Goal: Task Accomplishment & Management: Manage account settings

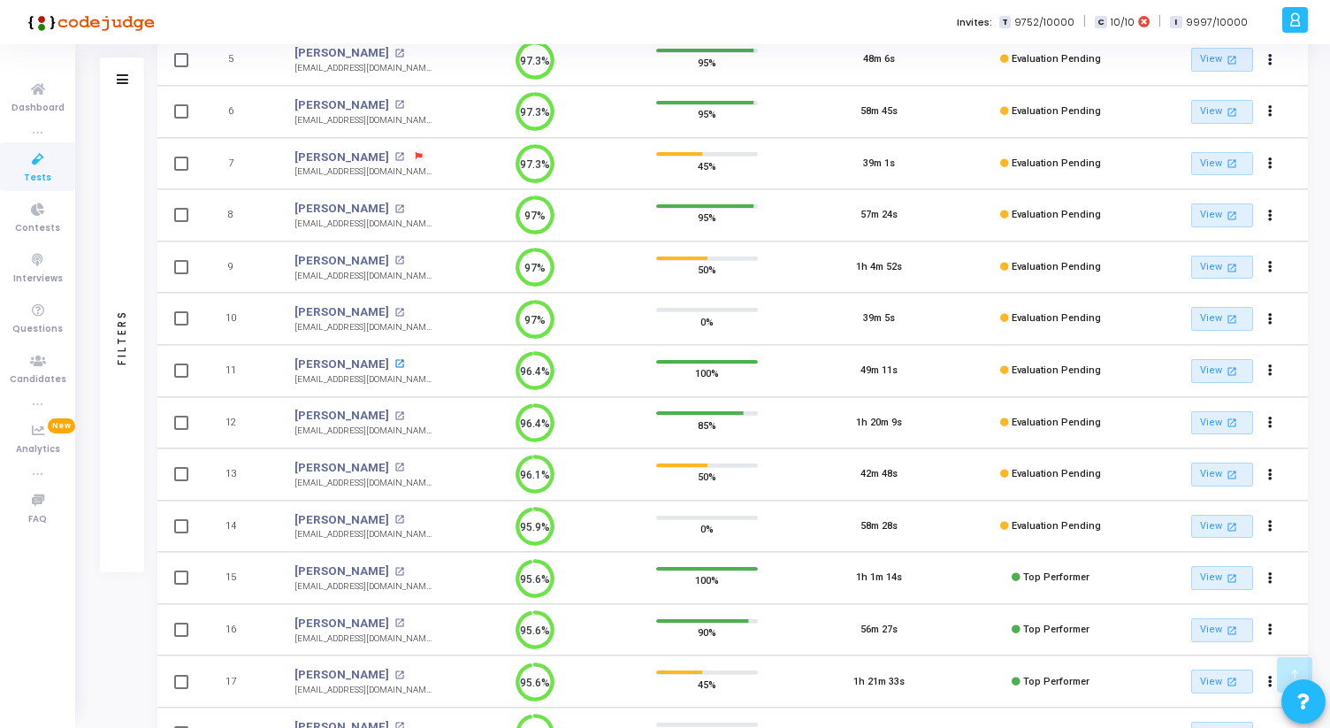
click at [394, 363] on mat-icon "open_in_new" at bounding box center [399, 364] width 10 height 10
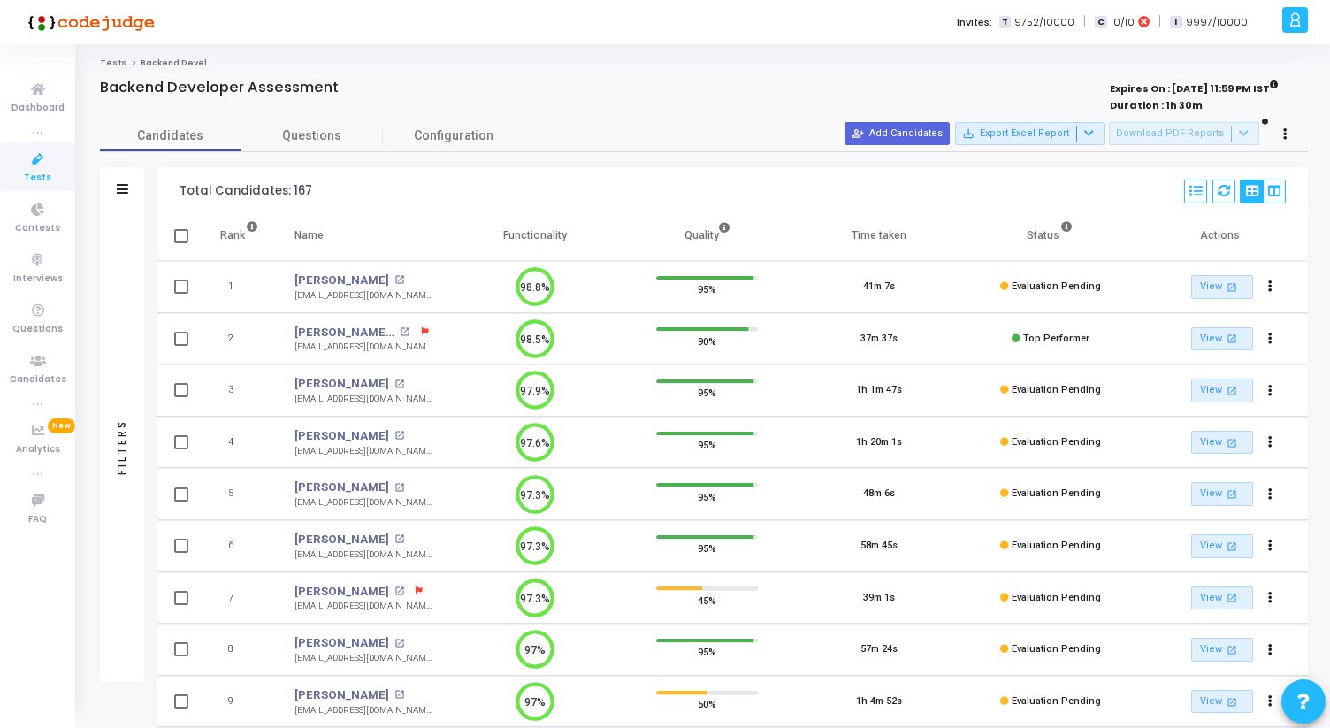
drag, startPoint x: 504, startPoint y: 233, endPoint x: 565, endPoint y: 236, distance: 61.1
click at [565, 236] on th "Functionality" at bounding box center [535, 236] width 172 height 50
drag, startPoint x: 565, startPoint y: 236, endPoint x: 502, endPoint y: 236, distance: 62.8
click at [501, 236] on th "Functionality" at bounding box center [535, 236] width 172 height 50
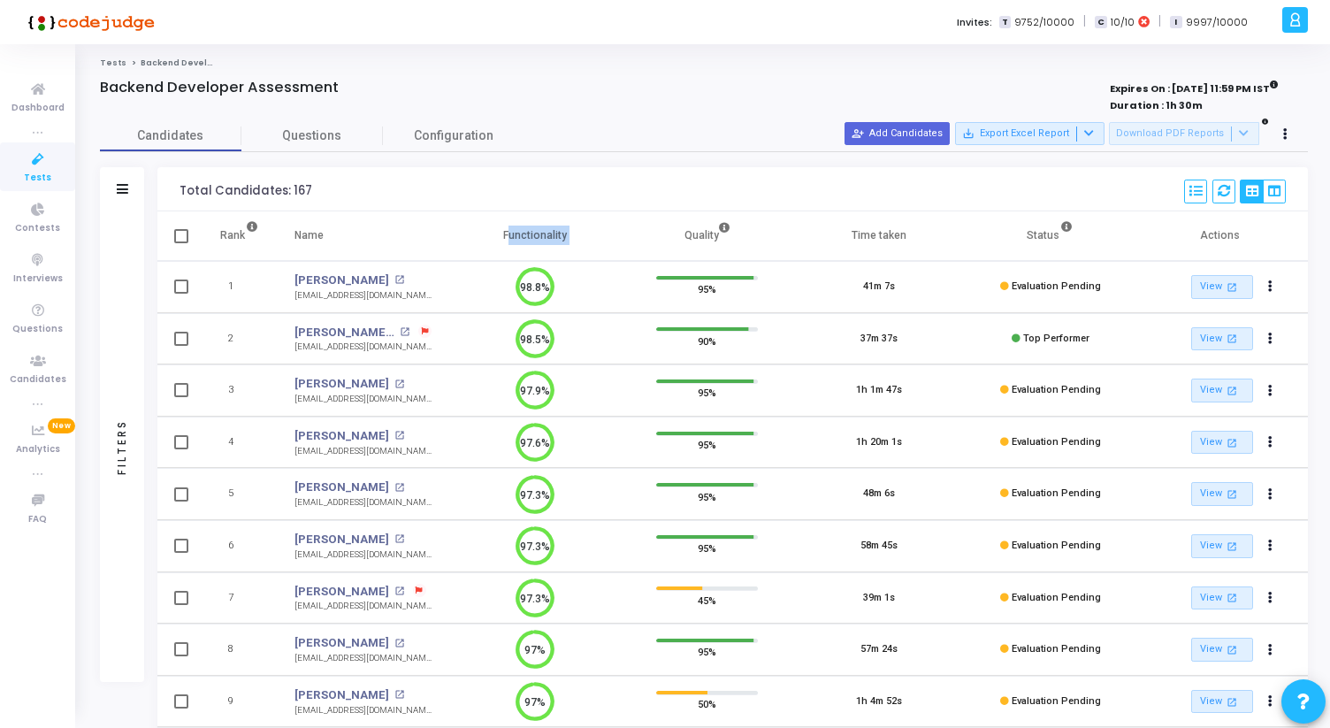
click at [502, 236] on th "Functionality" at bounding box center [535, 236] width 172 height 50
drag, startPoint x: 505, startPoint y: 236, endPoint x: 581, endPoint y: 236, distance: 76.1
click at [581, 236] on th "Functionality" at bounding box center [535, 236] width 172 height 50
drag, startPoint x: 505, startPoint y: 236, endPoint x: 572, endPoint y: 234, distance: 67.2
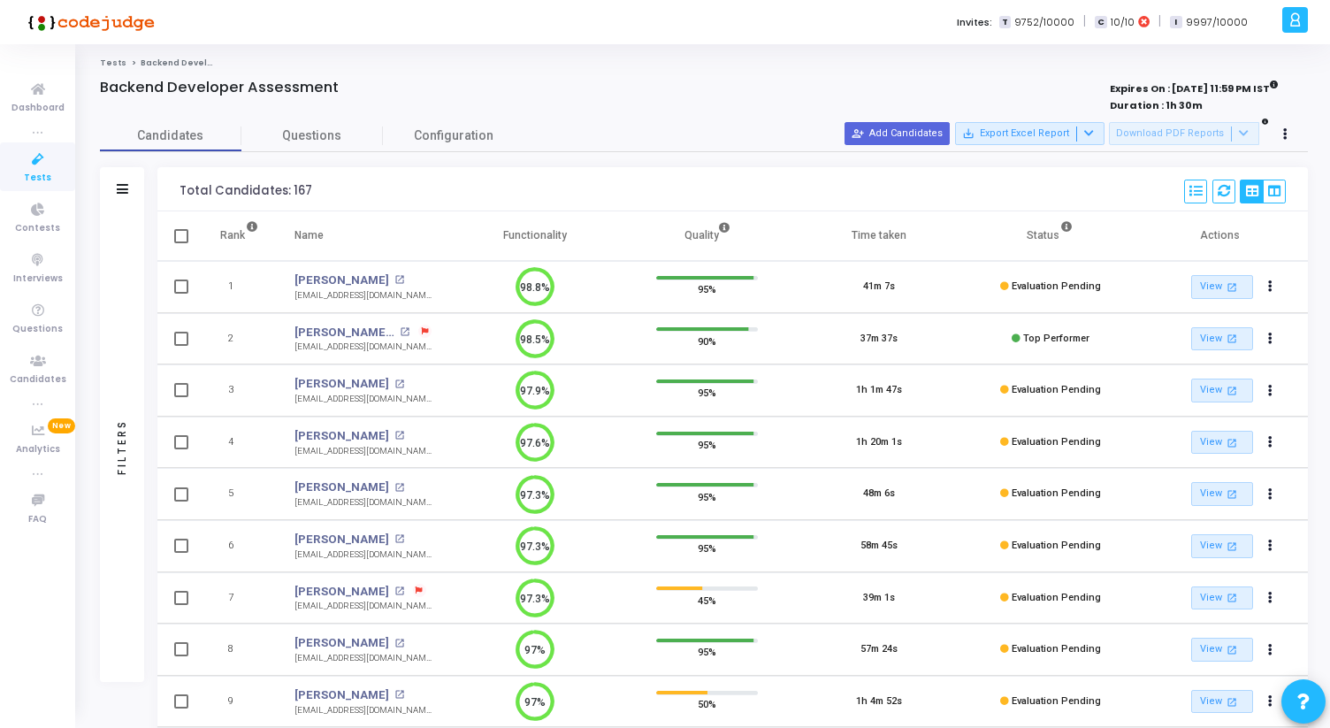
click at [572, 234] on th "Functionality" at bounding box center [535, 236] width 172 height 50
drag, startPoint x: 572, startPoint y: 234, endPoint x: 507, endPoint y: 234, distance: 65.4
click at [507, 234] on th "Functionality" at bounding box center [535, 236] width 172 height 50
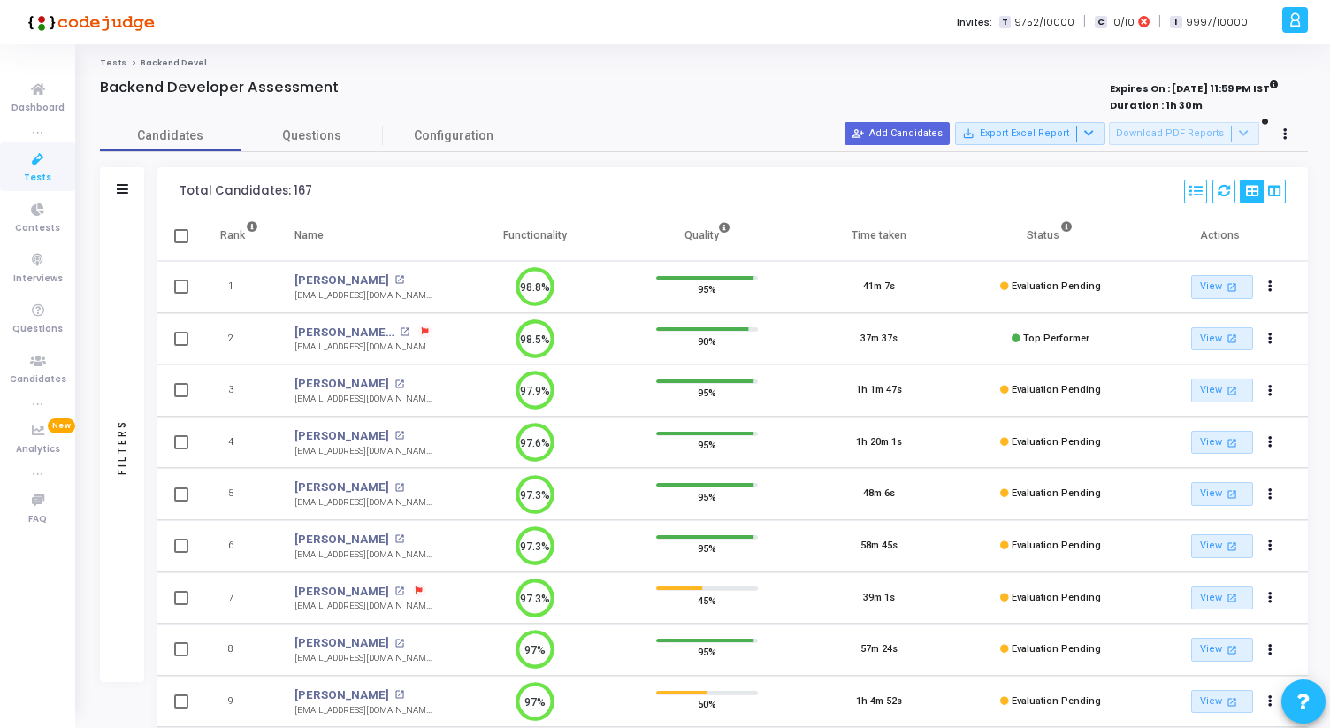
drag, startPoint x: 507, startPoint y: 234, endPoint x: 562, endPoint y: 233, distance: 54.9
click at [562, 233] on th "Functionality" at bounding box center [535, 236] width 172 height 50
click at [560, 233] on th "Functionality" at bounding box center [535, 236] width 172 height 50
drag, startPoint x: 563, startPoint y: 234, endPoint x: 493, endPoint y: 234, distance: 70.8
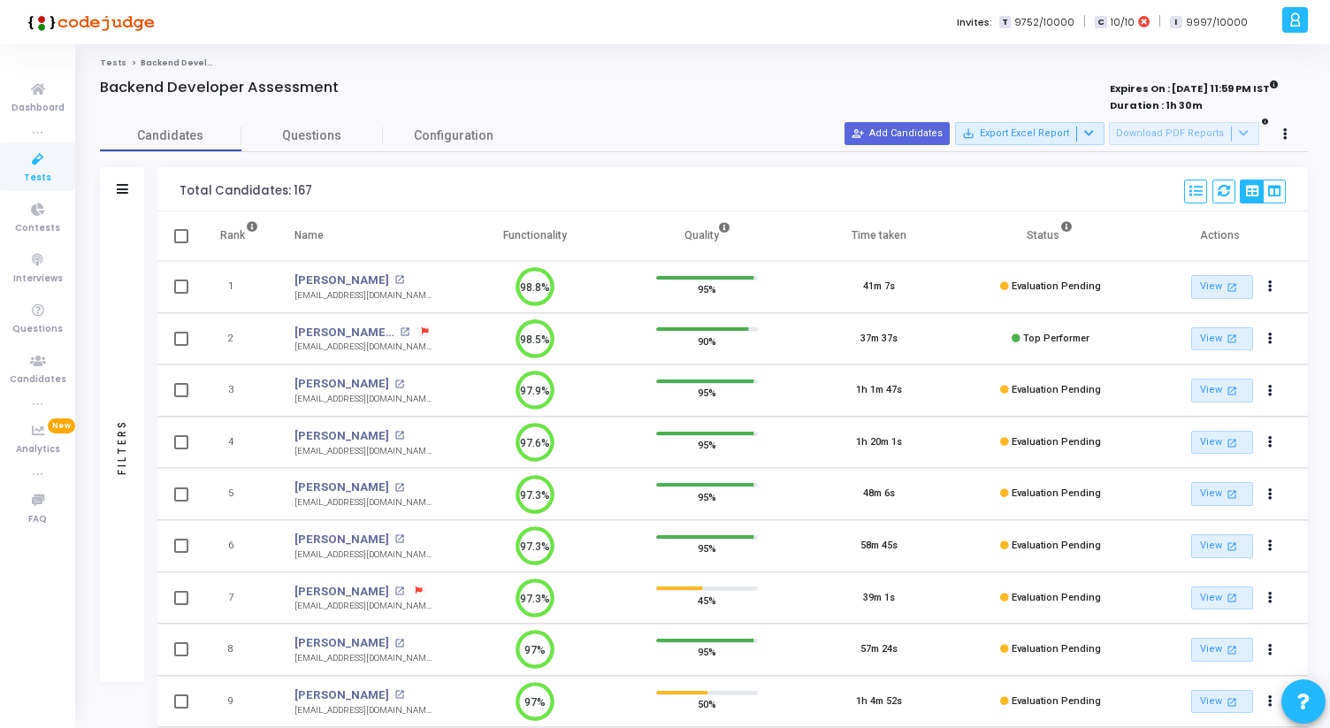
click at [493, 234] on th "Functionality" at bounding box center [535, 236] width 172 height 50
drag, startPoint x: 506, startPoint y: 234, endPoint x: 580, endPoint y: 234, distance: 74.3
click at [580, 234] on th "Functionality" at bounding box center [535, 236] width 172 height 50
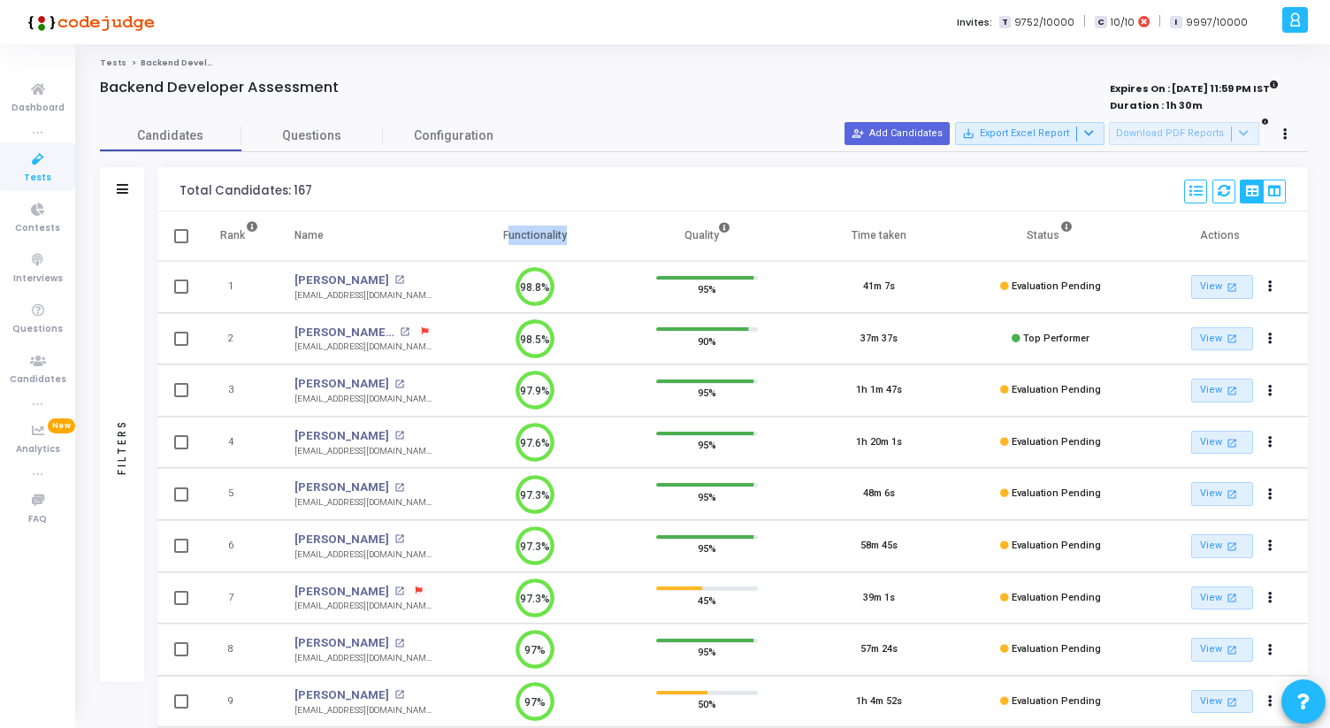
drag, startPoint x: 562, startPoint y: 234, endPoint x: 478, endPoint y: 236, distance: 84.0
click at [477, 236] on th "Functionality" at bounding box center [535, 236] width 172 height 50
click at [478, 236] on th "Functionality" at bounding box center [535, 236] width 172 height 50
drag, startPoint x: 501, startPoint y: 235, endPoint x: 579, endPoint y: 233, distance: 78.7
click at [579, 233] on th "Functionality" at bounding box center [535, 236] width 172 height 50
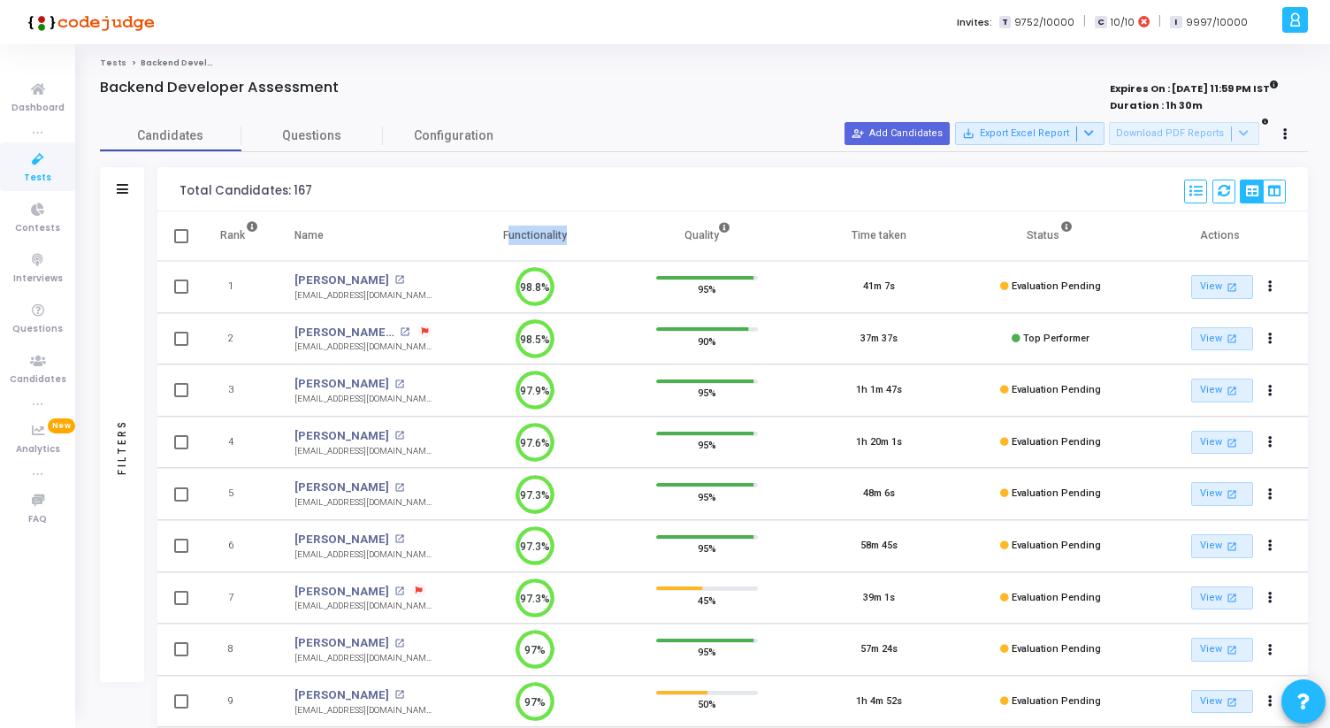
click at [579, 233] on th "Functionality" at bounding box center [535, 236] width 172 height 50
drag, startPoint x: 208, startPoint y: 230, endPoint x: 1122, endPoint y: 247, distance: 914.6
click at [1122, 247] on tr "Rank Name Functionality Quality Time taken Status Actions" at bounding box center [732, 236] width 1151 height 50
click at [1062, 178] on div "Total Candidates: 167 Select S No Name Questions Functionality Quality Time Tak…" at bounding box center [732, 189] width 1151 height 44
click at [1098, 133] on div at bounding box center [1086, 133] width 21 height 15
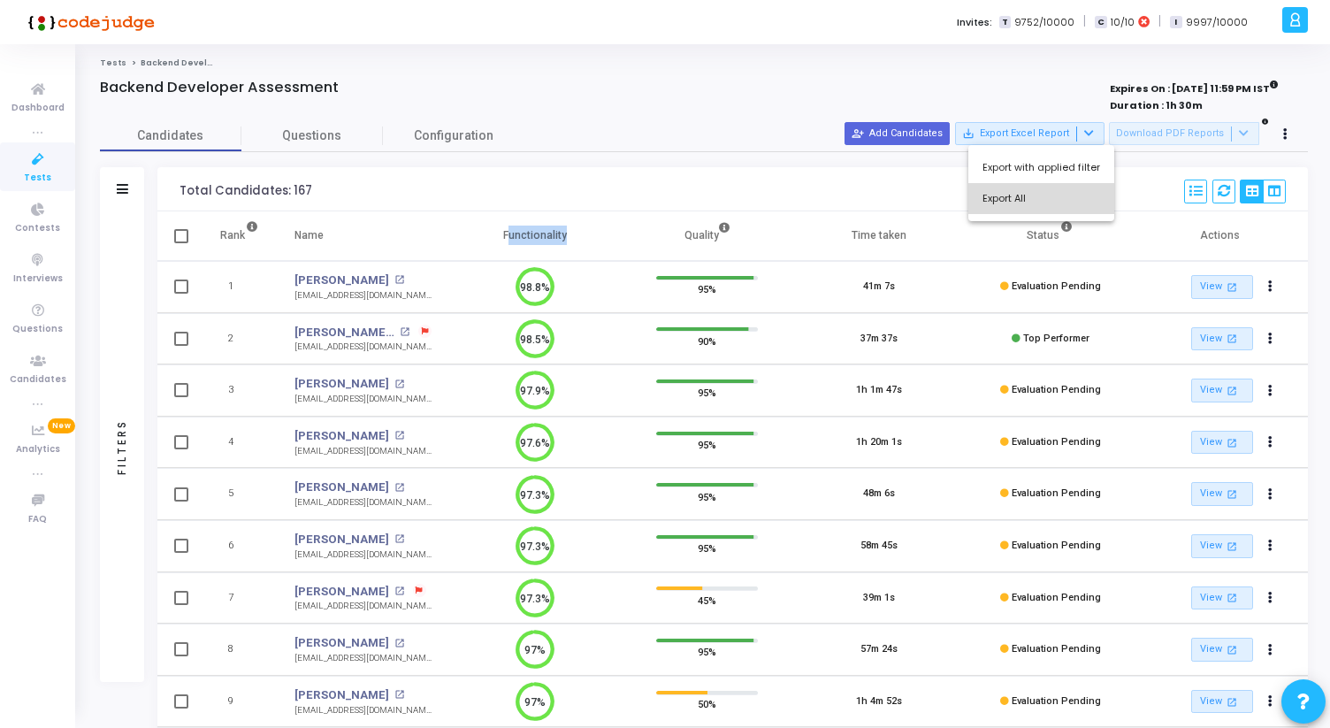
click at [1056, 195] on button "Export All" at bounding box center [1041, 198] width 146 height 31
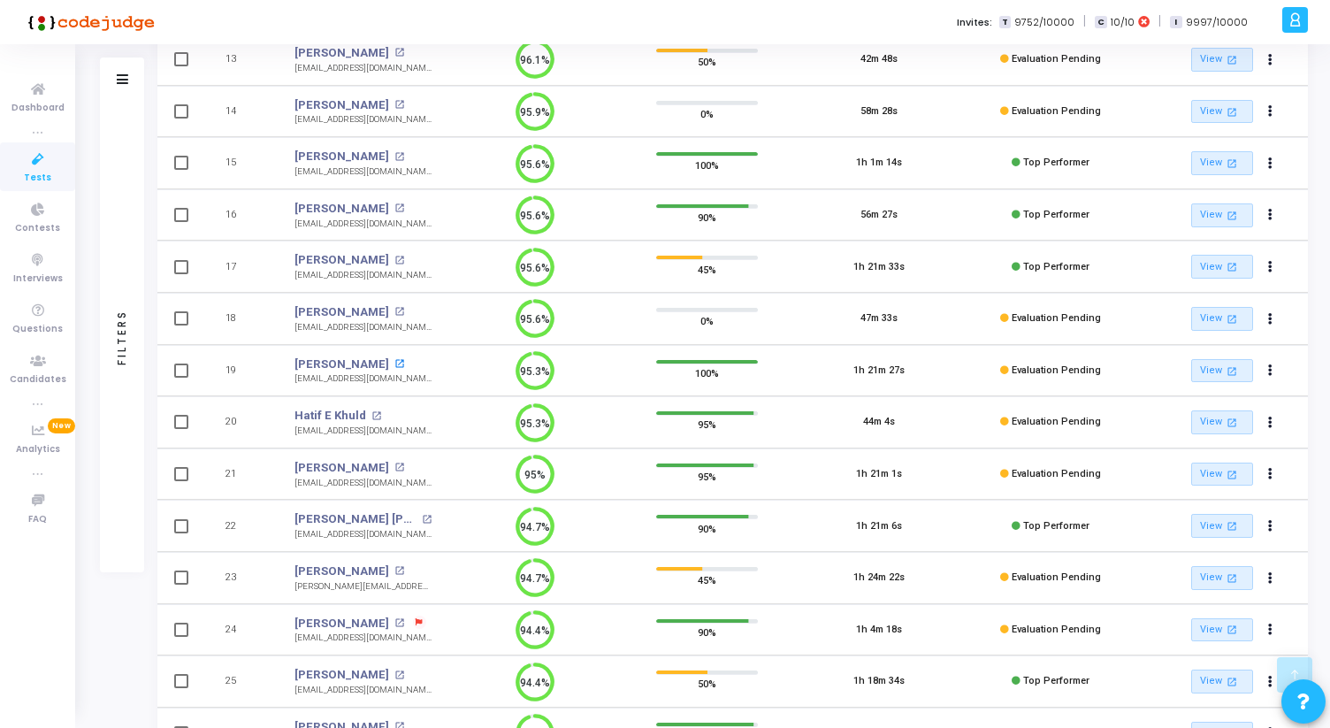
click at [394, 363] on mat-icon "open_in_new" at bounding box center [399, 364] width 10 height 10
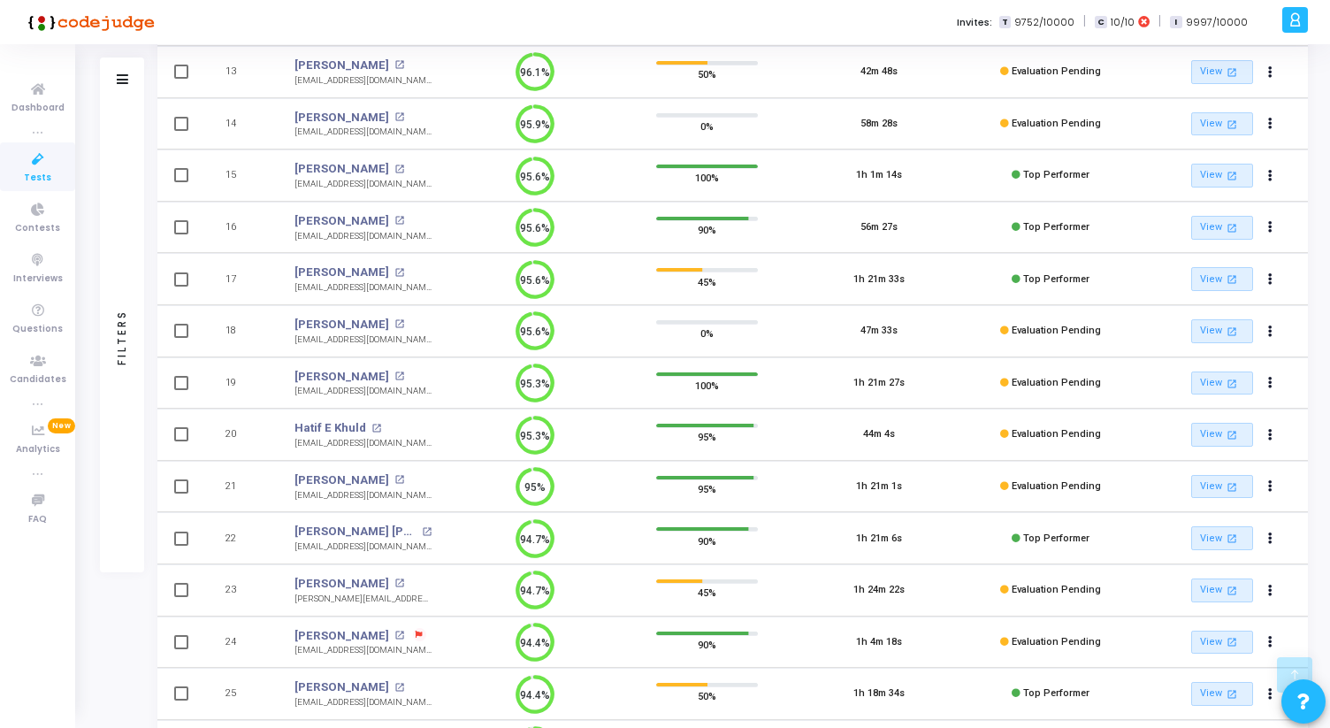
scroll to position [842, 0]
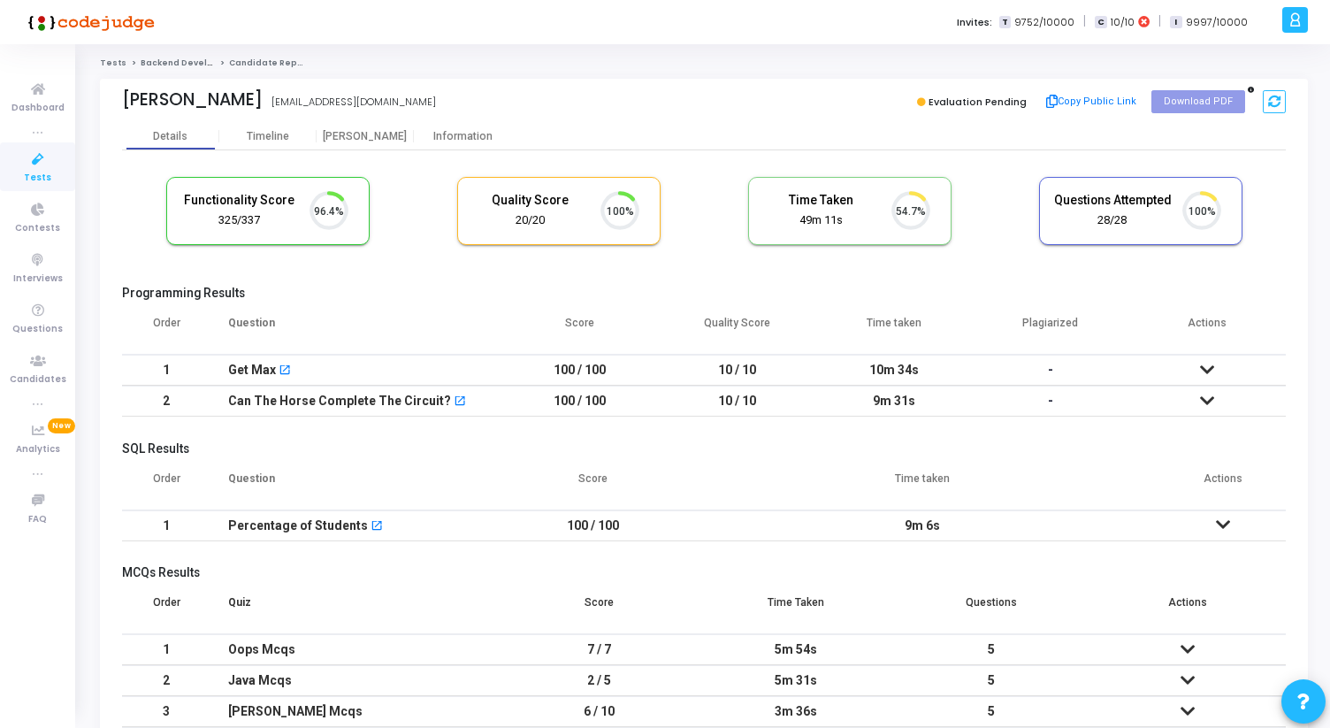
scroll to position [37, 45]
click at [359, 132] on div "[PERSON_NAME]" at bounding box center [365, 136] width 97 height 13
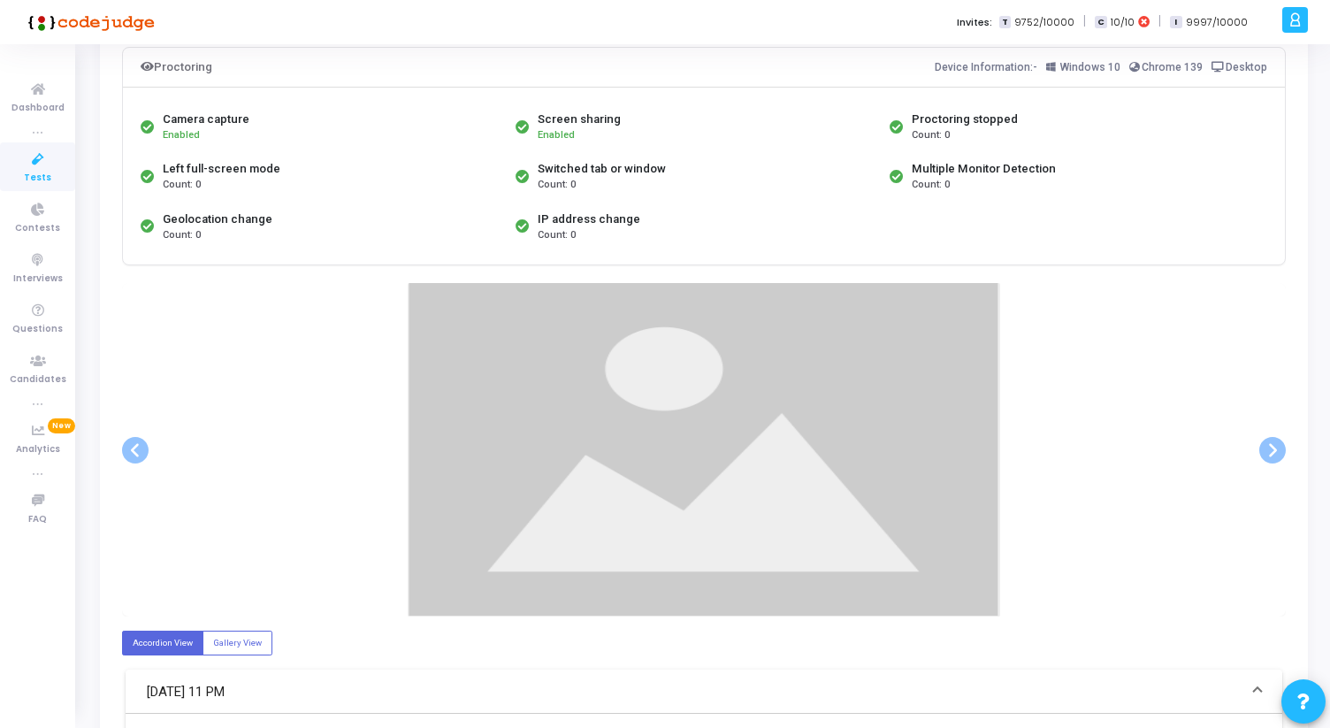
scroll to position [149, 0]
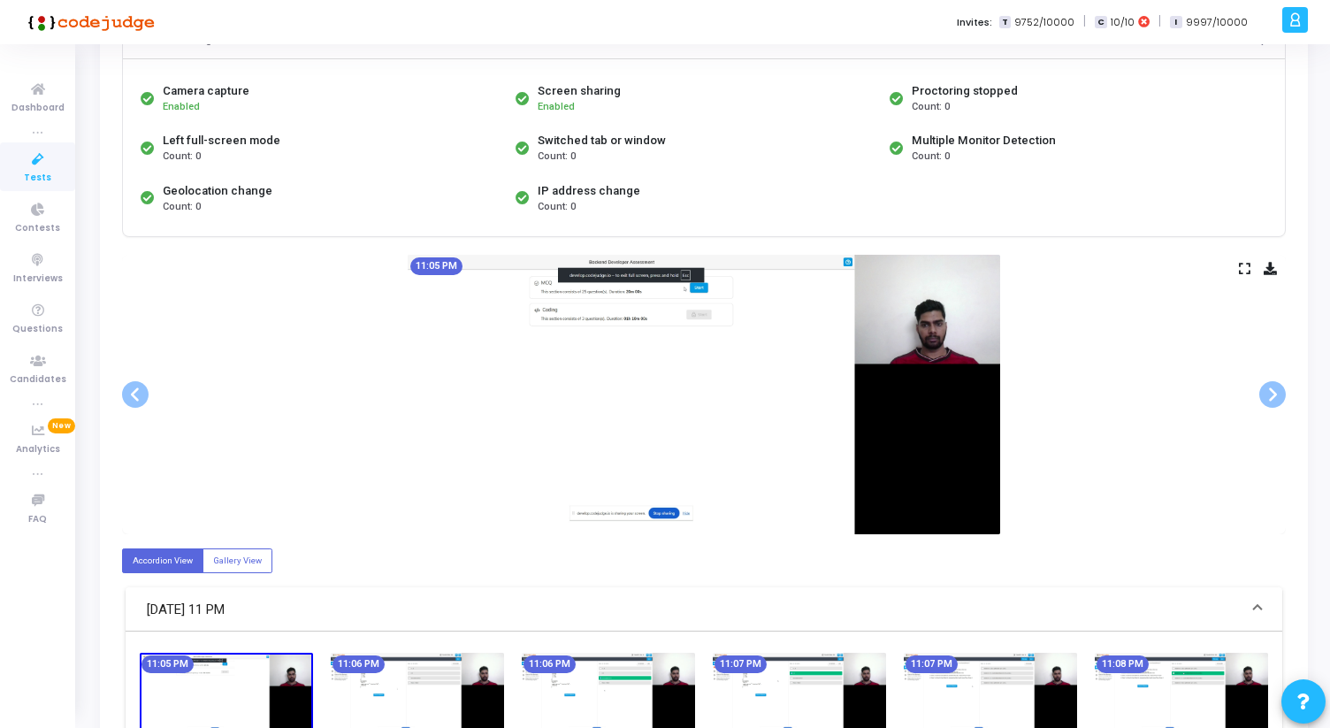
click at [1248, 260] on div "11:05 PM" at bounding box center [704, 394] width 1164 height 279
click at [1248, 264] on icon at bounding box center [1244, 269] width 11 height 10
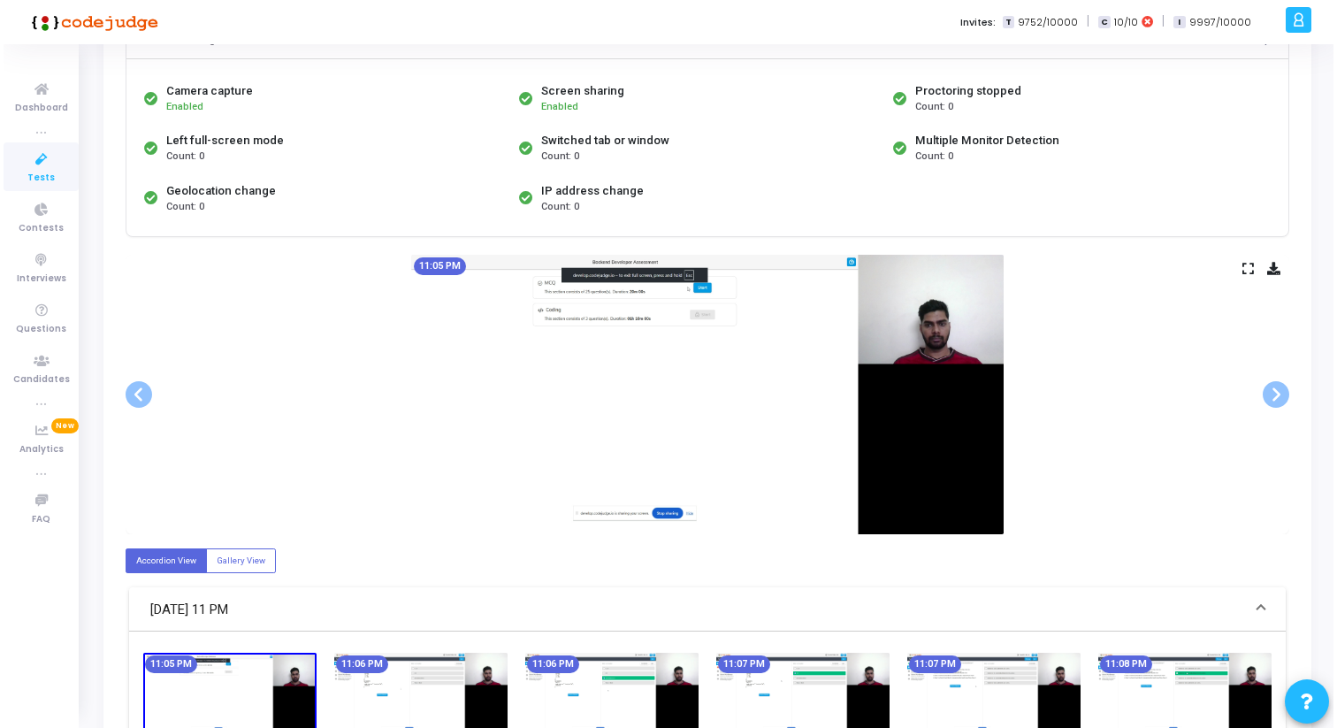
scroll to position [0, 0]
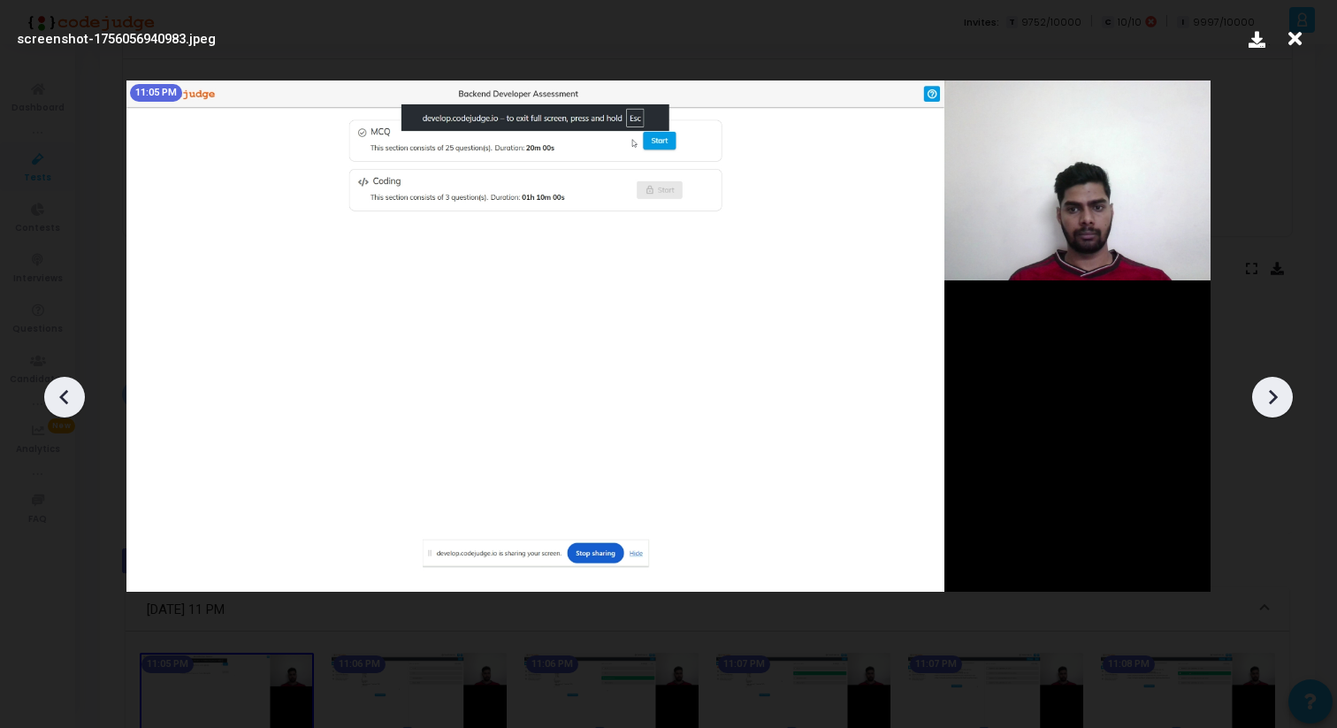
click at [1272, 388] on icon at bounding box center [1272, 397] width 27 height 27
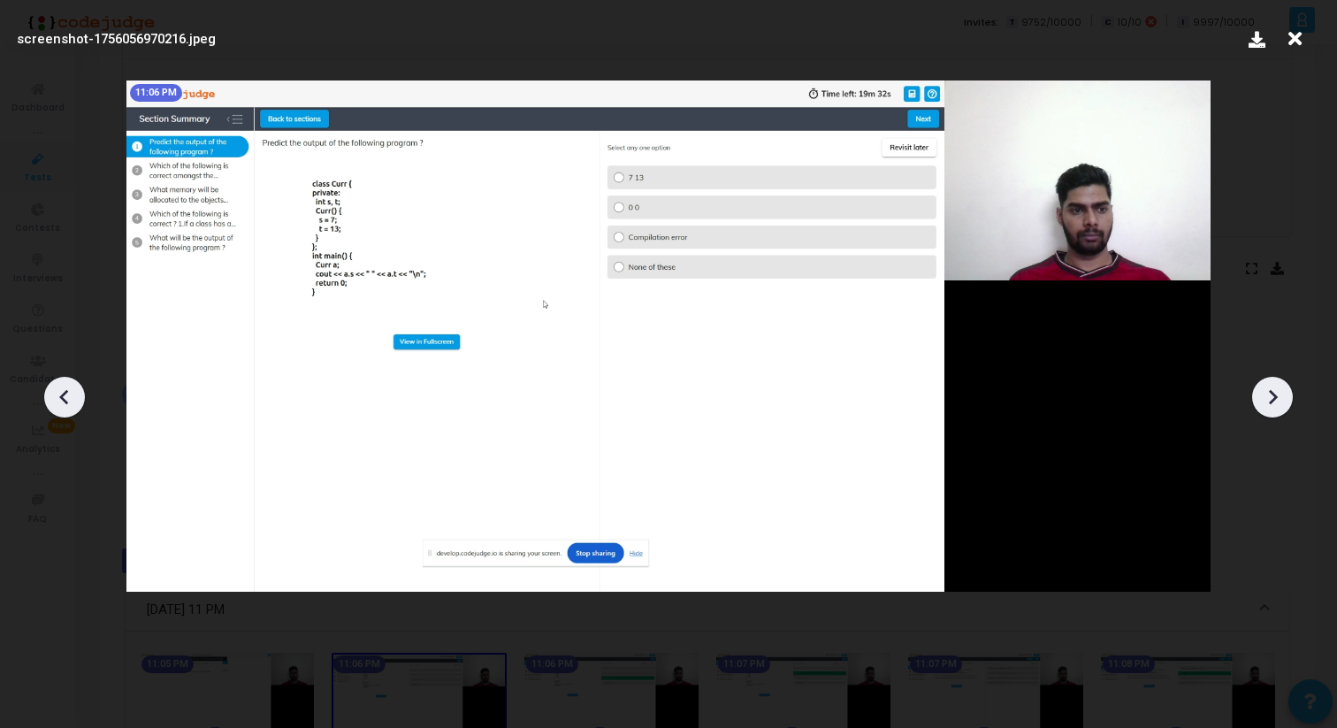
click at [1272, 388] on icon at bounding box center [1272, 397] width 27 height 27
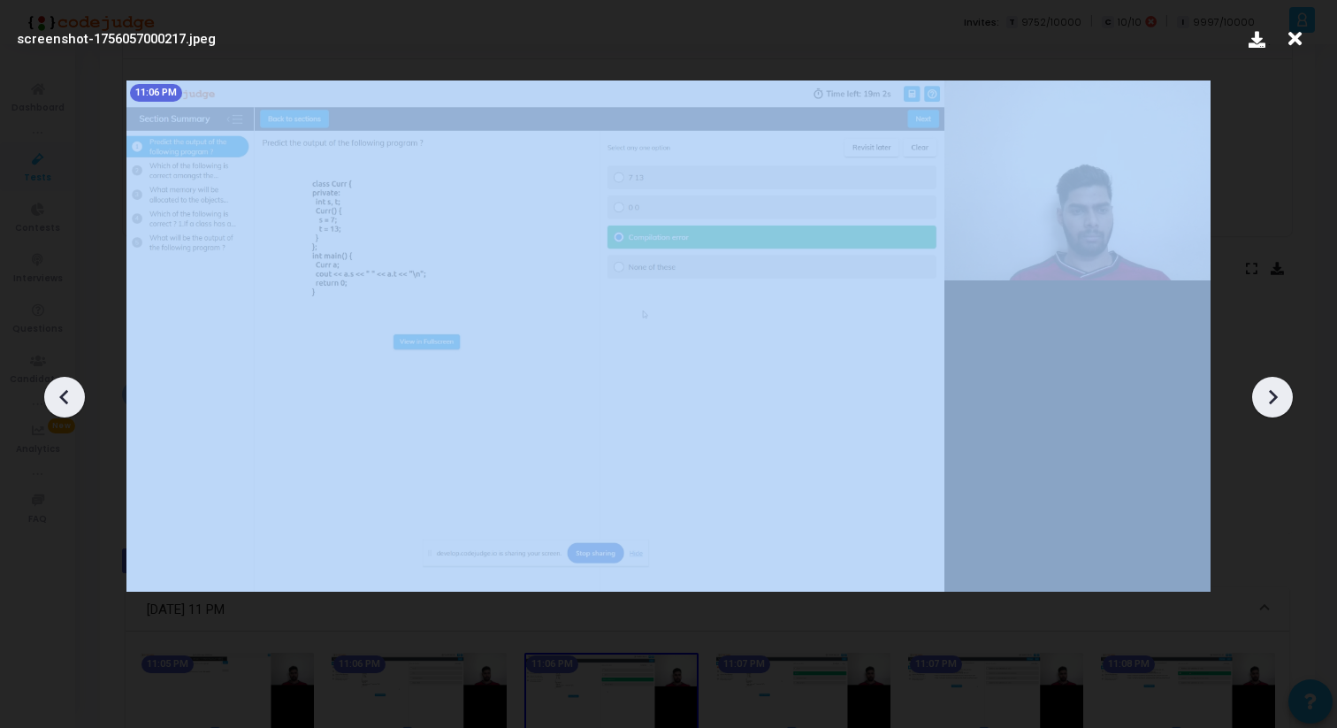
click at [1272, 388] on icon at bounding box center [1272, 397] width 27 height 27
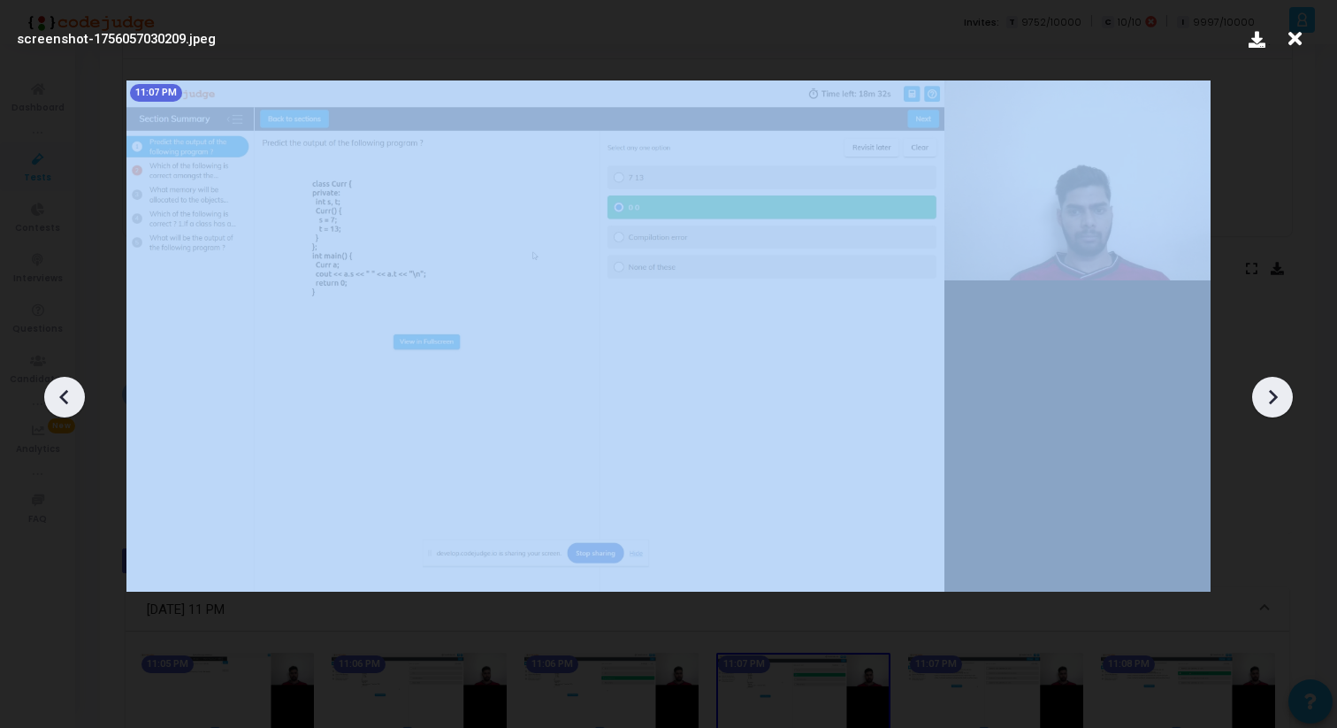
click at [1272, 388] on icon at bounding box center [1272, 397] width 27 height 27
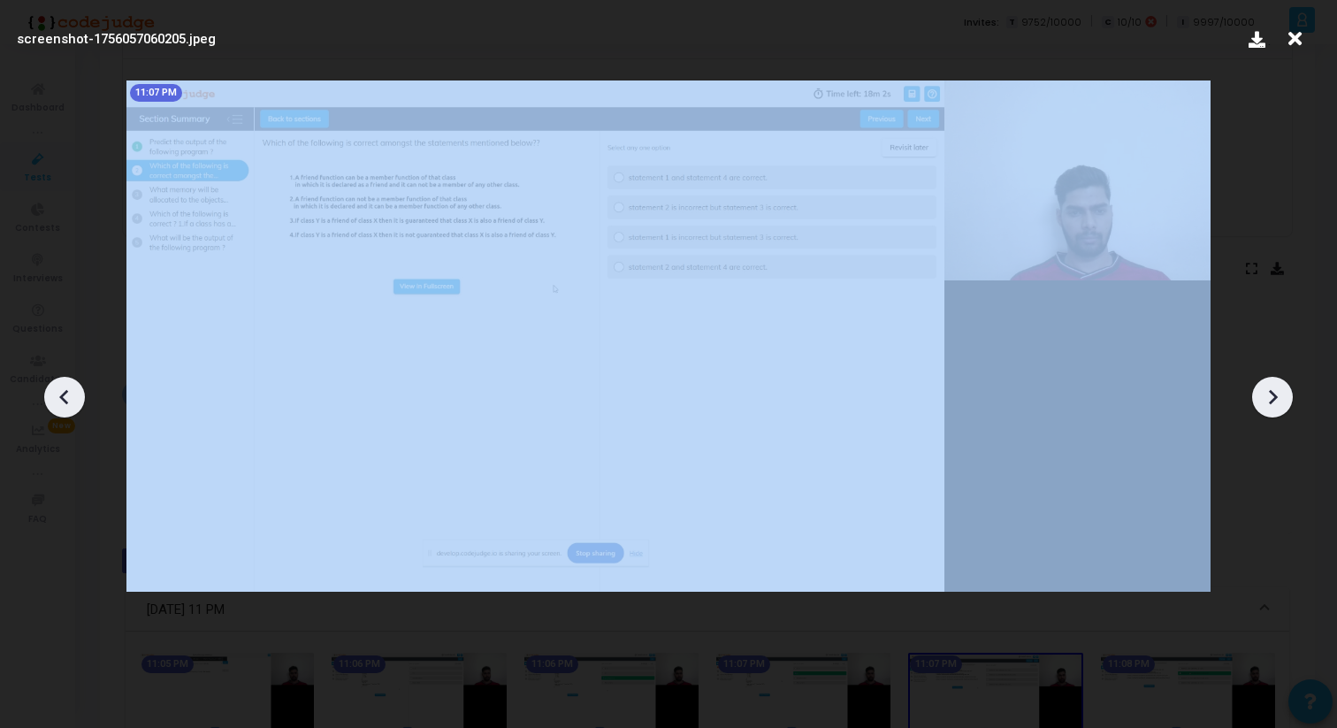
click at [1272, 388] on icon at bounding box center [1272, 397] width 27 height 27
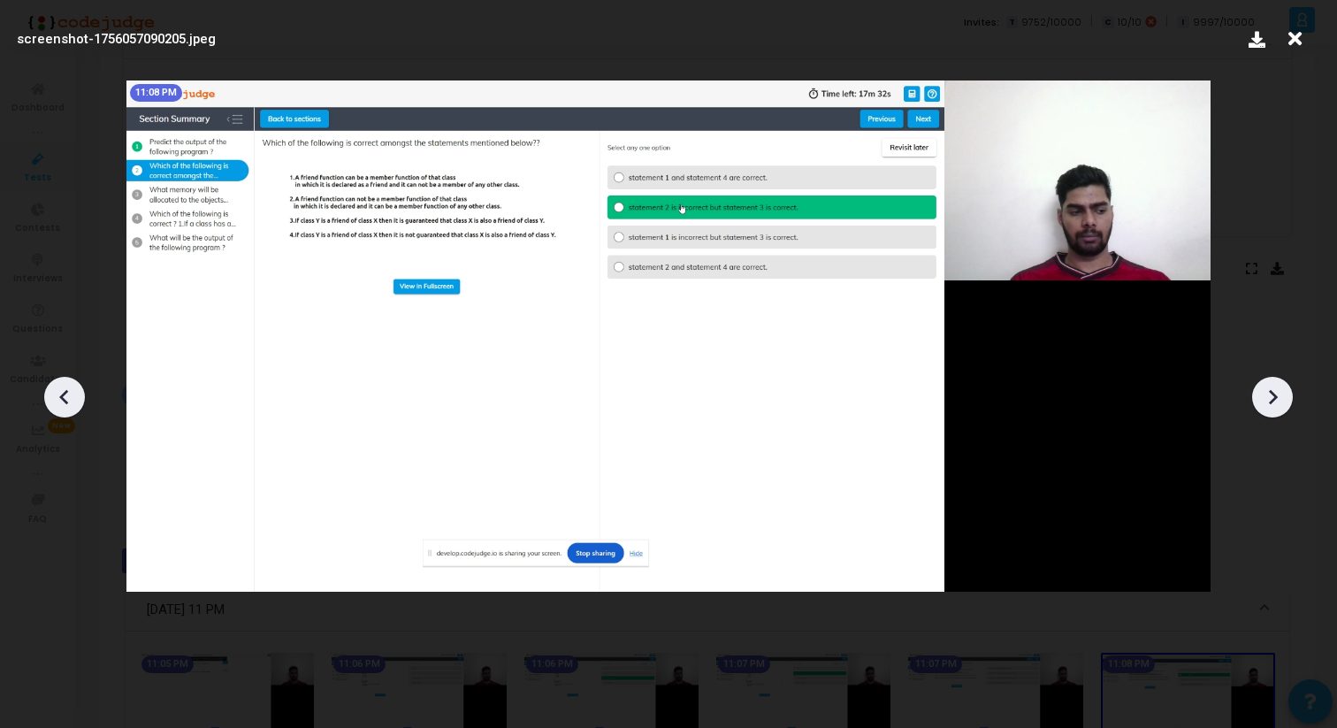
click at [1272, 388] on icon at bounding box center [1272, 397] width 27 height 27
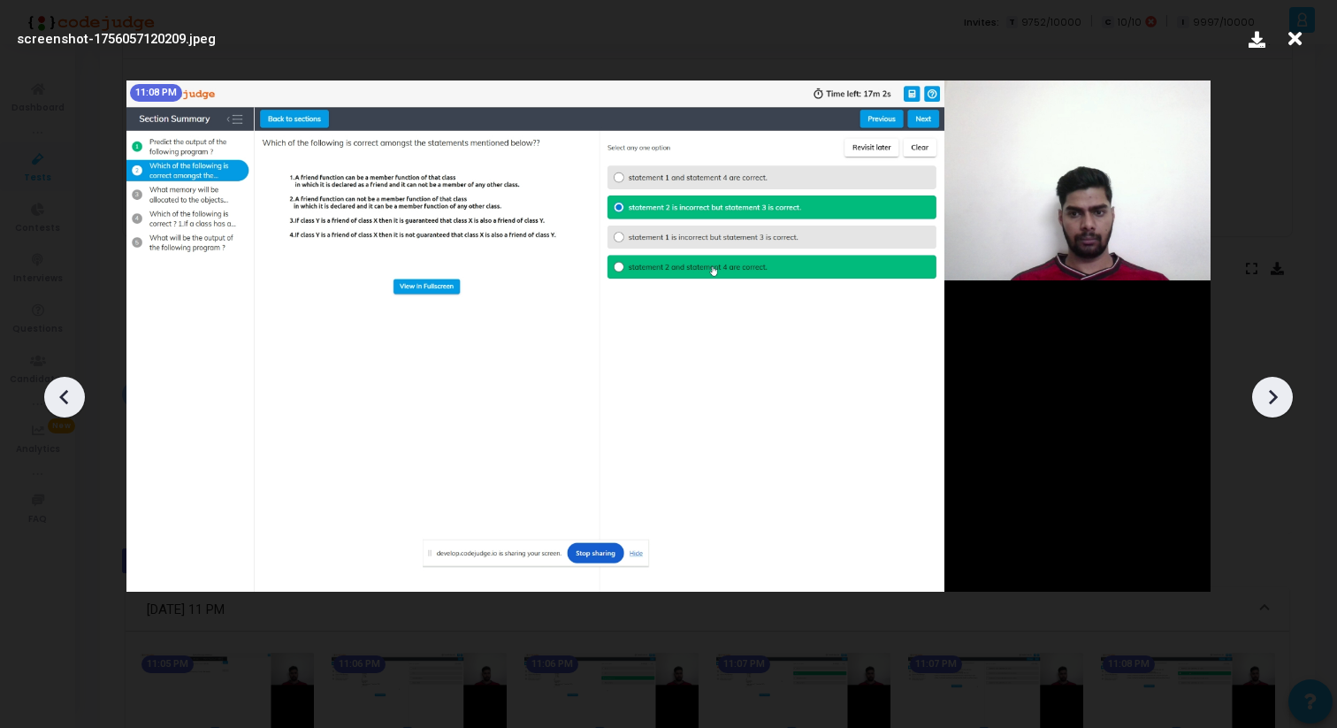
click at [1272, 388] on icon at bounding box center [1272, 397] width 27 height 27
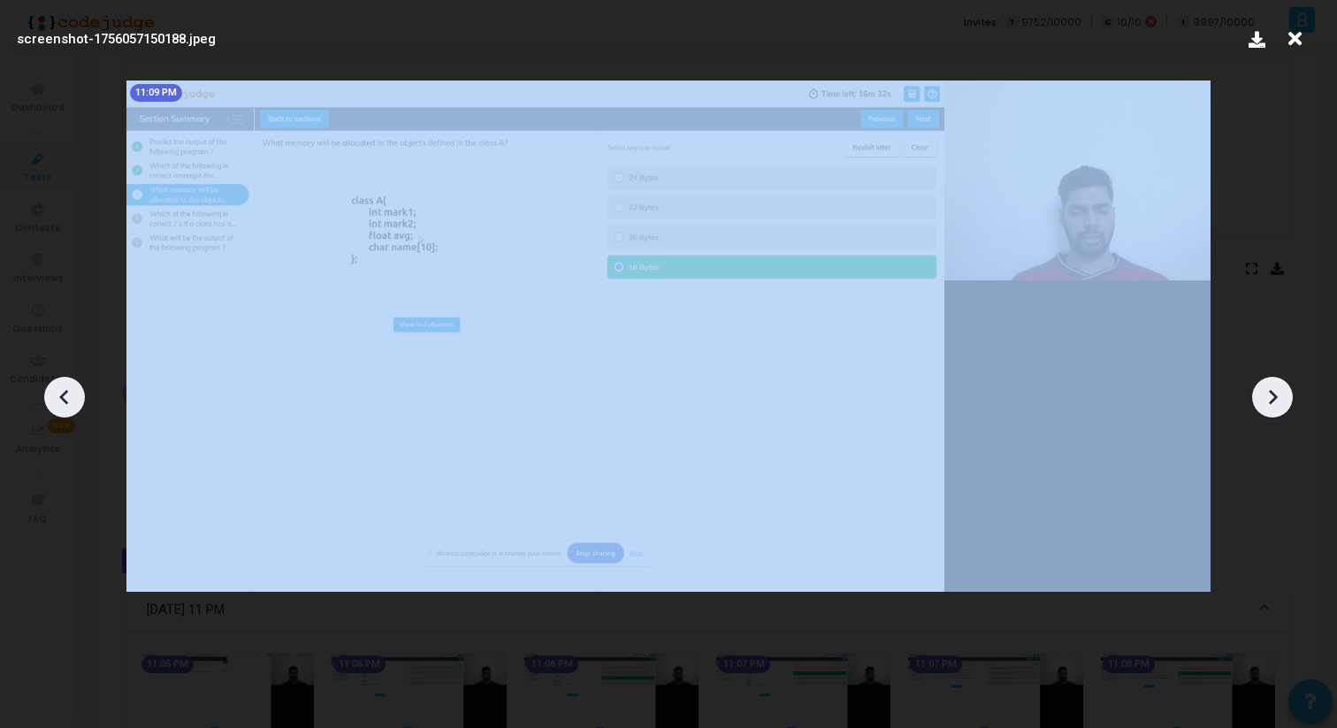
click at [1272, 388] on icon at bounding box center [1272, 397] width 27 height 27
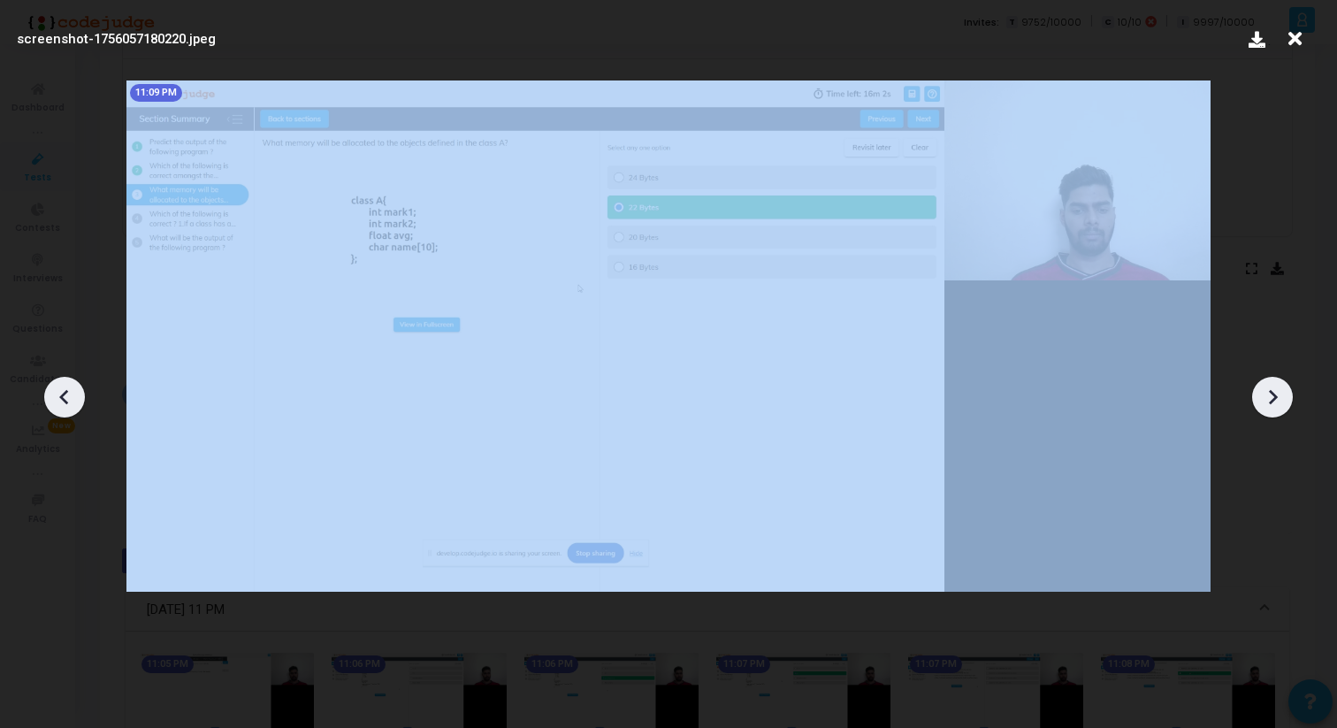
click at [1272, 388] on icon at bounding box center [1272, 397] width 27 height 27
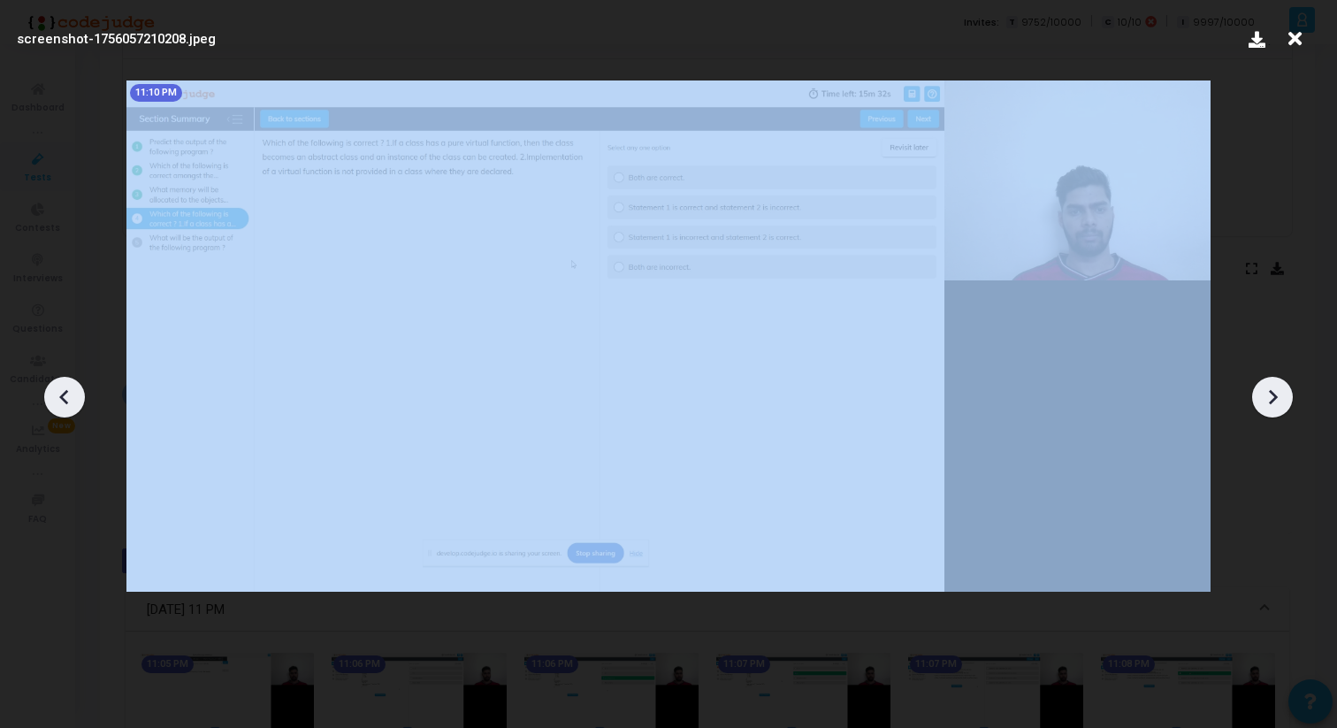
click at [1272, 388] on icon at bounding box center [1272, 397] width 27 height 27
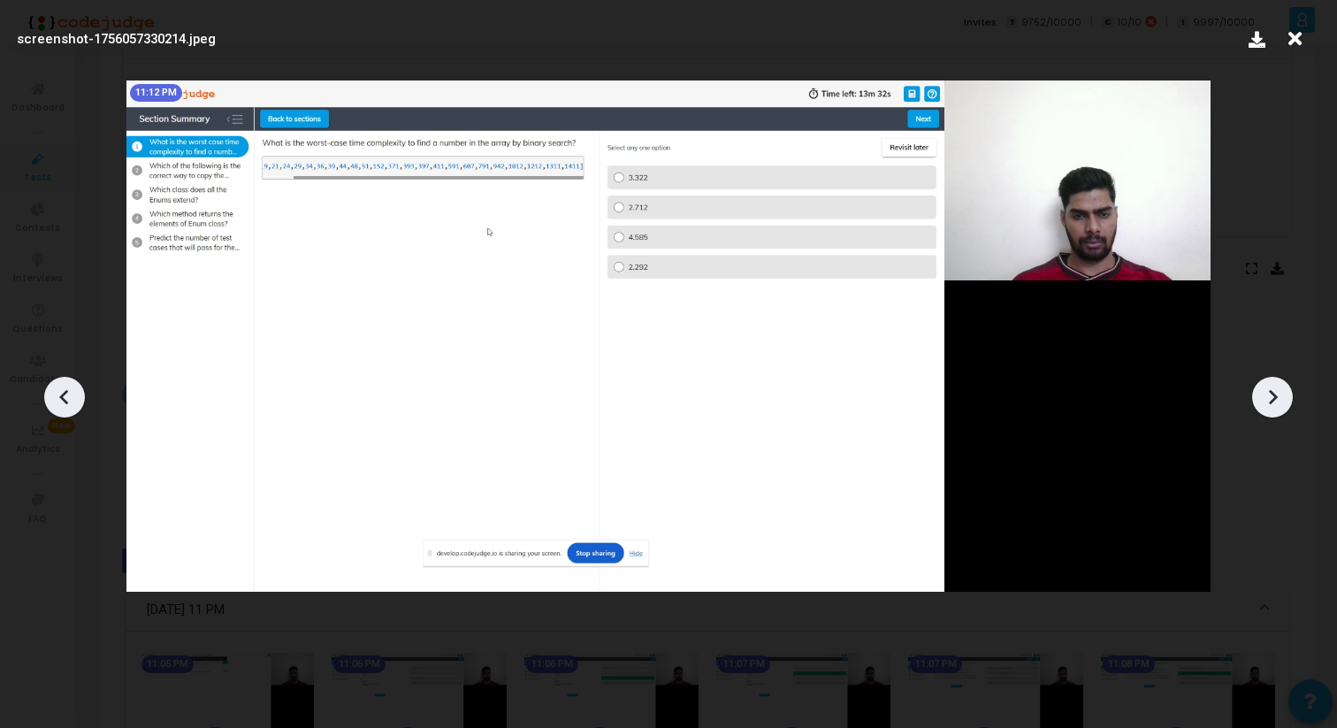
click at [1272, 390] on icon at bounding box center [1272, 397] width 27 height 27
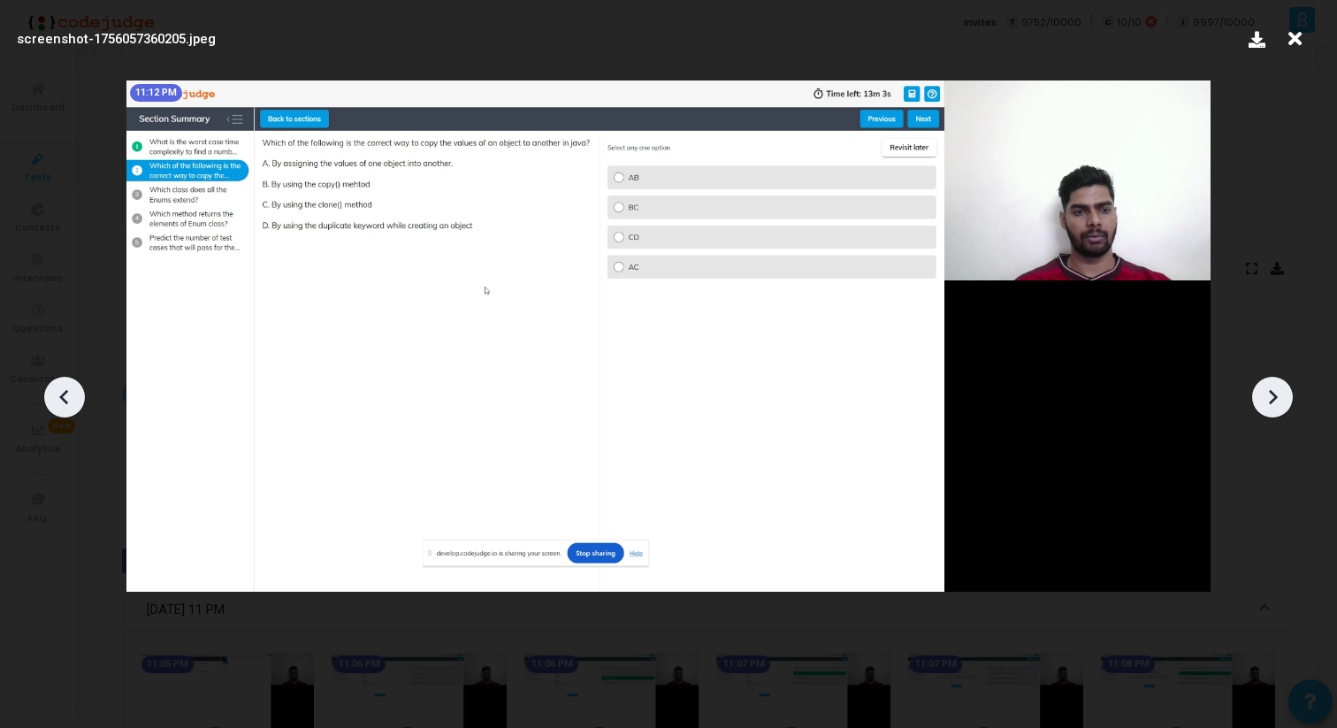
click at [1272, 390] on icon at bounding box center [1272, 397] width 27 height 27
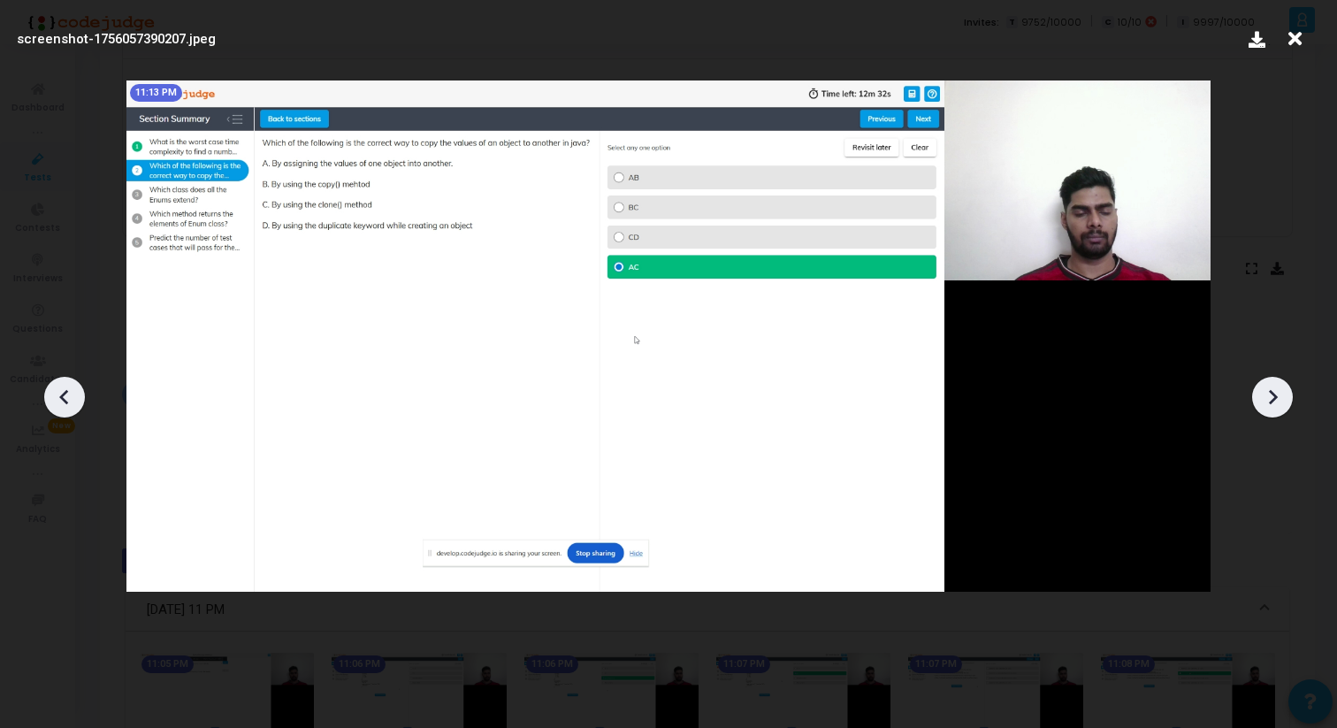
click at [1272, 391] on icon at bounding box center [1272, 397] width 27 height 27
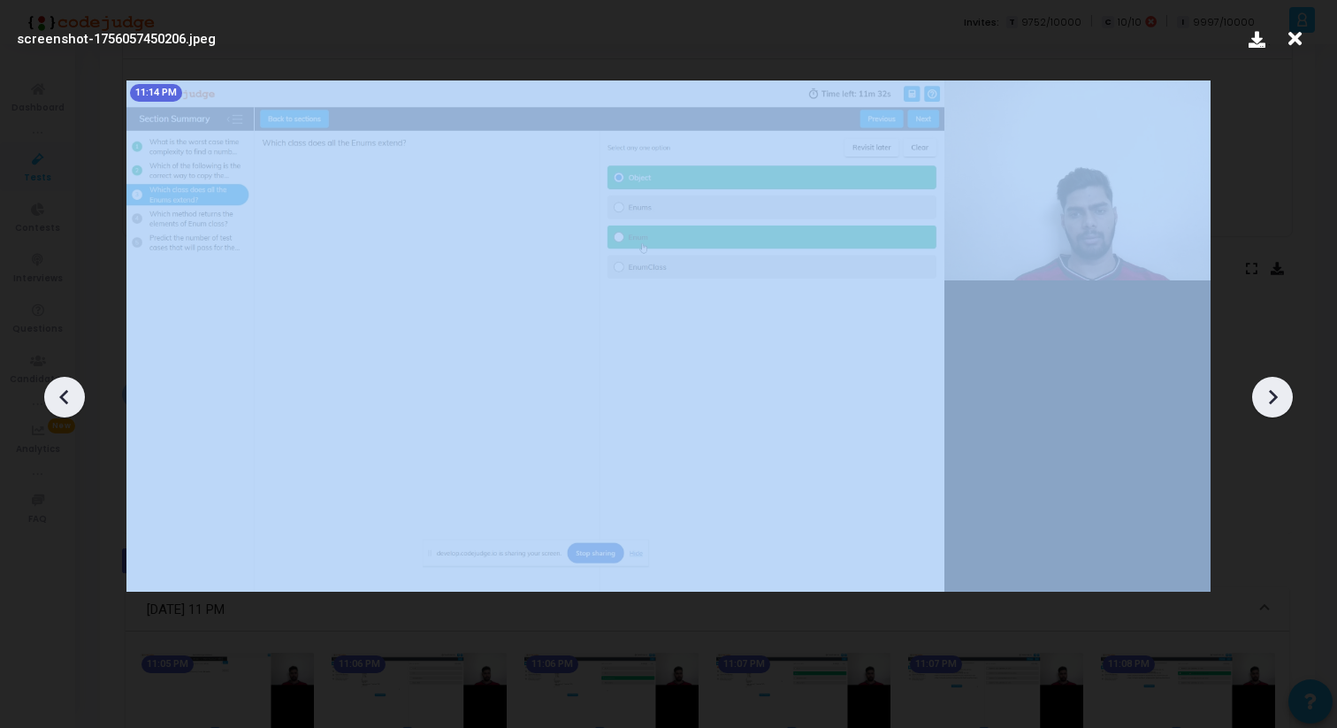
click at [1272, 391] on icon at bounding box center [1272, 397] width 27 height 27
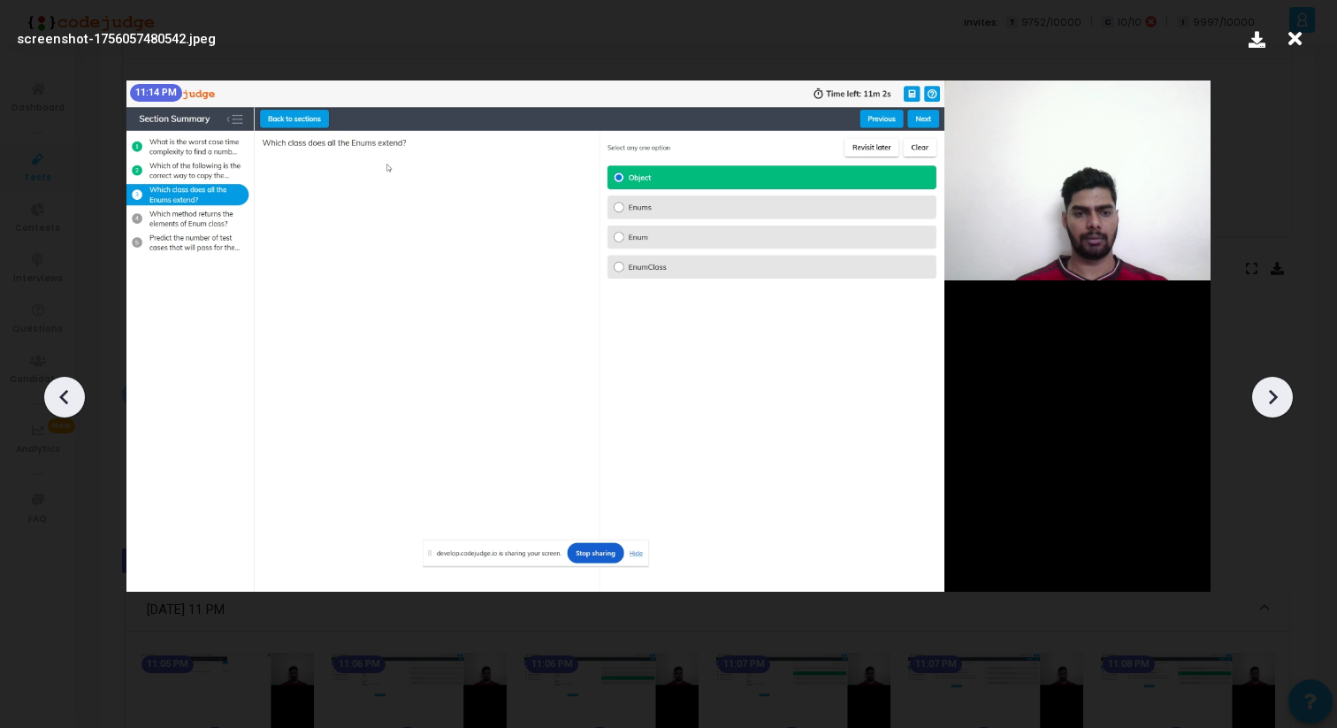
click at [1272, 391] on icon at bounding box center [1273, 396] width 9 height 15
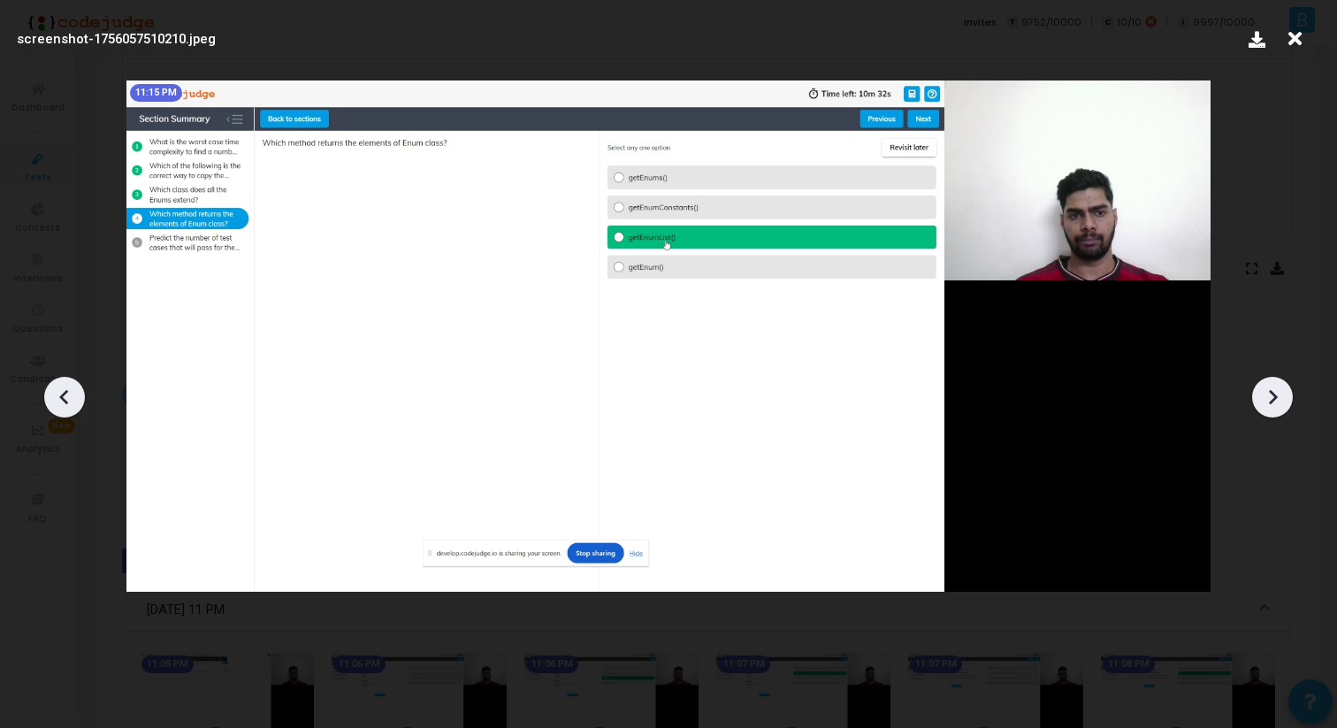
click at [1272, 391] on icon at bounding box center [1273, 396] width 9 height 15
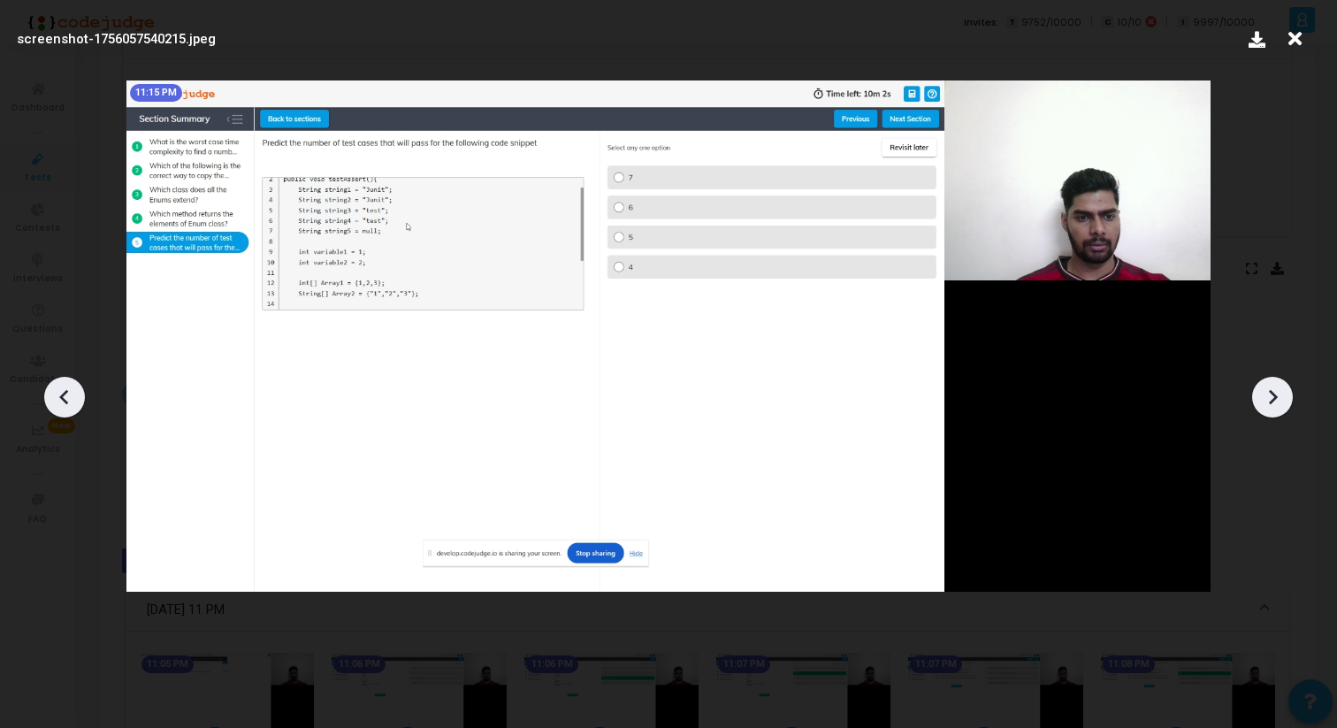
click at [1272, 391] on icon at bounding box center [1273, 396] width 9 height 15
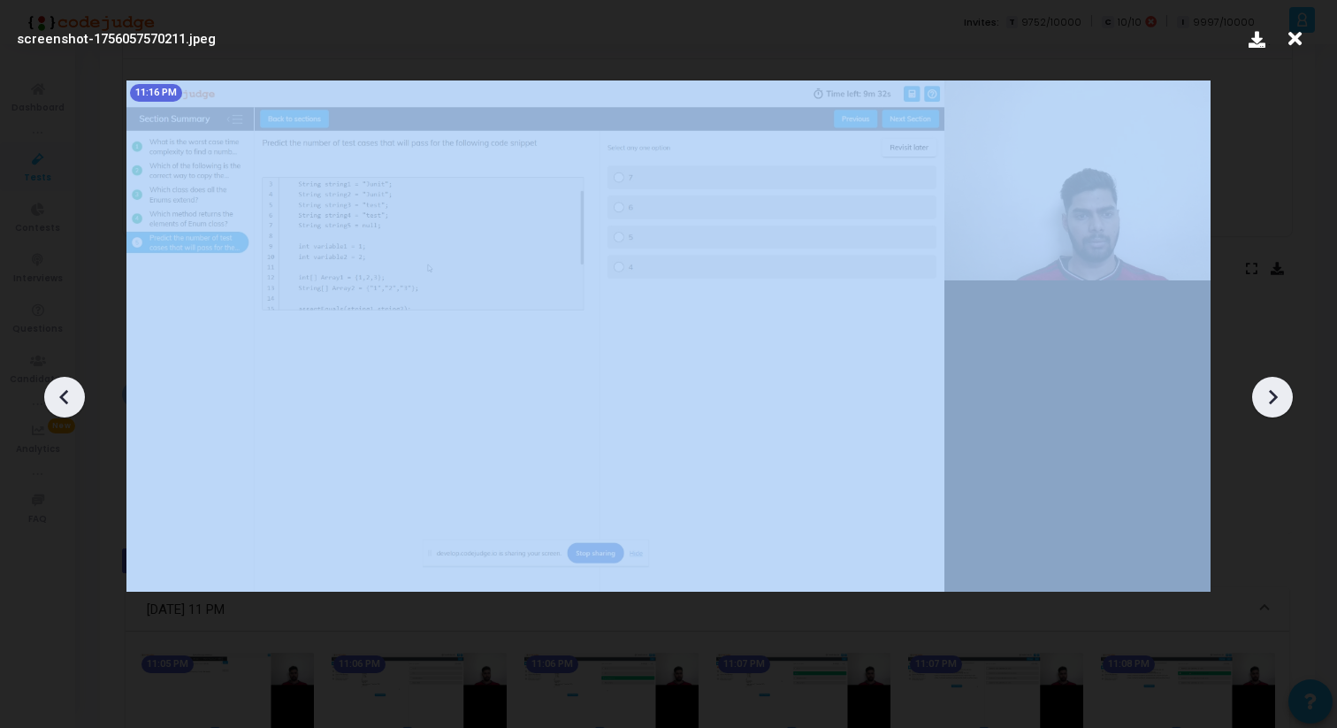
click at [1272, 391] on icon at bounding box center [1273, 396] width 9 height 15
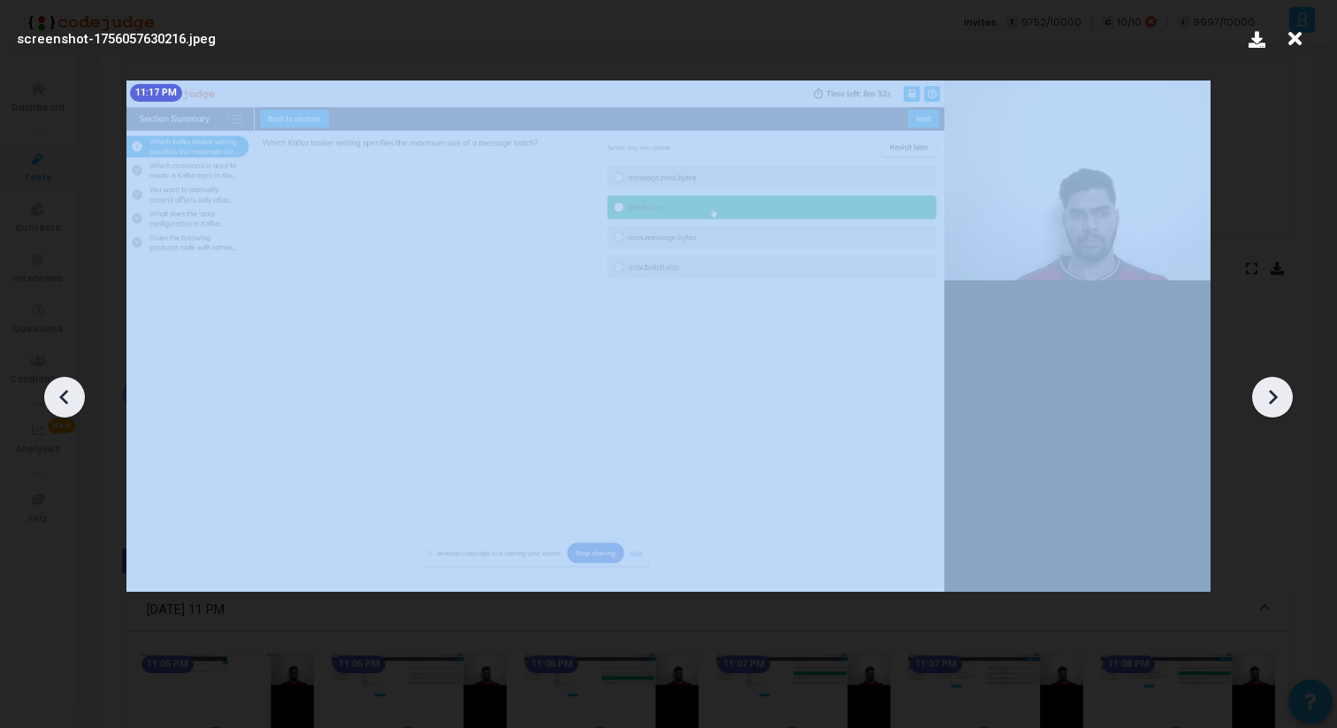
click at [1272, 391] on icon at bounding box center [1273, 396] width 9 height 15
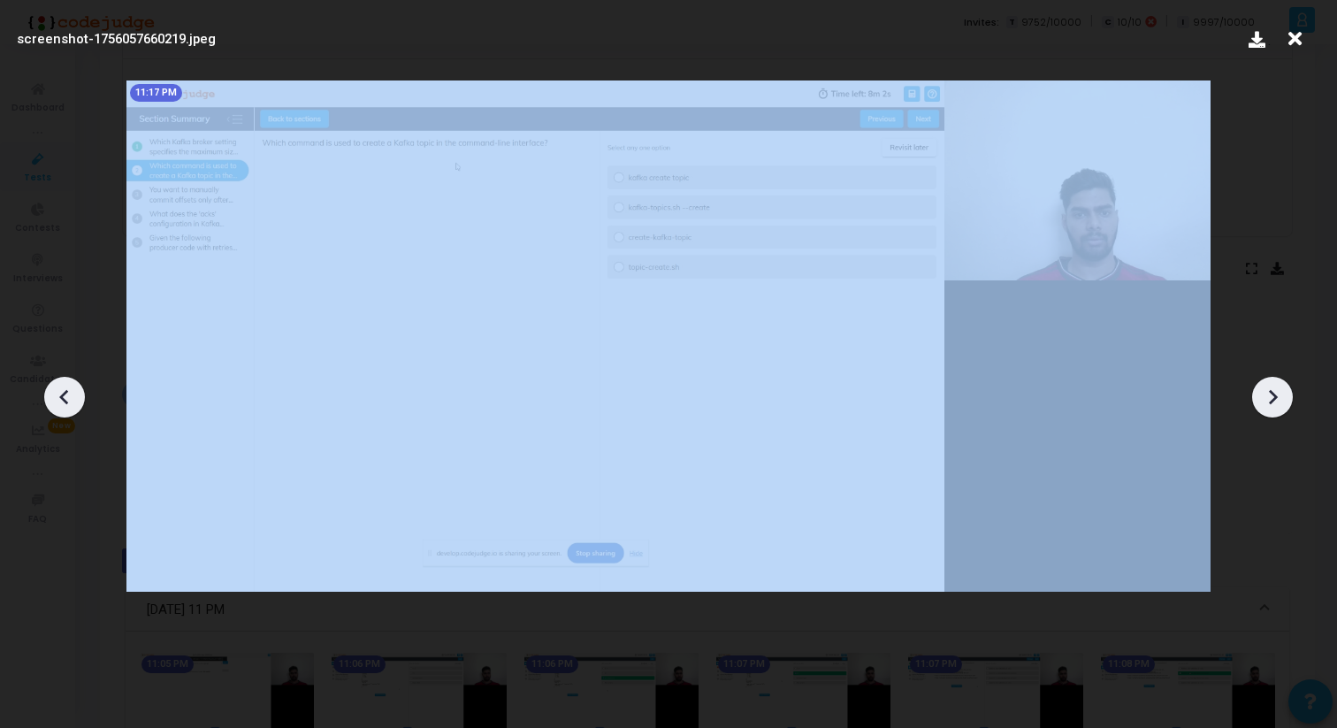
click at [1272, 391] on icon at bounding box center [1273, 396] width 9 height 15
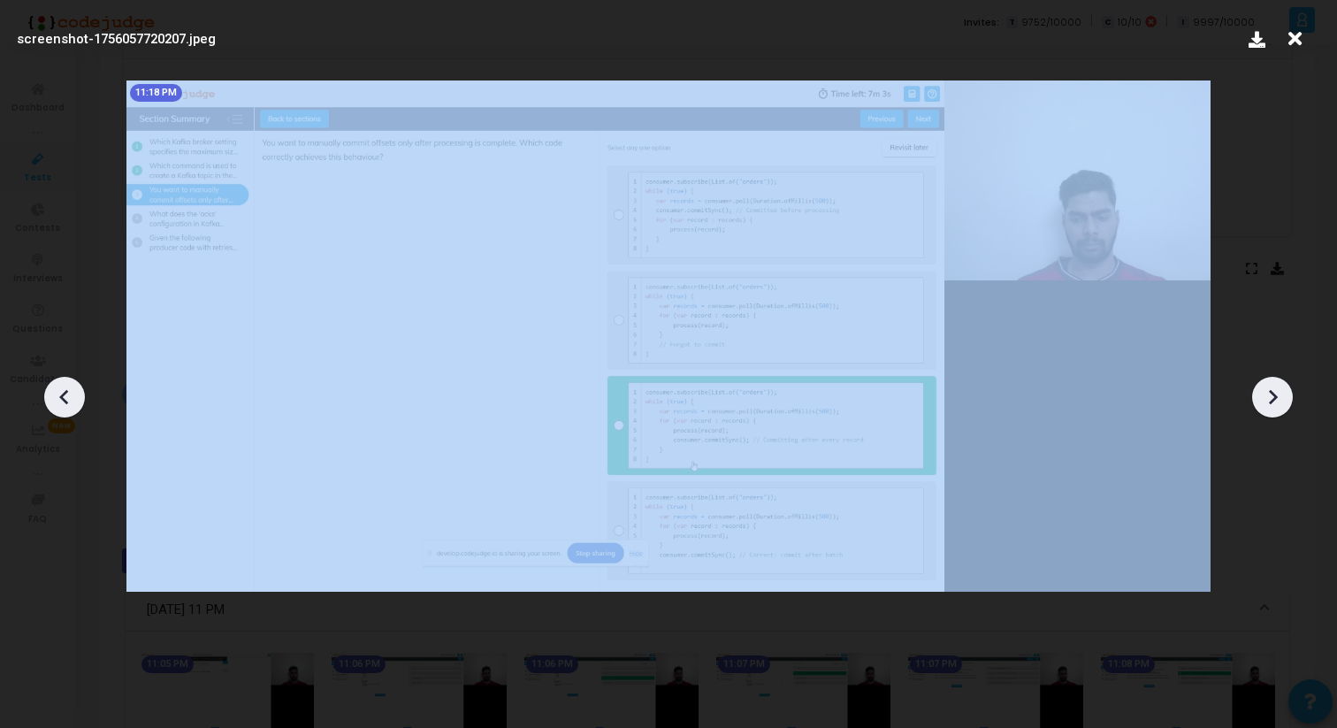
click at [1272, 392] on icon at bounding box center [1273, 396] width 9 height 15
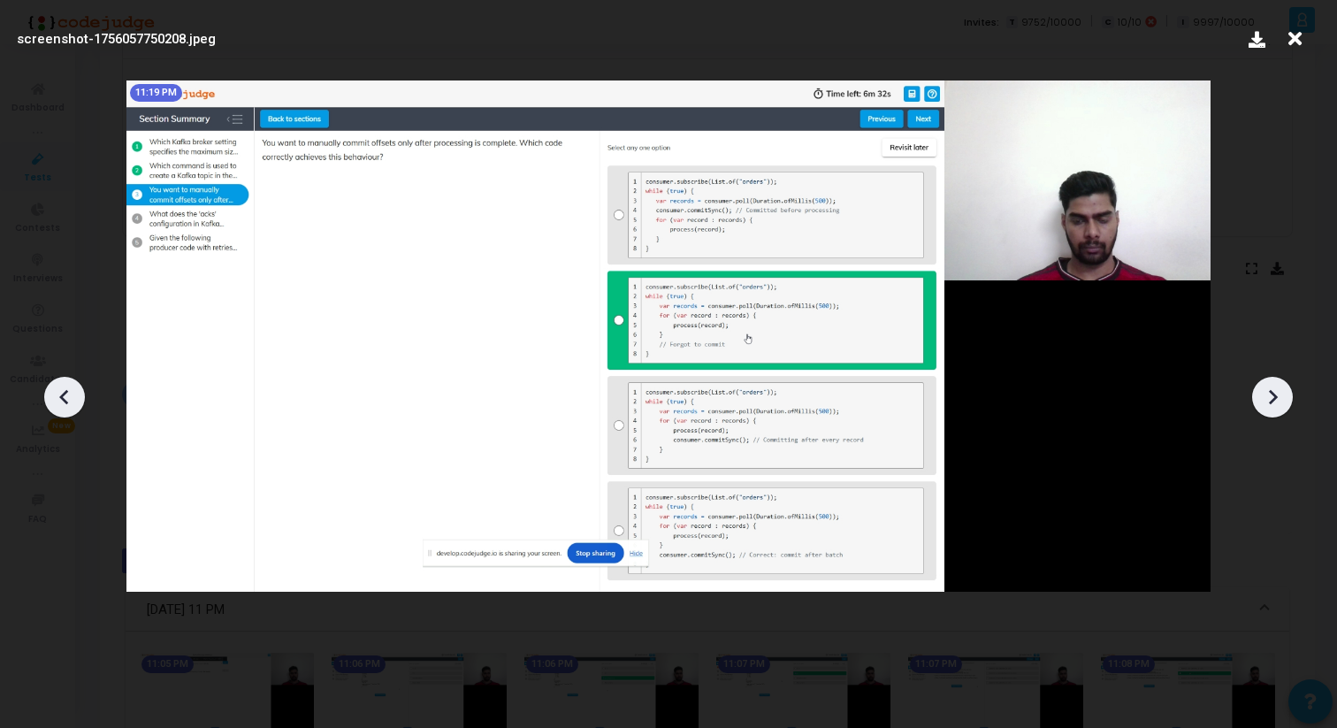
click at [1272, 392] on icon at bounding box center [1273, 396] width 9 height 15
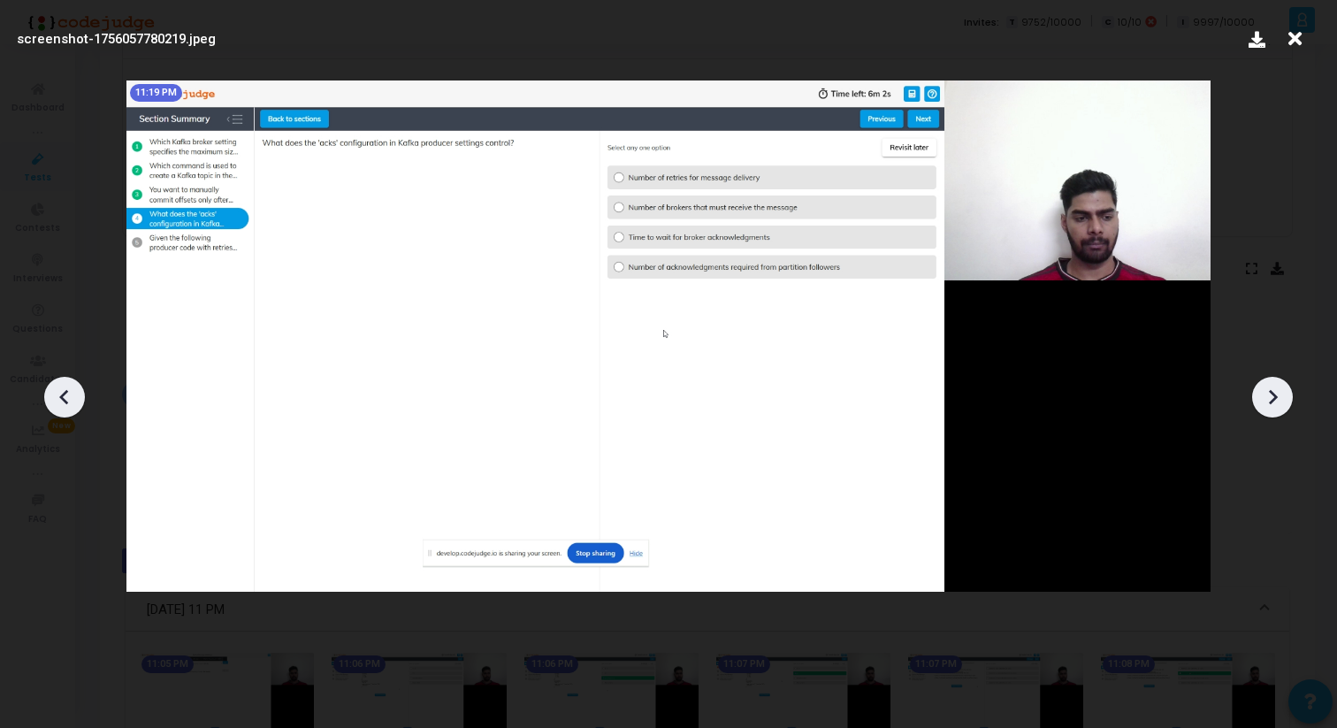
click at [1272, 392] on icon at bounding box center [1273, 396] width 9 height 15
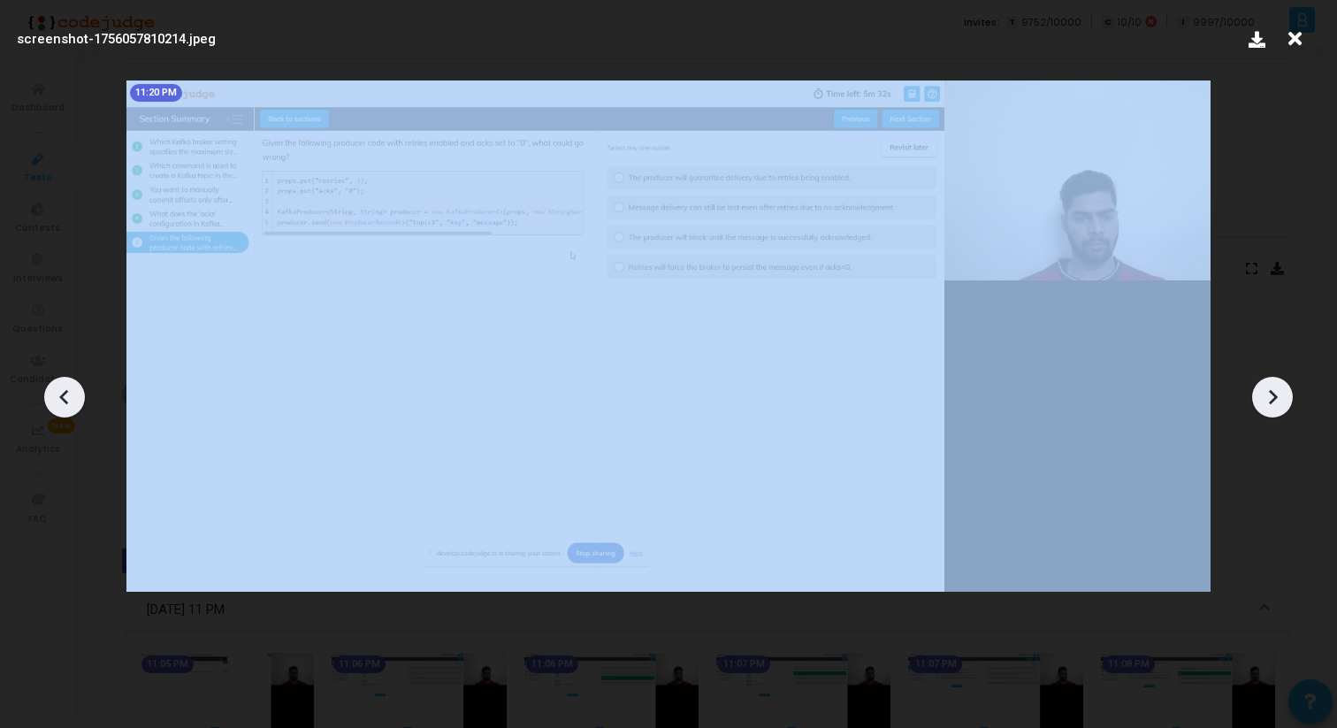
click at [1272, 392] on icon at bounding box center [1273, 396] width 9 height 15
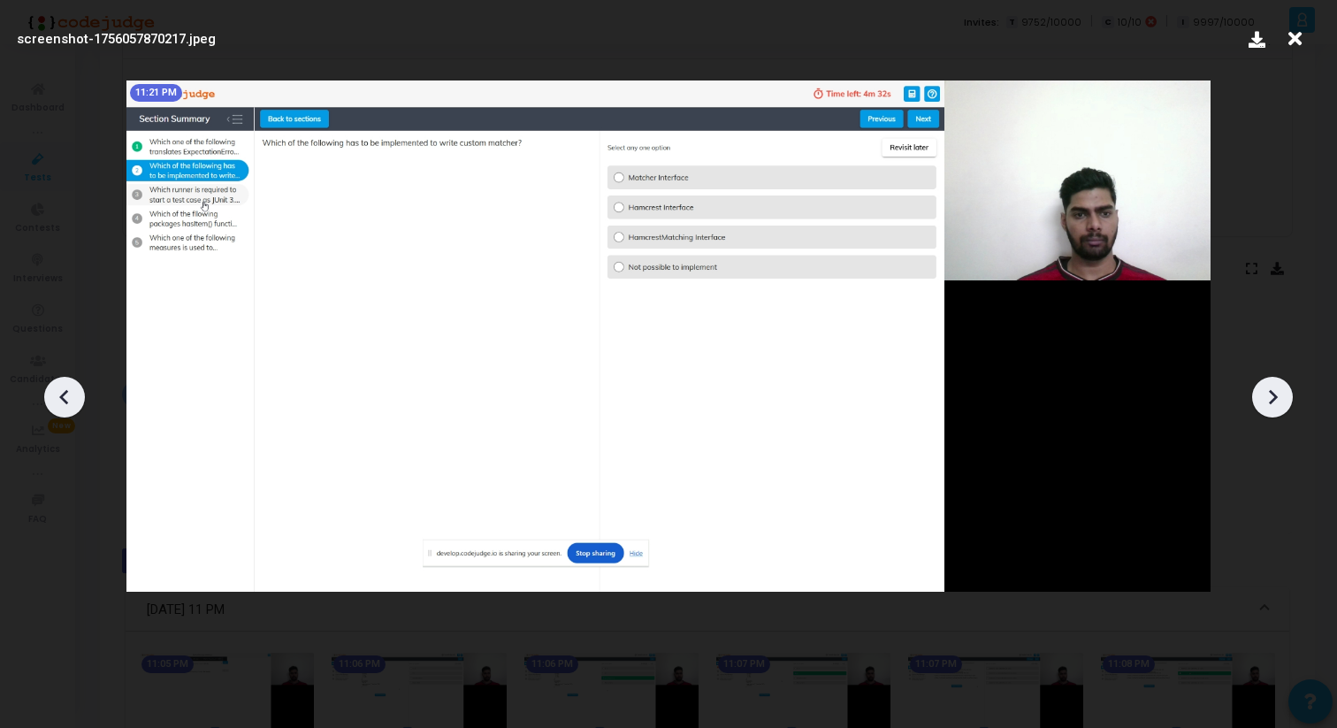
click at [1272, 392] on icon at bounding box center [1273, 396] width 9 height 15
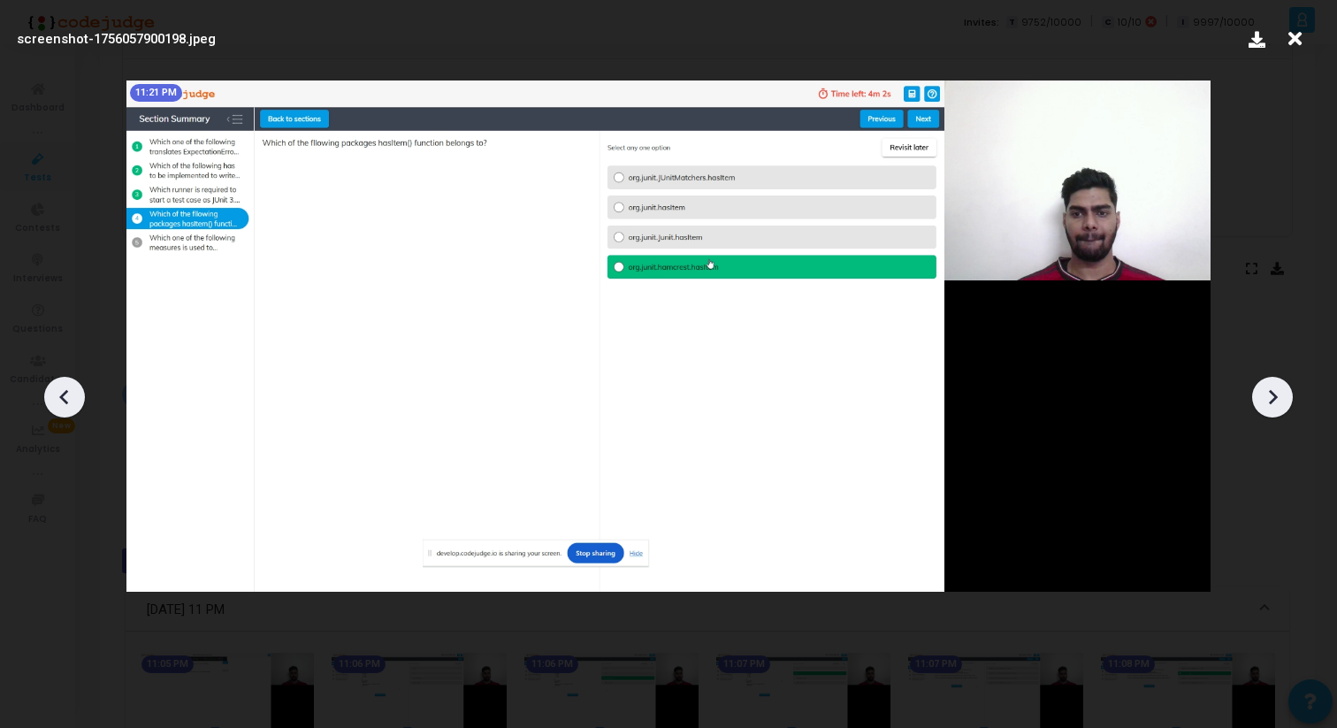
click at [1272, 392] on icon at bounding box center [1273, 396] width 9 height 15
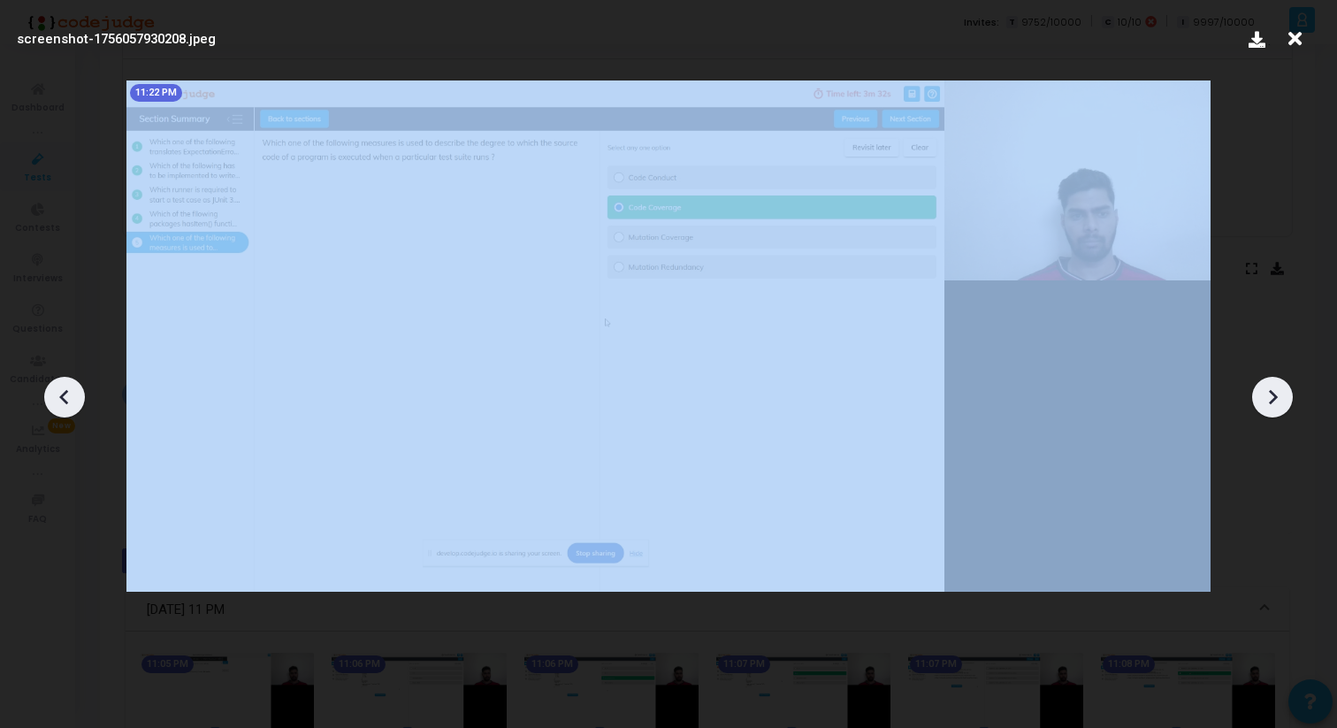
click at [1272, 392] on icon at bounding box center [1273, 396] width 9 height 15
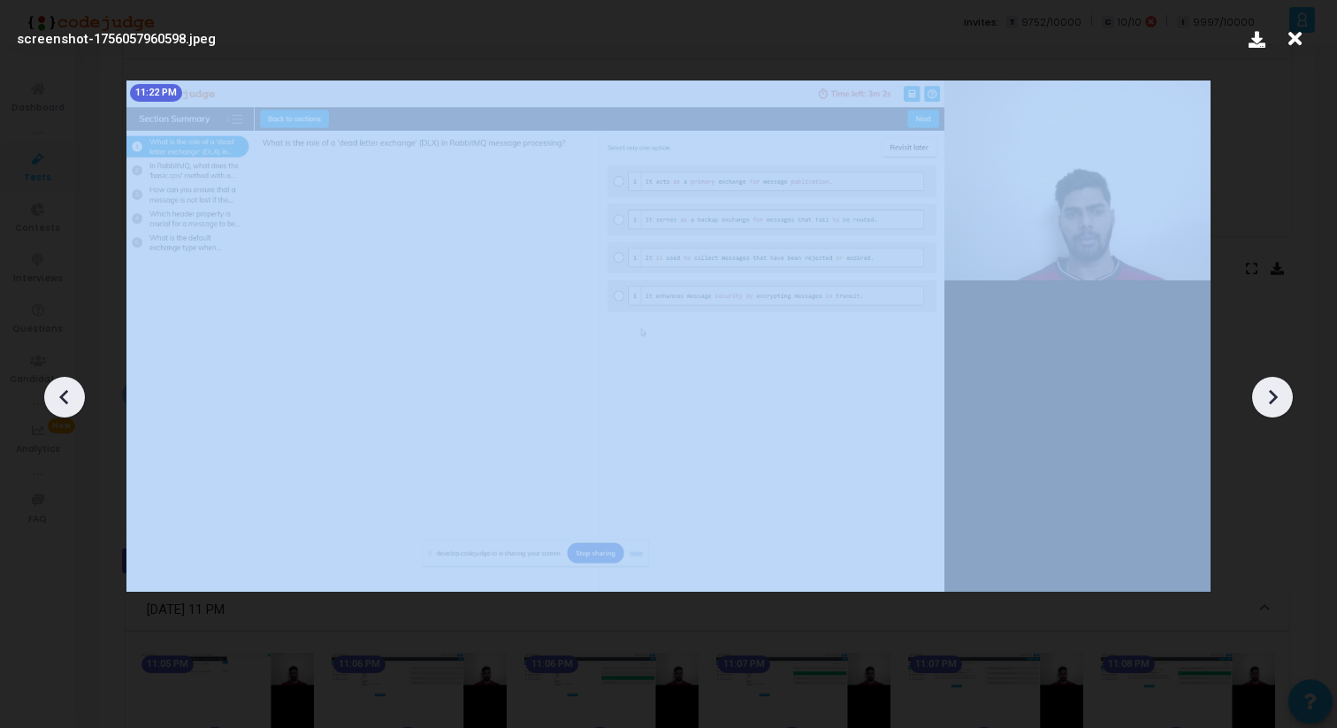
click at [1272, 392] on icon at bounding box center [1273, 396] width 9 height 15
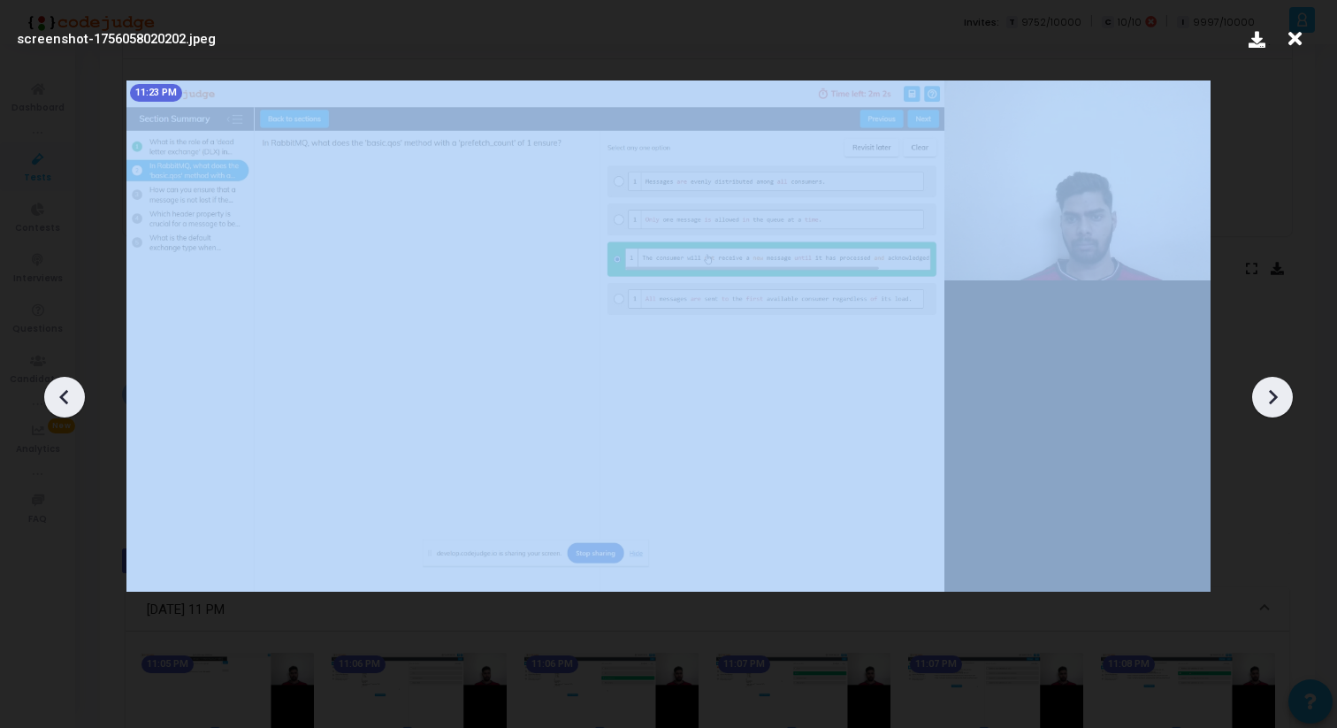
click at [1272, 392] on icon at bounding box center [1273, 396] width 9 height 15
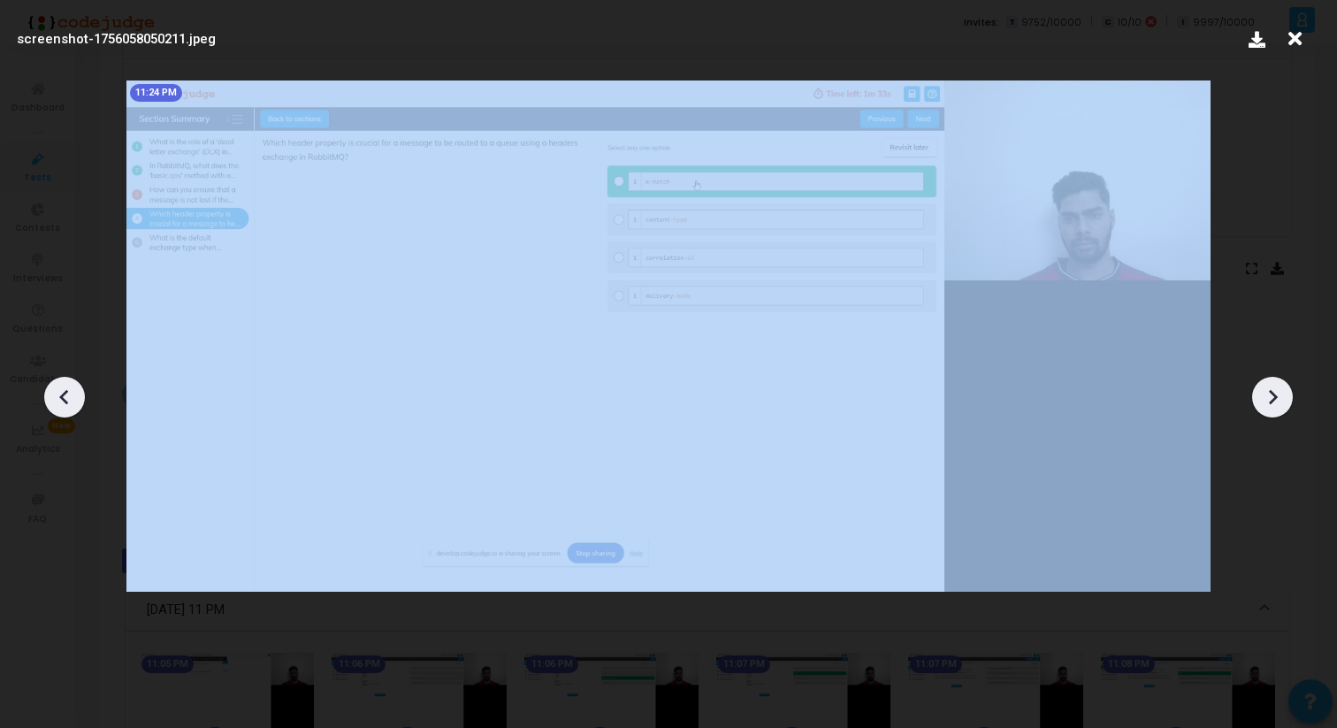
click at [1272, 392] on icon at bounding box center [1273, 396] width 9 height 15
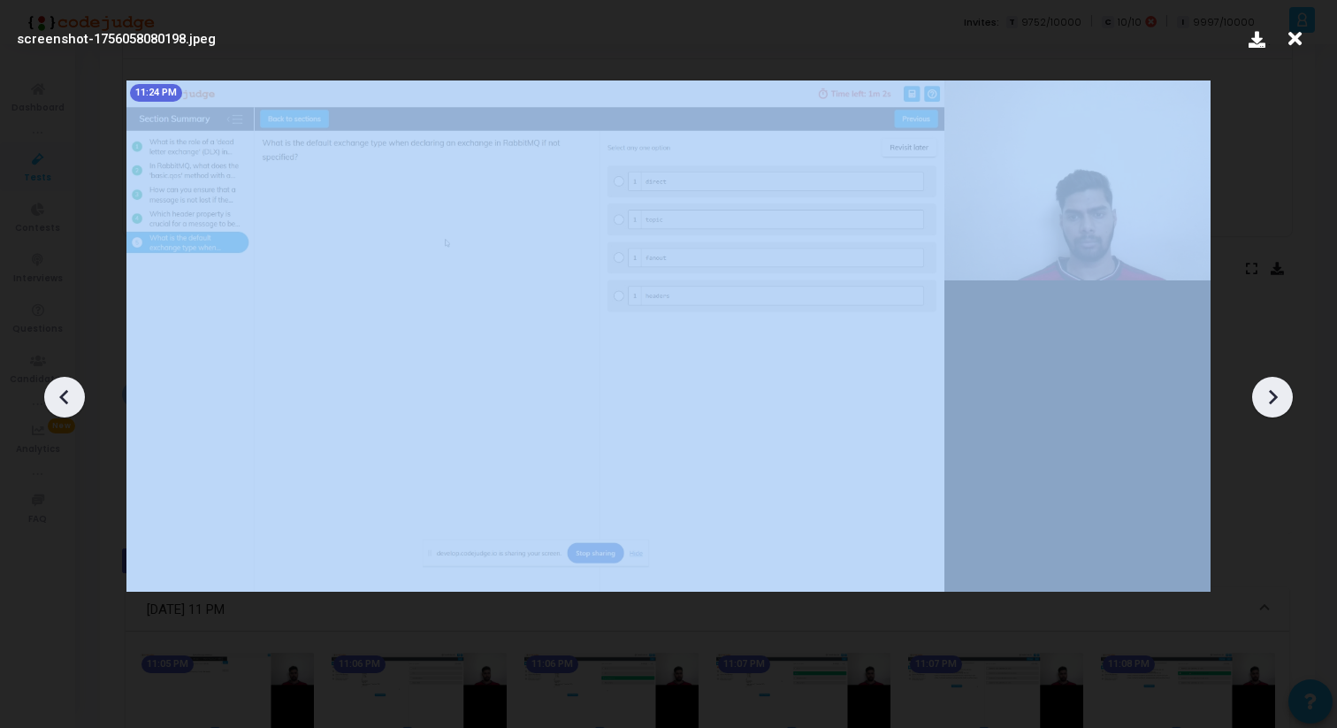
click at [1272, 392] on icon at bounding box center [1273, 396] width 9 height 15
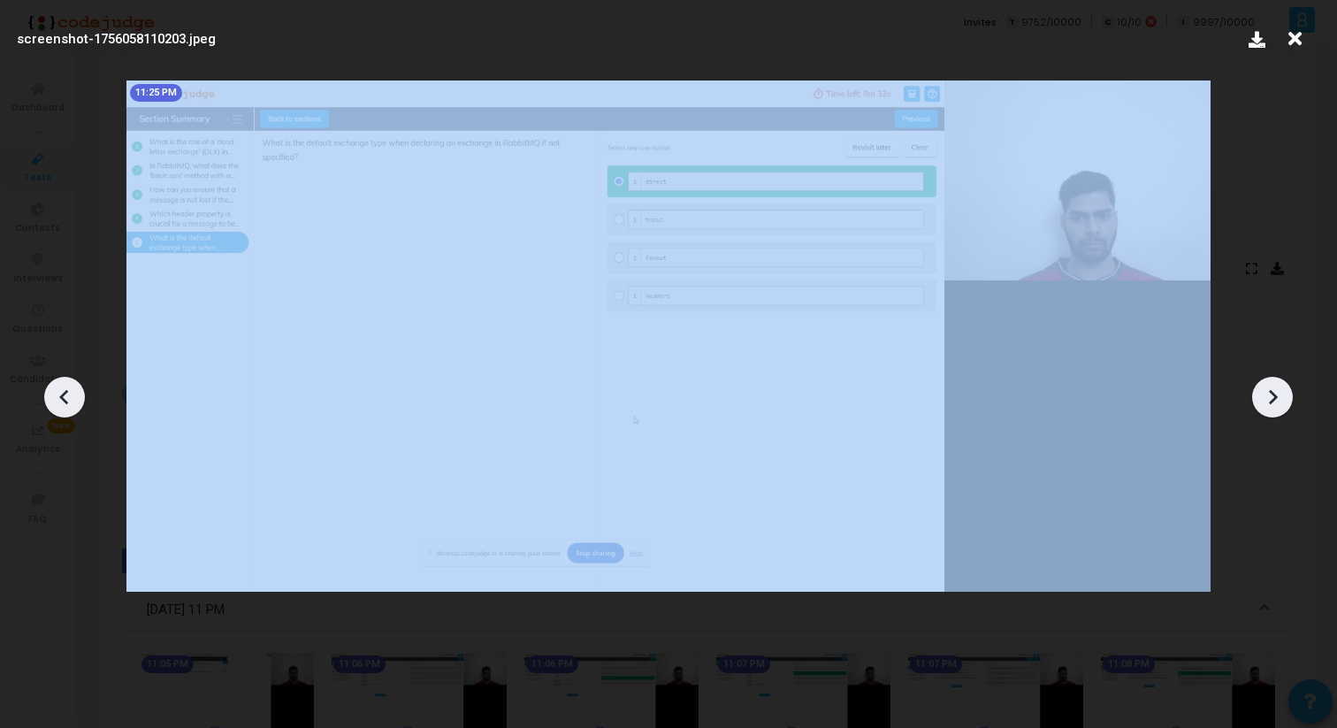
click at [1272, 392] on icon at bounding box center [1273, 396] width 9 height 15
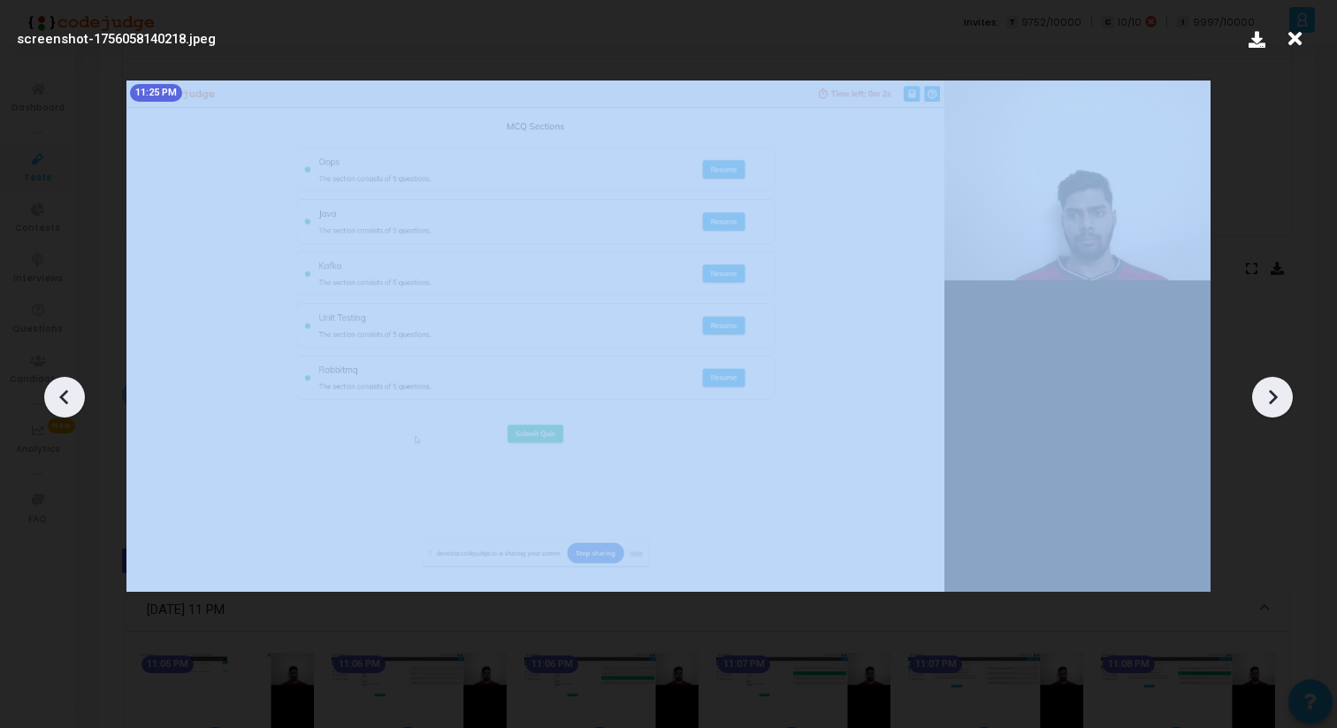
click at [1272, 392] on icon at bounding box center [1273, 396] width 9 height 15
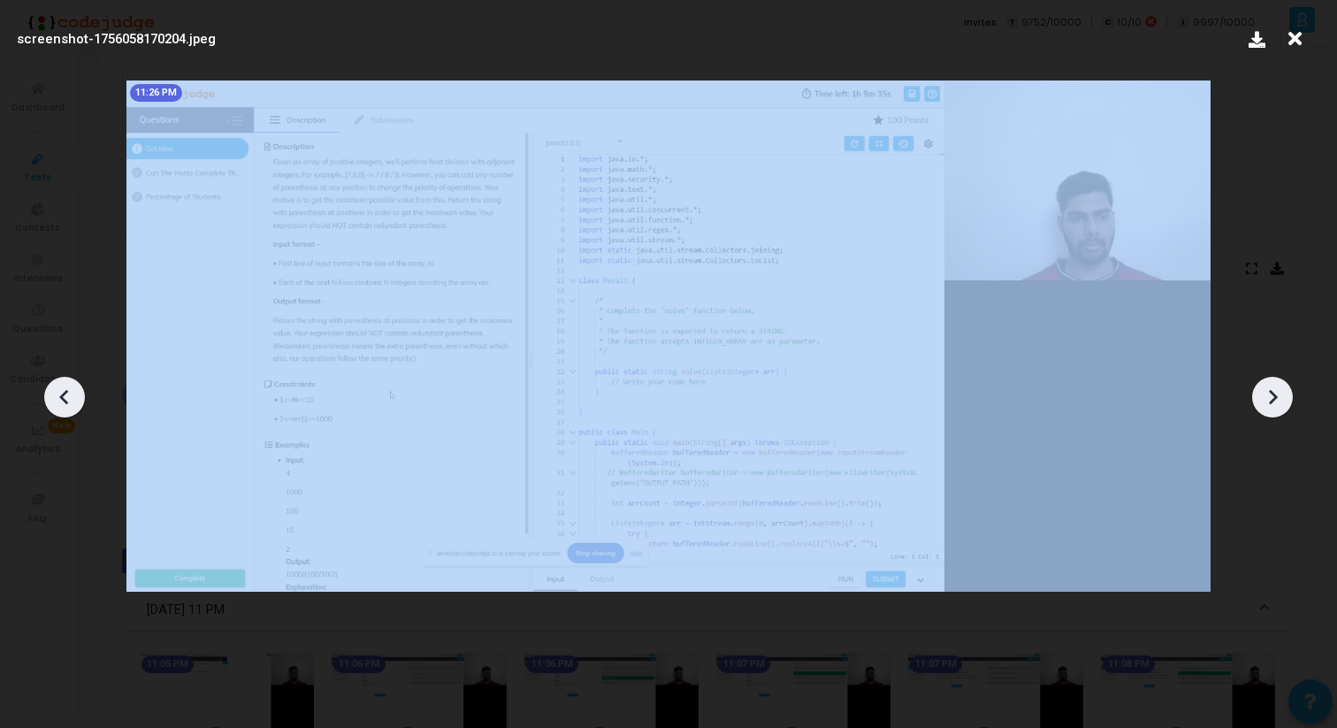
click at [1272, 392] on icon at bounding box center [1273, 396] width 9 height 15
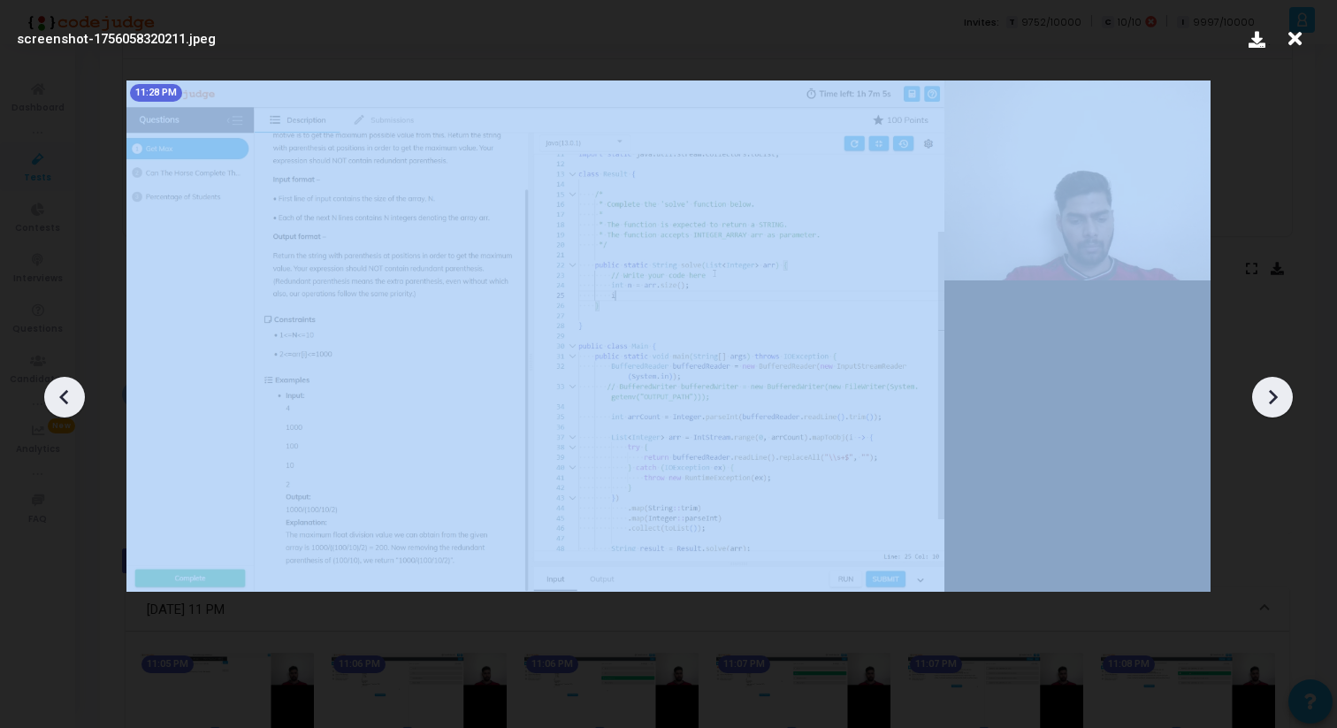
click at [1272, 392] on icon at bounding box center [1273, 396] width 9 height 15
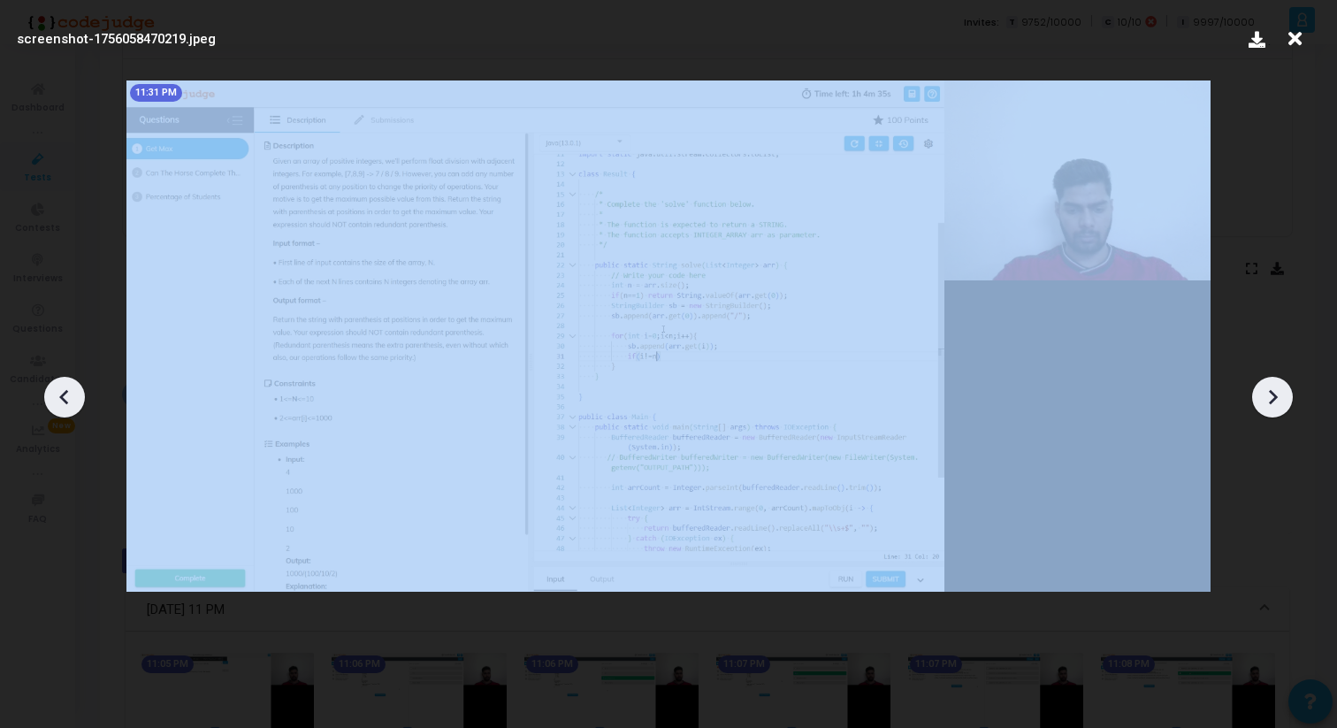
click at [1272, 392] on icon at bounding box center [1273, 396] width 9 height 15
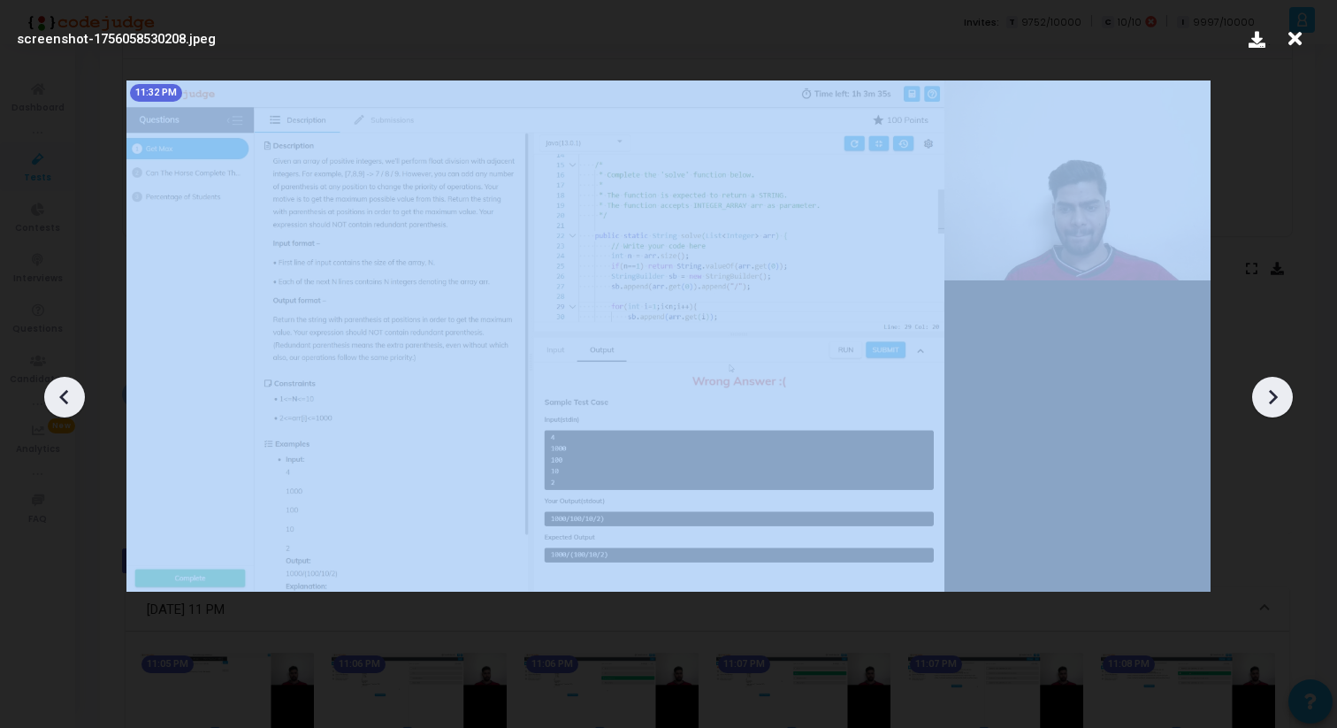
click at [1272, 392] on icon at bounding box center [1273, 396] width 9 height 15
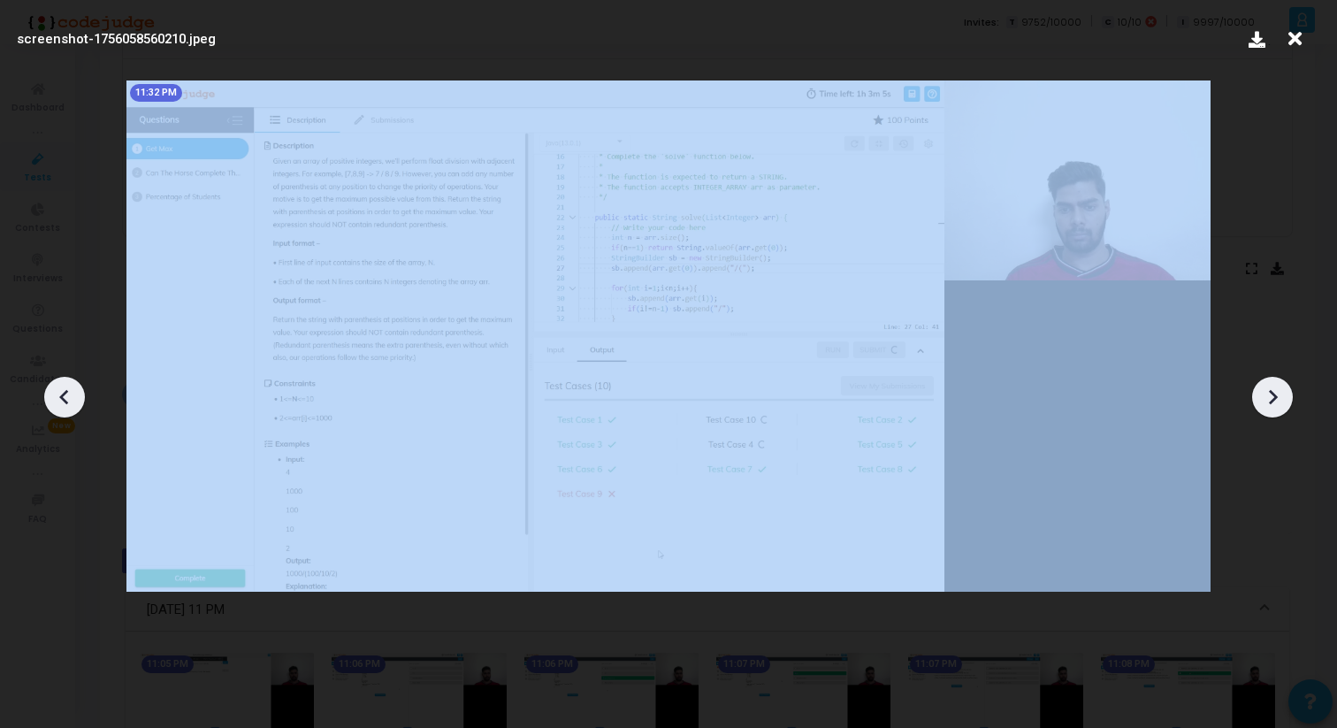
click at [1272, 392] on icon at bounding box center [1273, 396] width 9 height 15
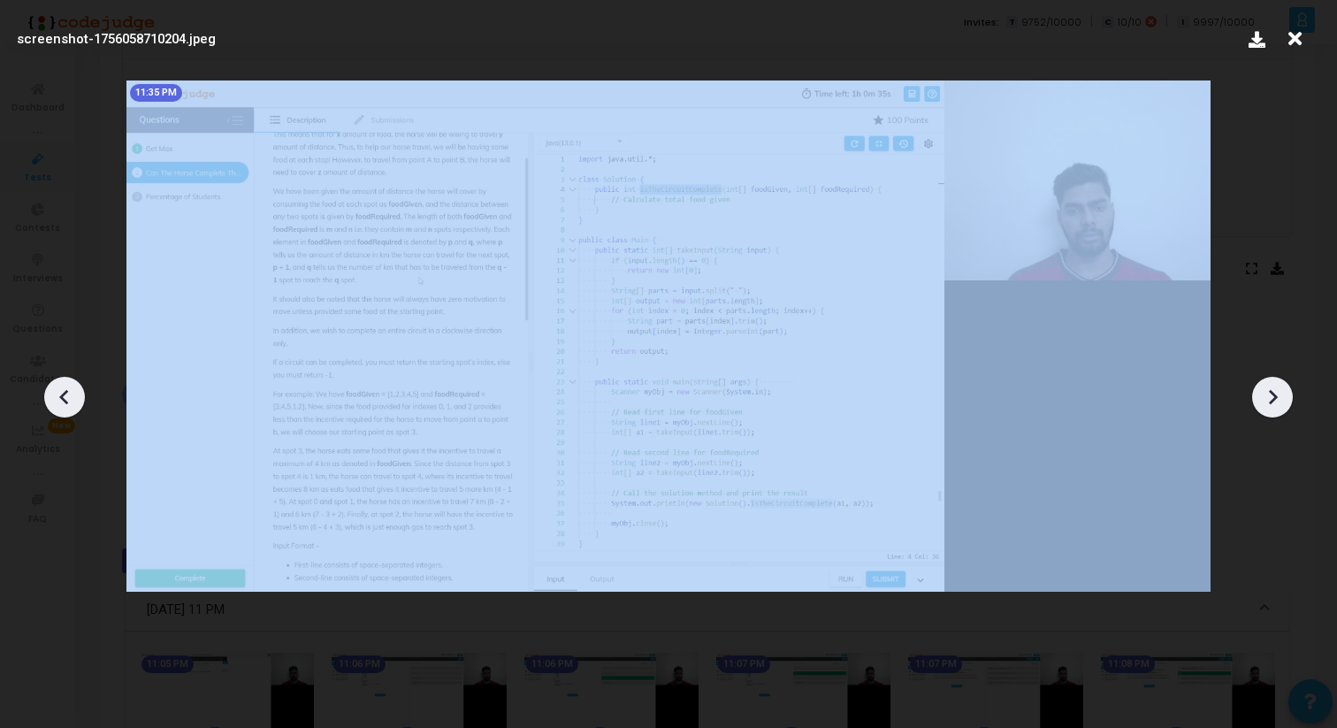
click at [1272, 392] on icon at bounding box center [1273, 396] width 9 height 15
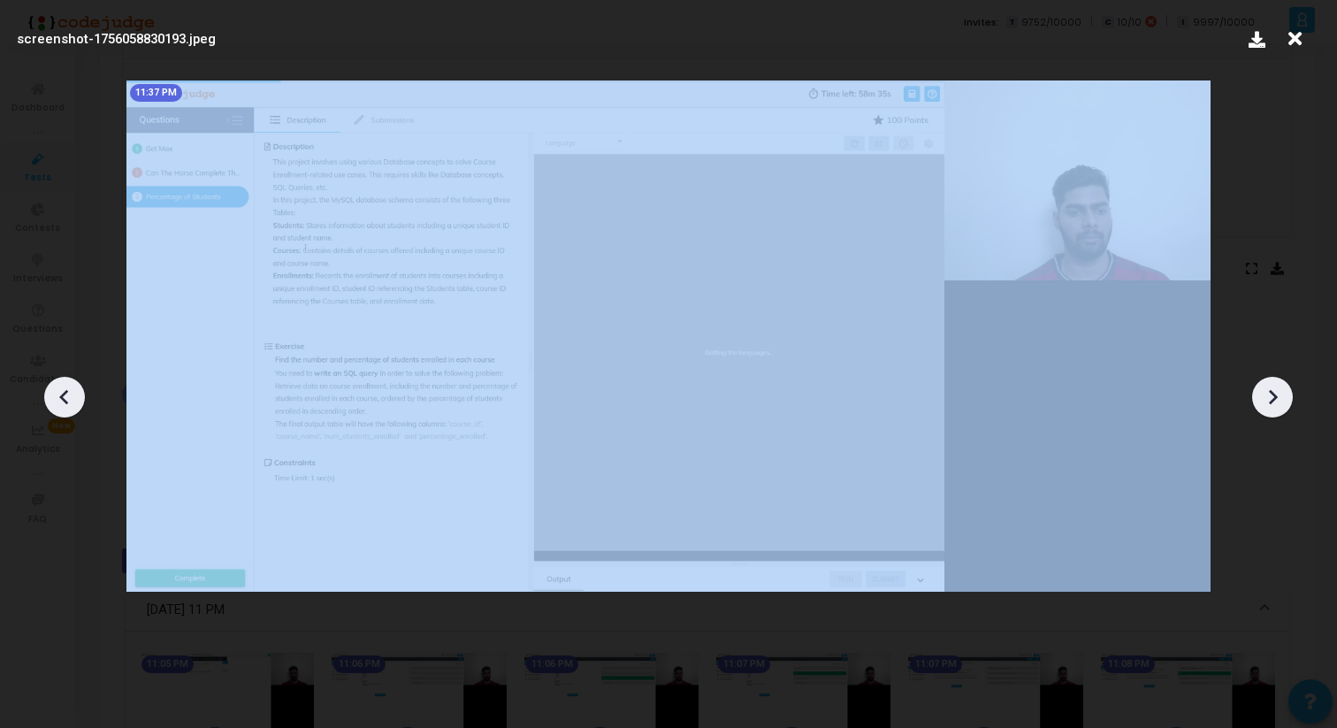
click at [1272, 392] on icon at bounding box center [1273, 396] width 9 height 15
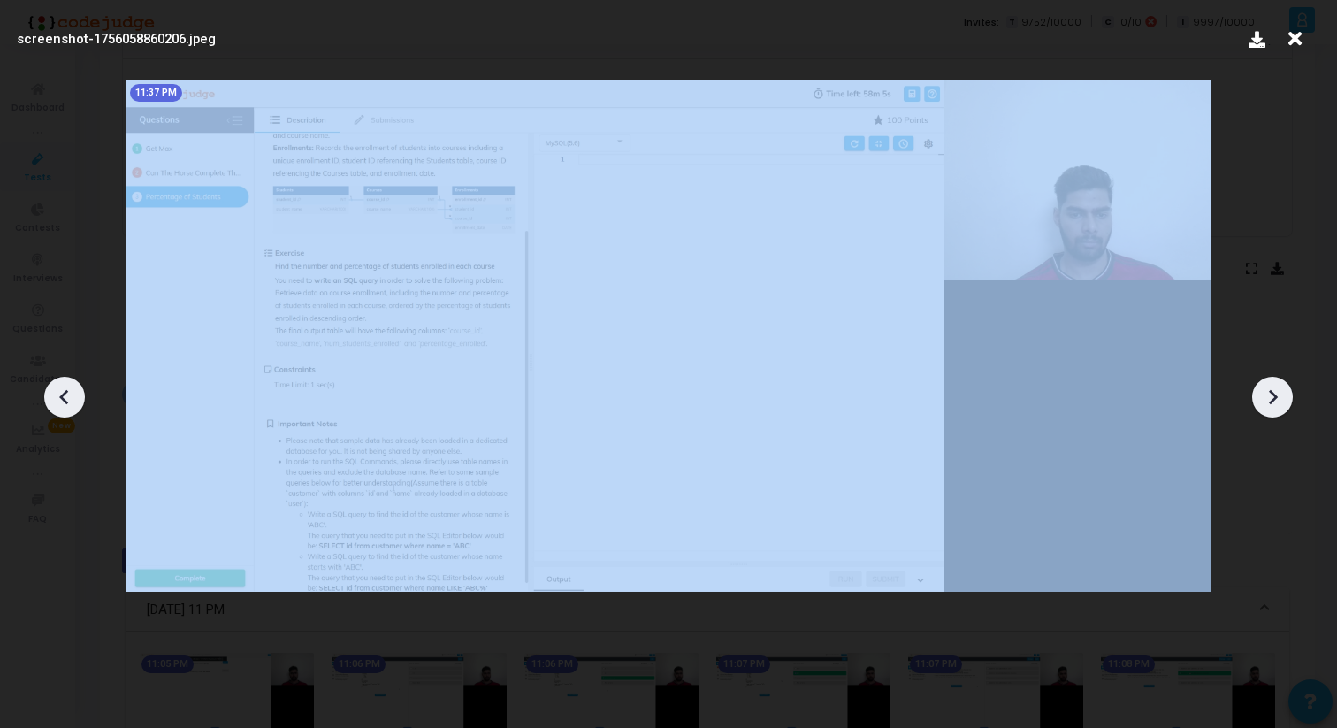
click at [1272, 392] on icon at bounding box center [1273, 396] width 9 height 15
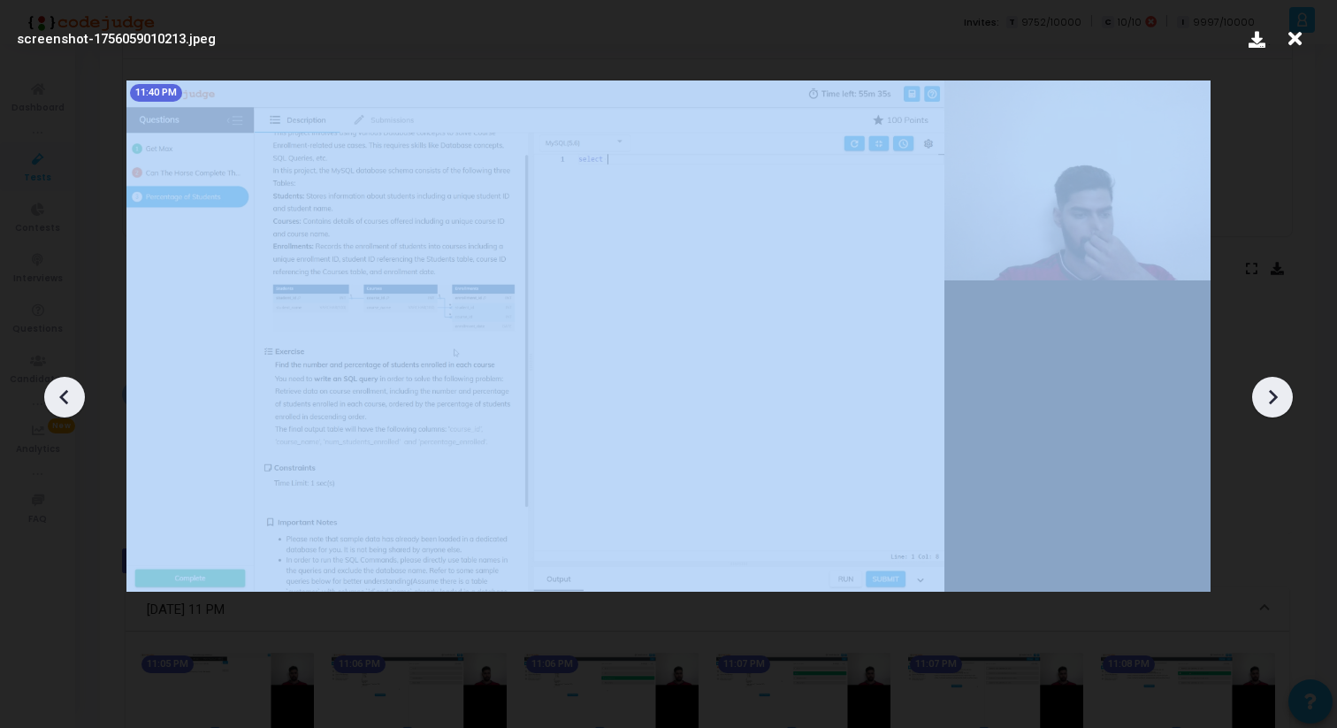
click at [1272, 392] on icon at bounding box center [1273, 396] width 9 height 15
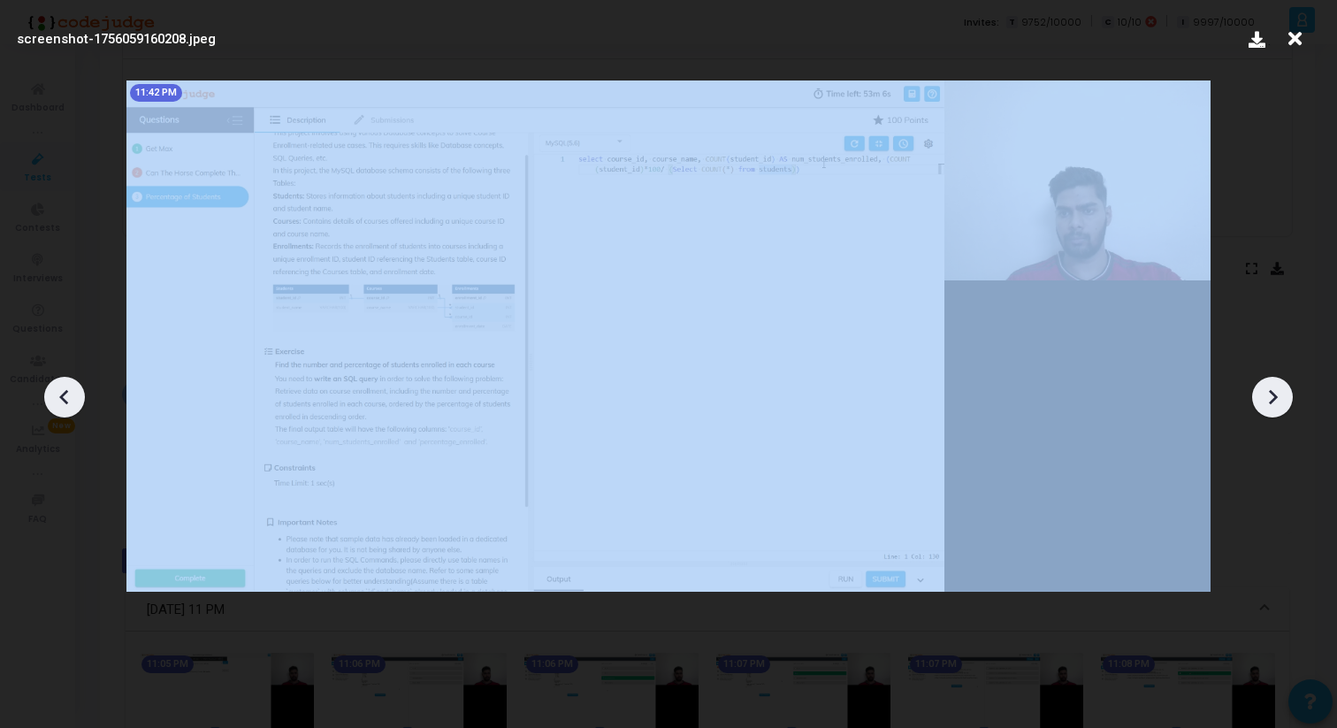
click at [1272, 392] on icon at bounding box center [1273, 396] width 9 height 15
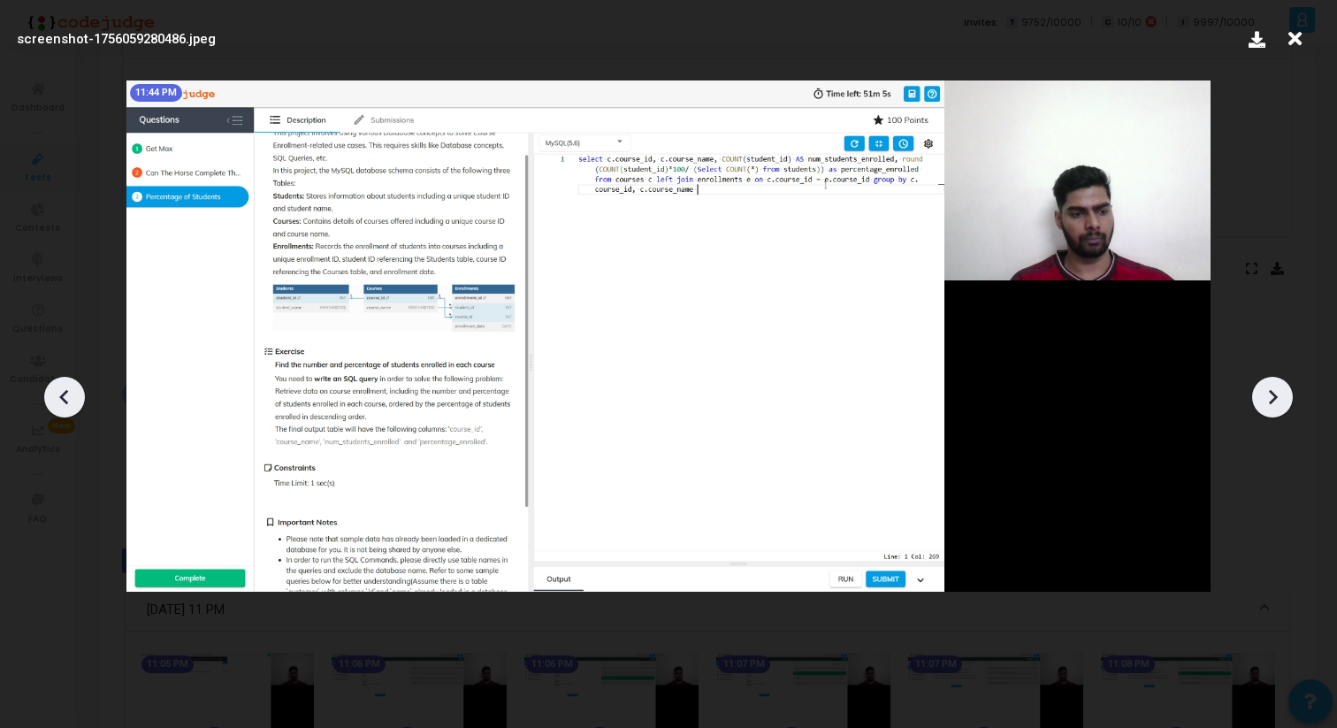
click at [1296, 33] on icon at bounding box center [1294, 39] width 27 height 34
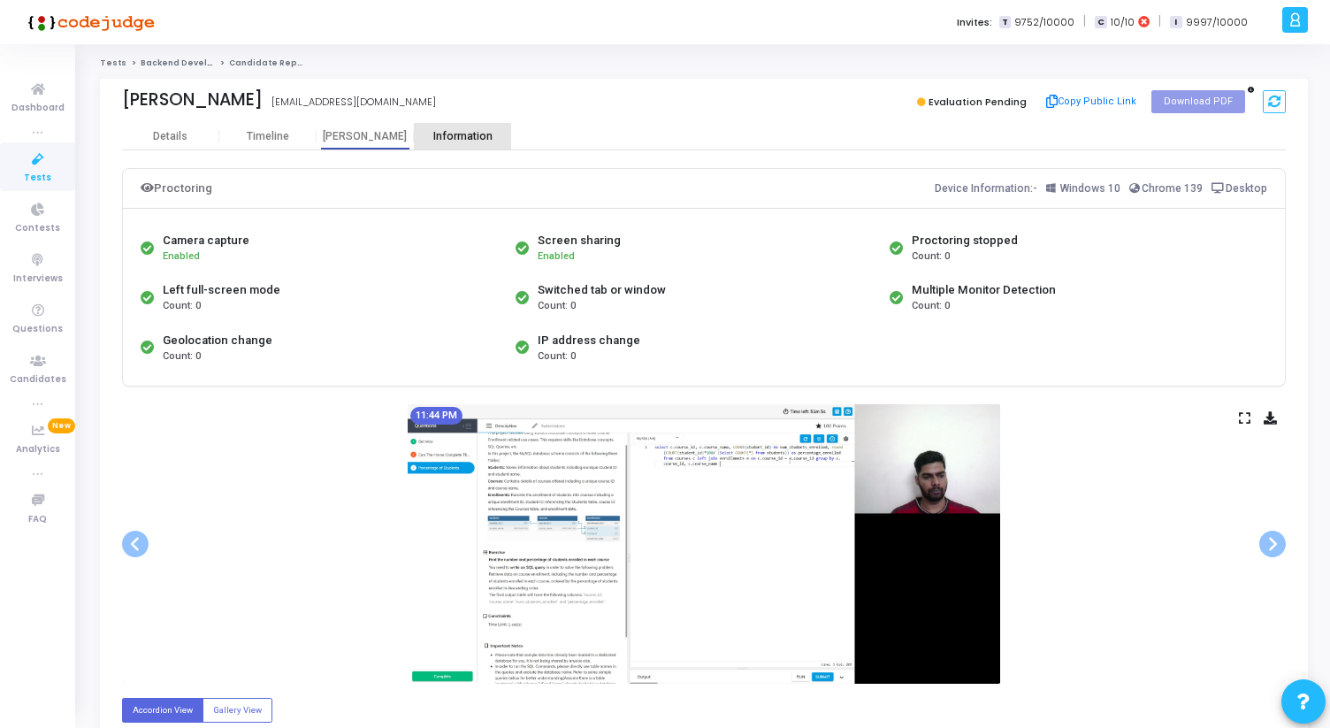
click at [452, 134] on div "Information" at bounding box center [462, 136] width 97 height 13
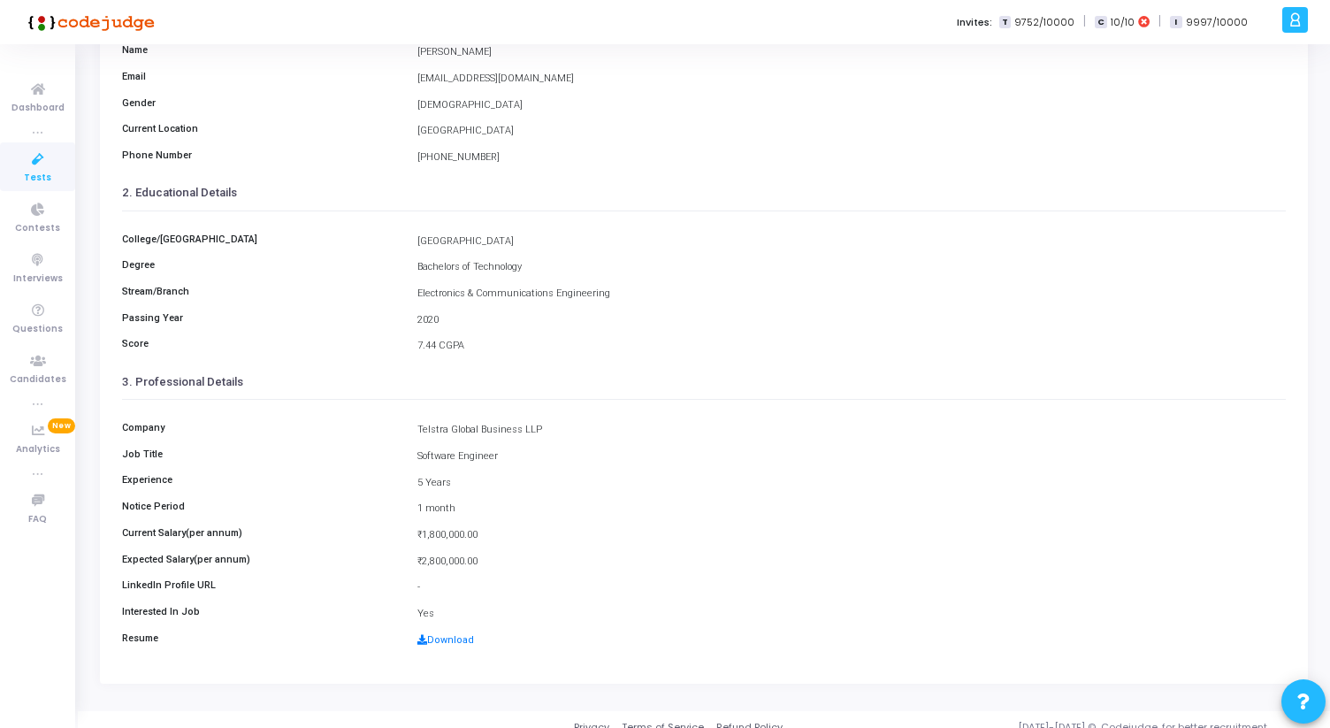
scroll to position [197, 0]
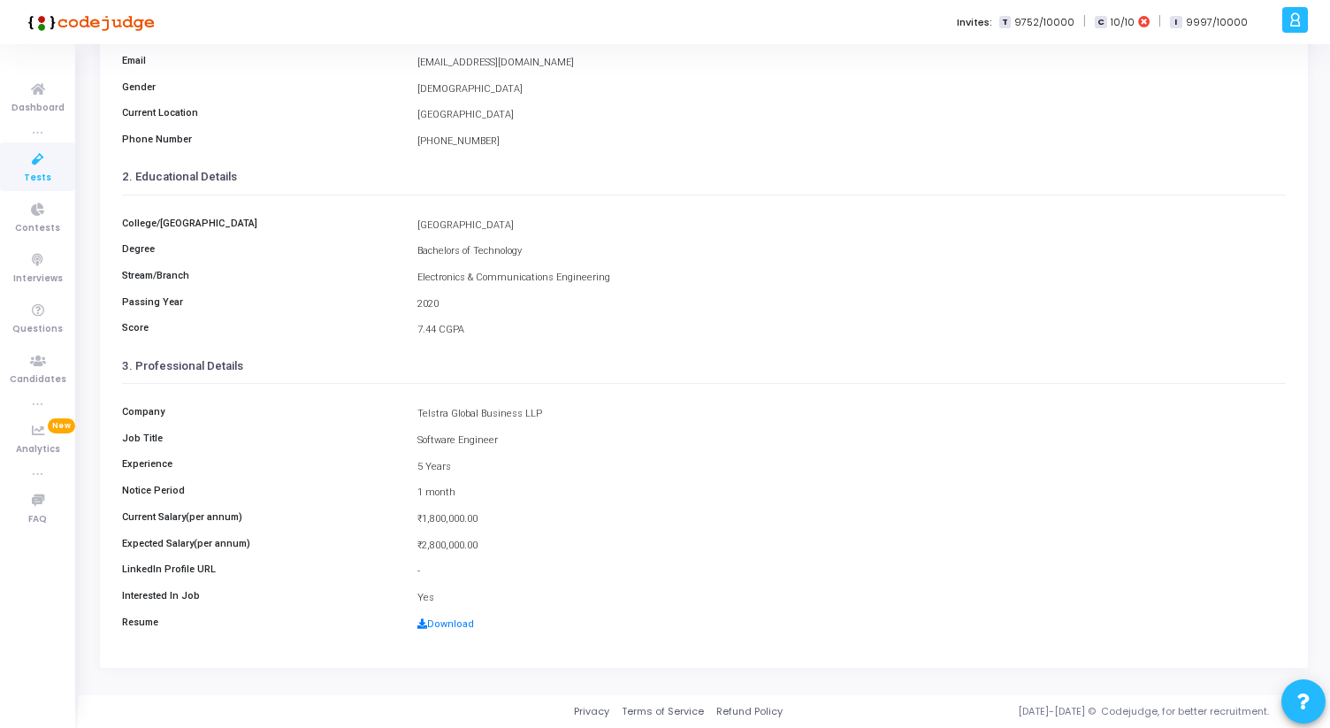
drag, startPoint x: 420, startPoint y: 416, endPoint x: 481, endPoint y: 557, distance: 154.1
click at [480, 557] on div "Company Telstra Global Business LLP Job Title Software Engineer Experience 5 Ye…" at bounding box center [704, 513] width 1164 height 258
click at [435, 620] on link "Download" at bounding box center [445, 623] width 57 height 11
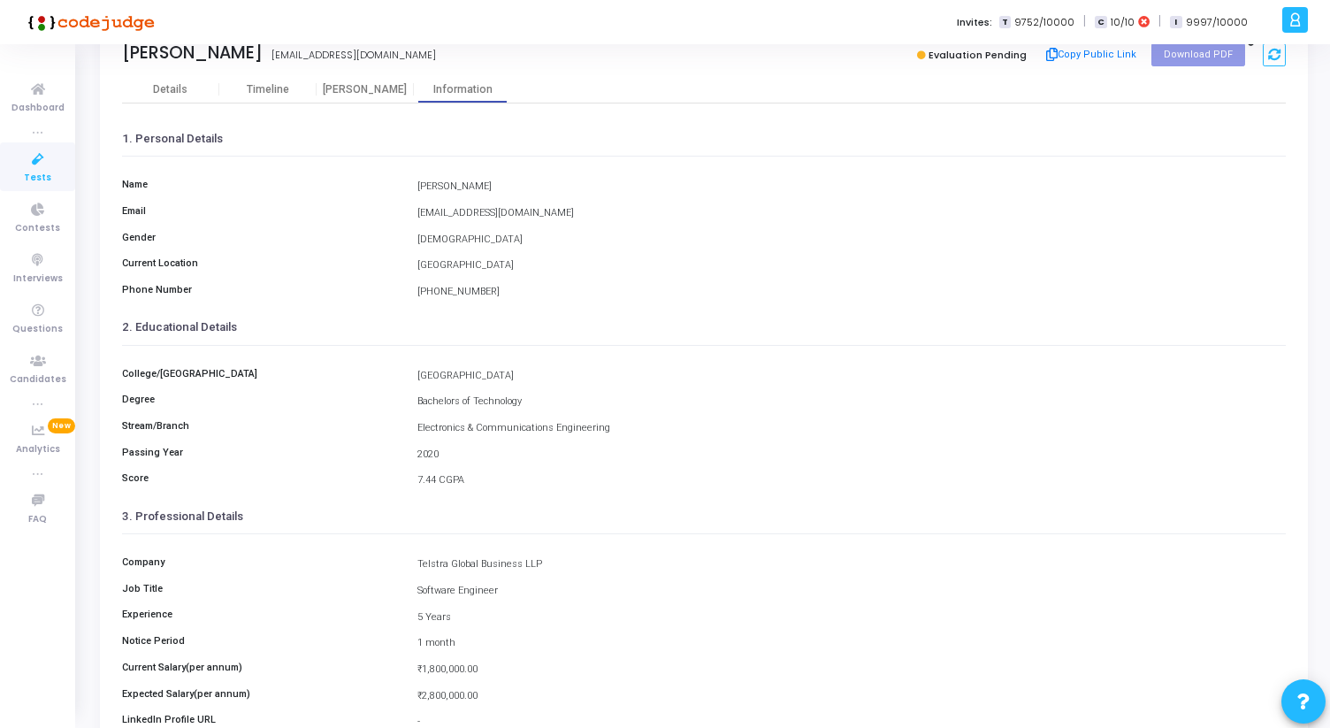
scroll to position [0, 0]
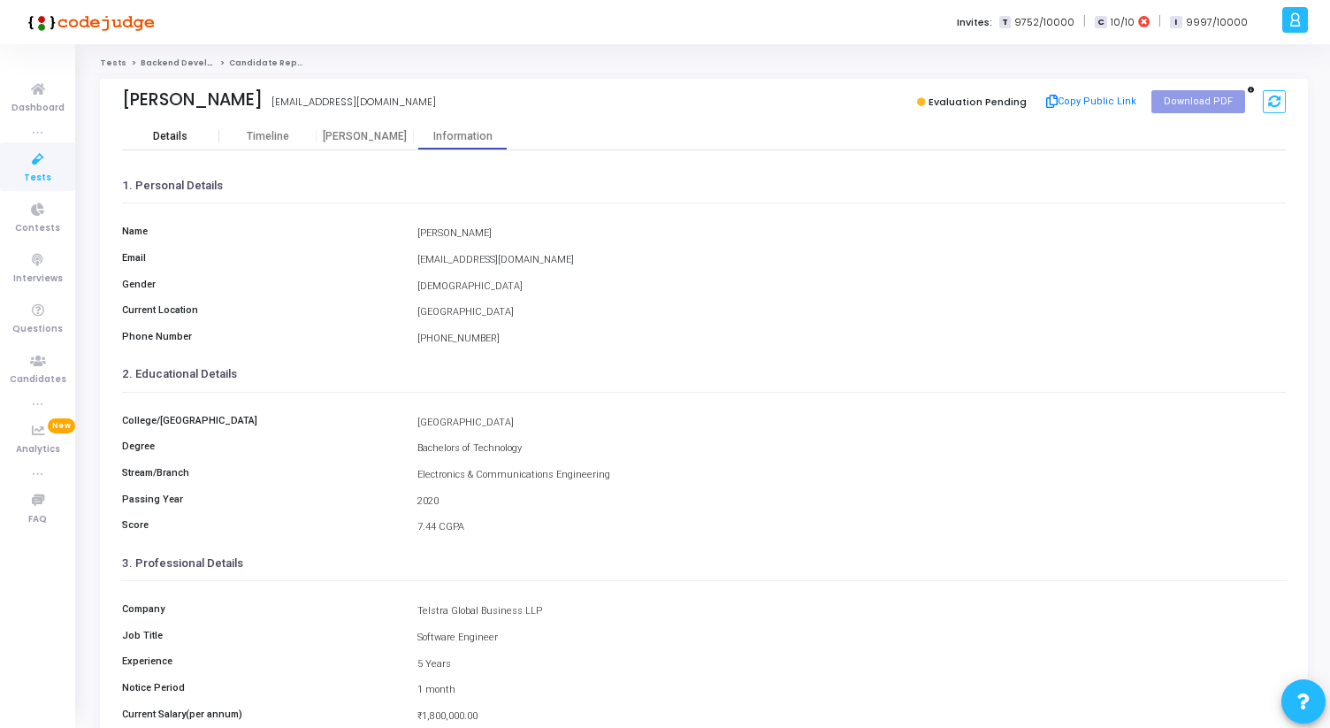
click at [171, 141] on div "Details" at bounding box center [170, 136] width 34 height 13
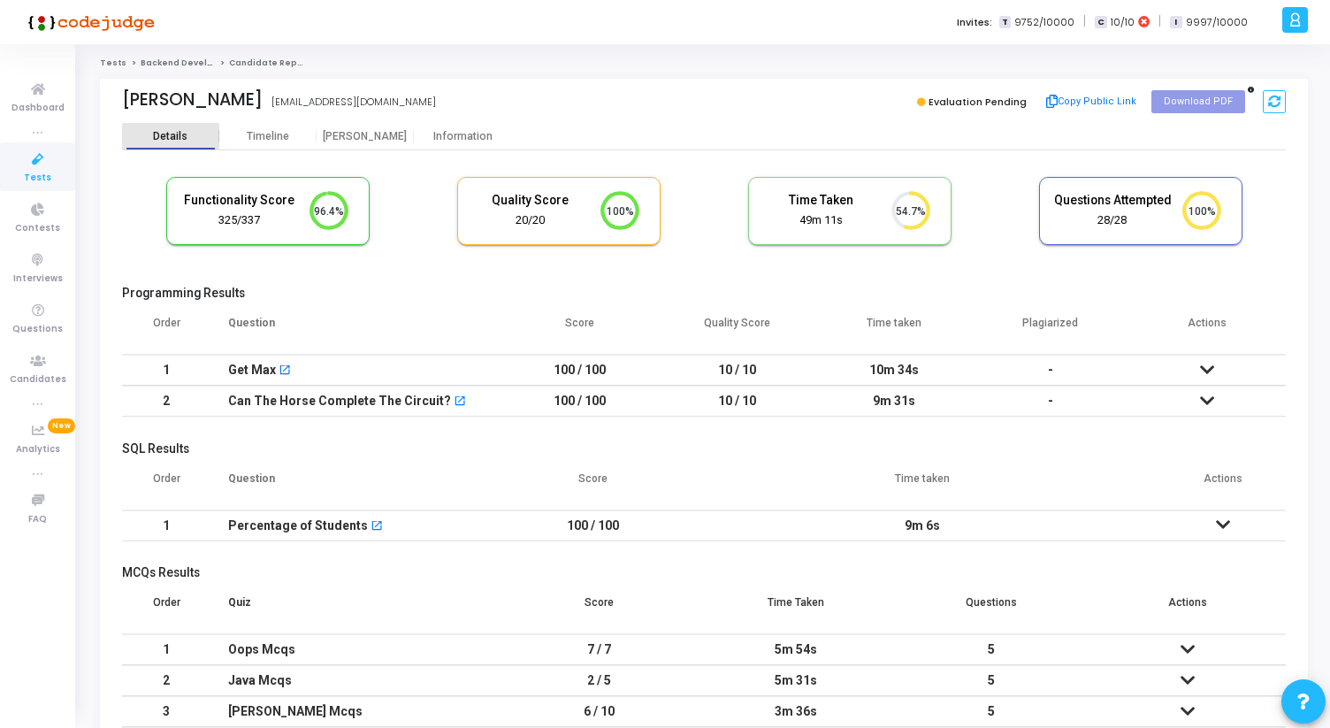
scroll to position [37, 45]
click at [462, 139] on div "Information" at bounding box center [462, 136] width 97 height 13
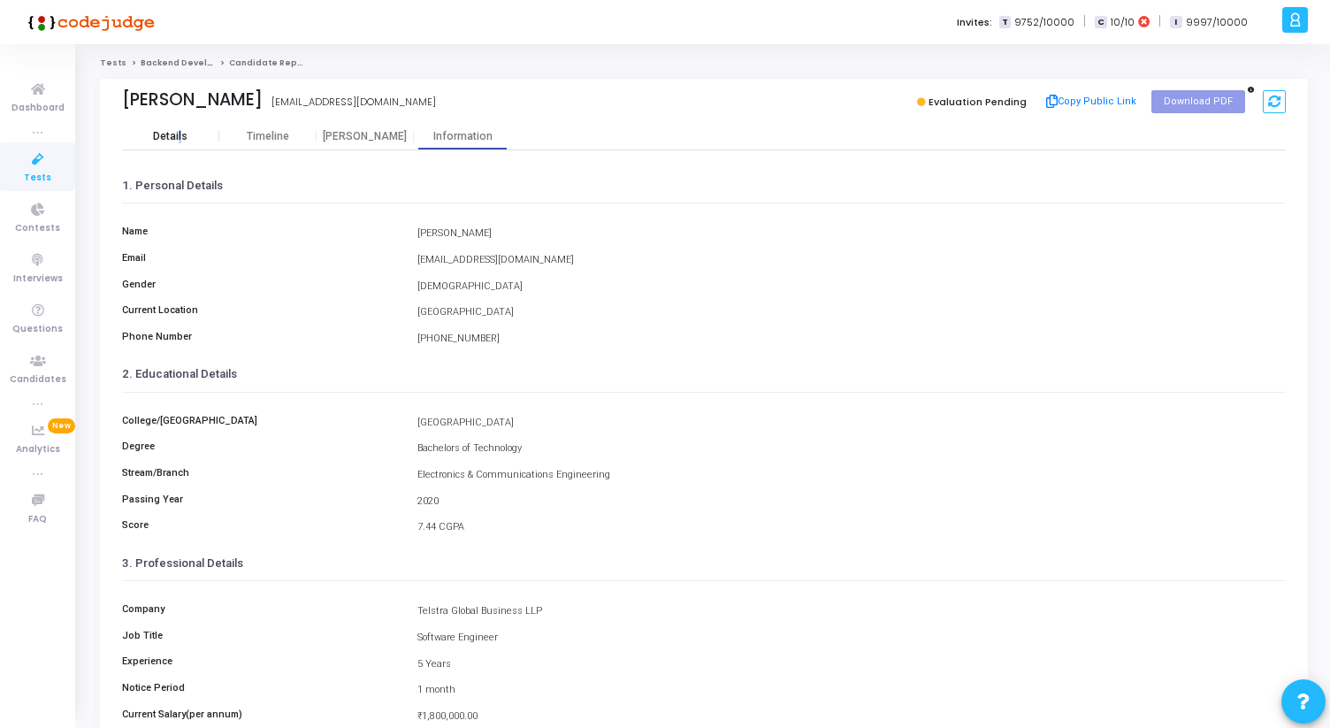
drag, startPoint x: 180, startPoint y: 132, endPoint x: 187, endPoint y: 123, distance: 11.9
click at [180, 132] on div "Details" at bounding box center [170, 136] width 34 height 13
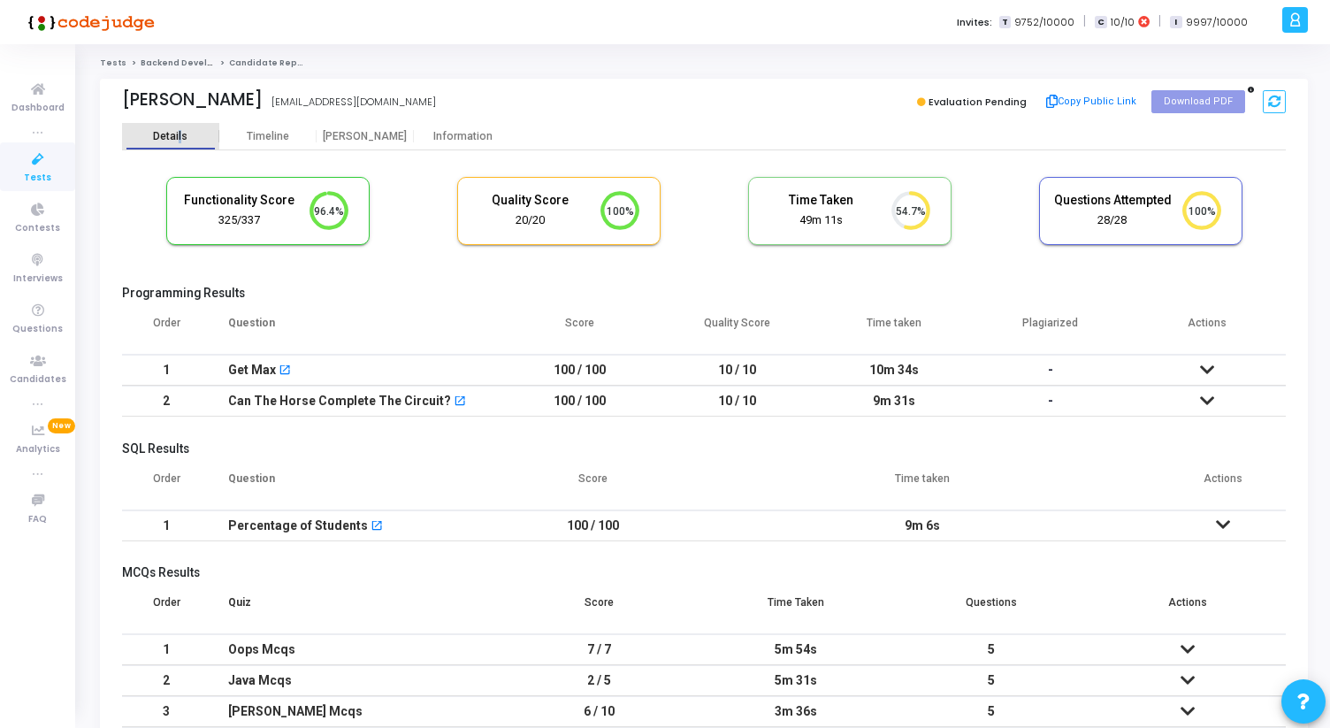
scroll to position [37, 45]
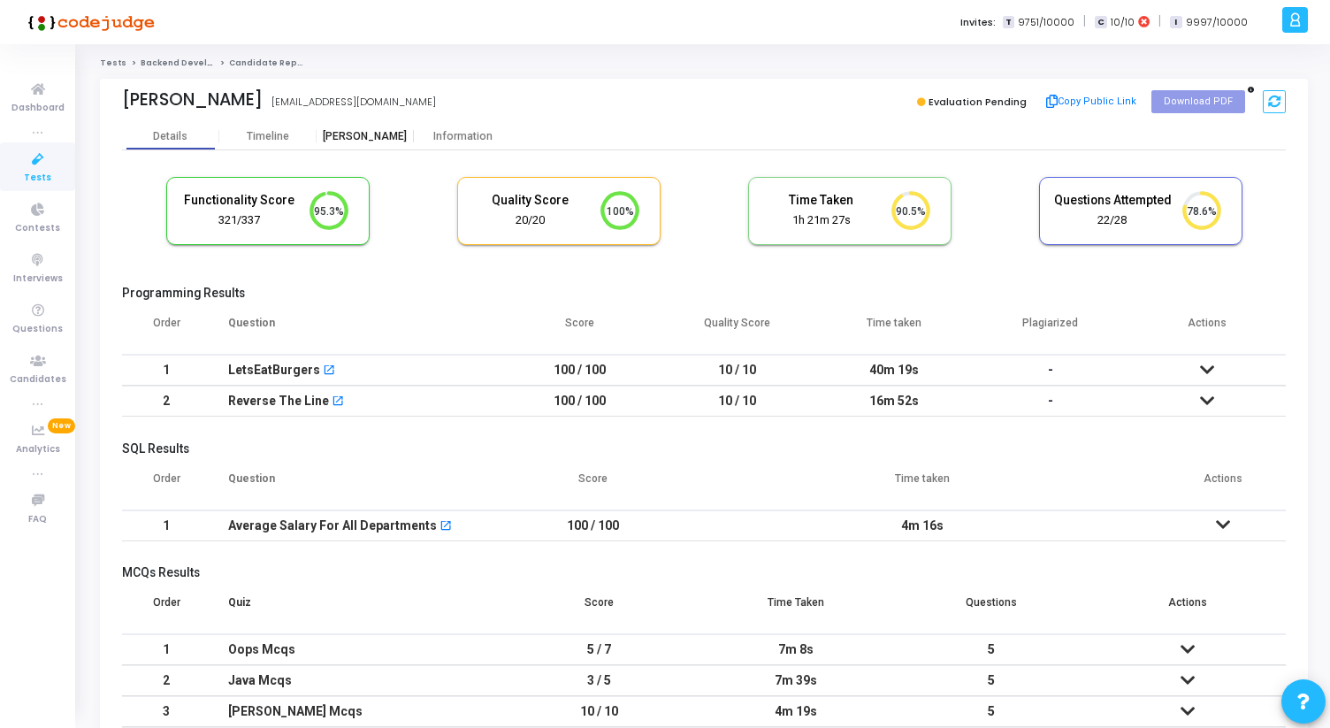
click at [369, 142] on div "Proctor" at bounding box center [365, 136] width 97 height 13
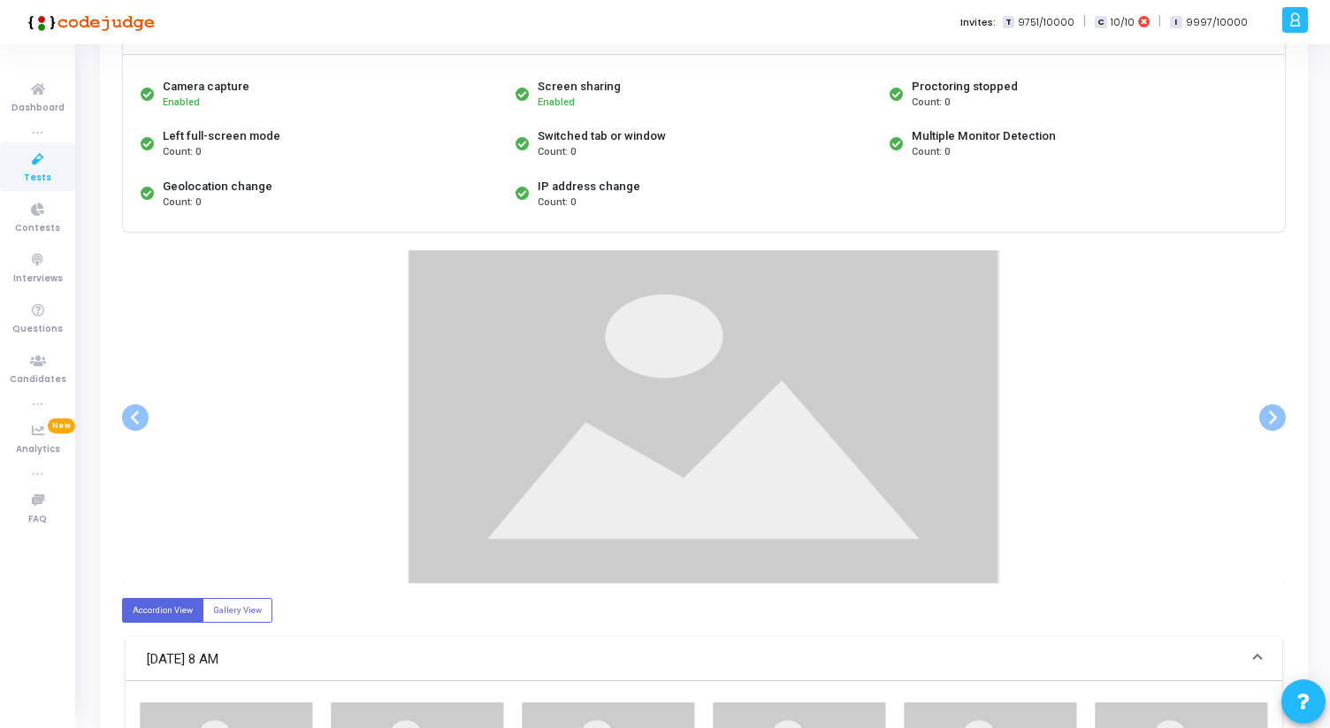
scroll to position [179, 0]
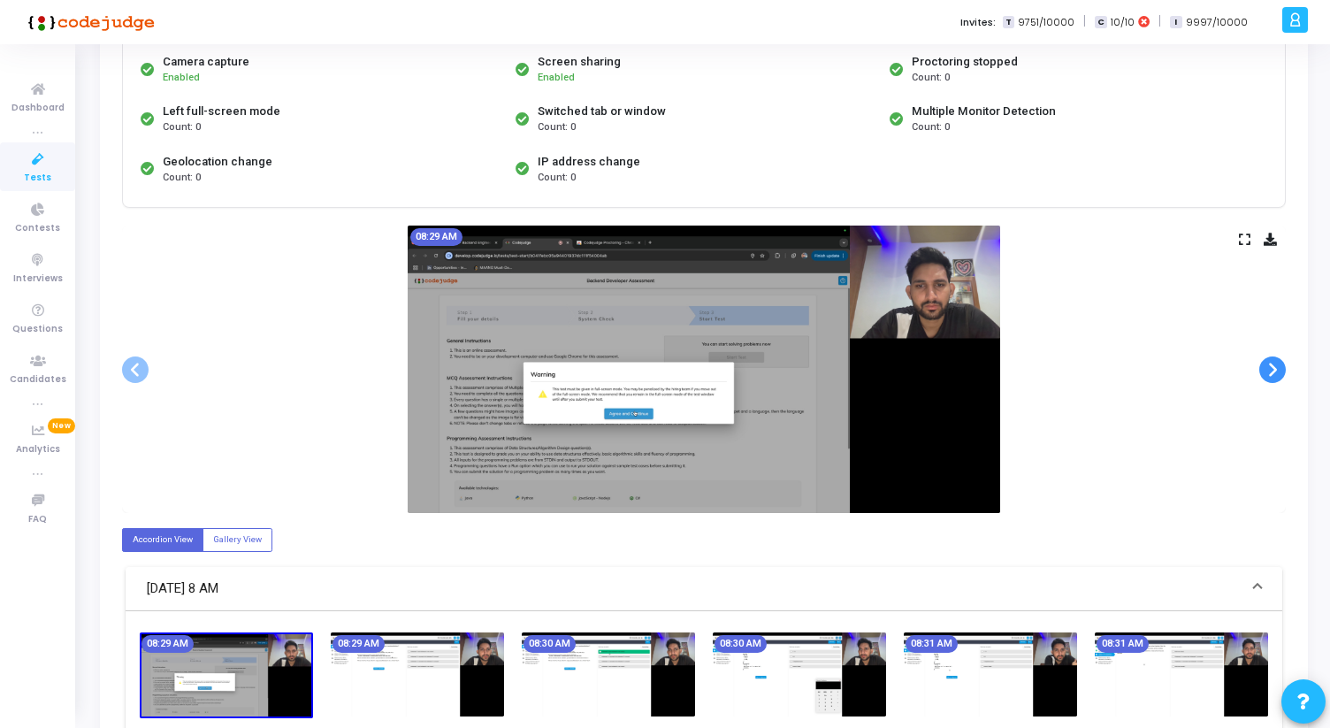
click at [1277, 371] on span at bounding box center [1272, 369] width 27 height 27
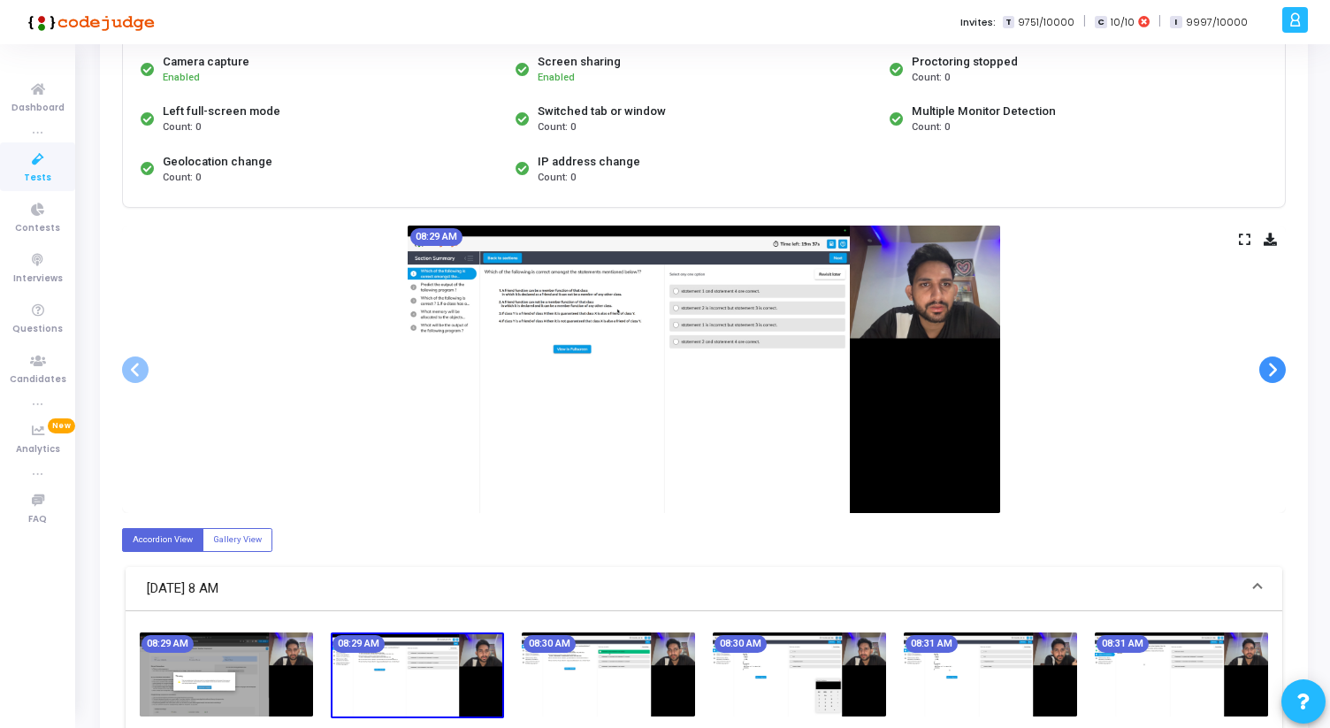
click at [1277, 371] on span at bounding box center [1272, 369] width 27 height 27
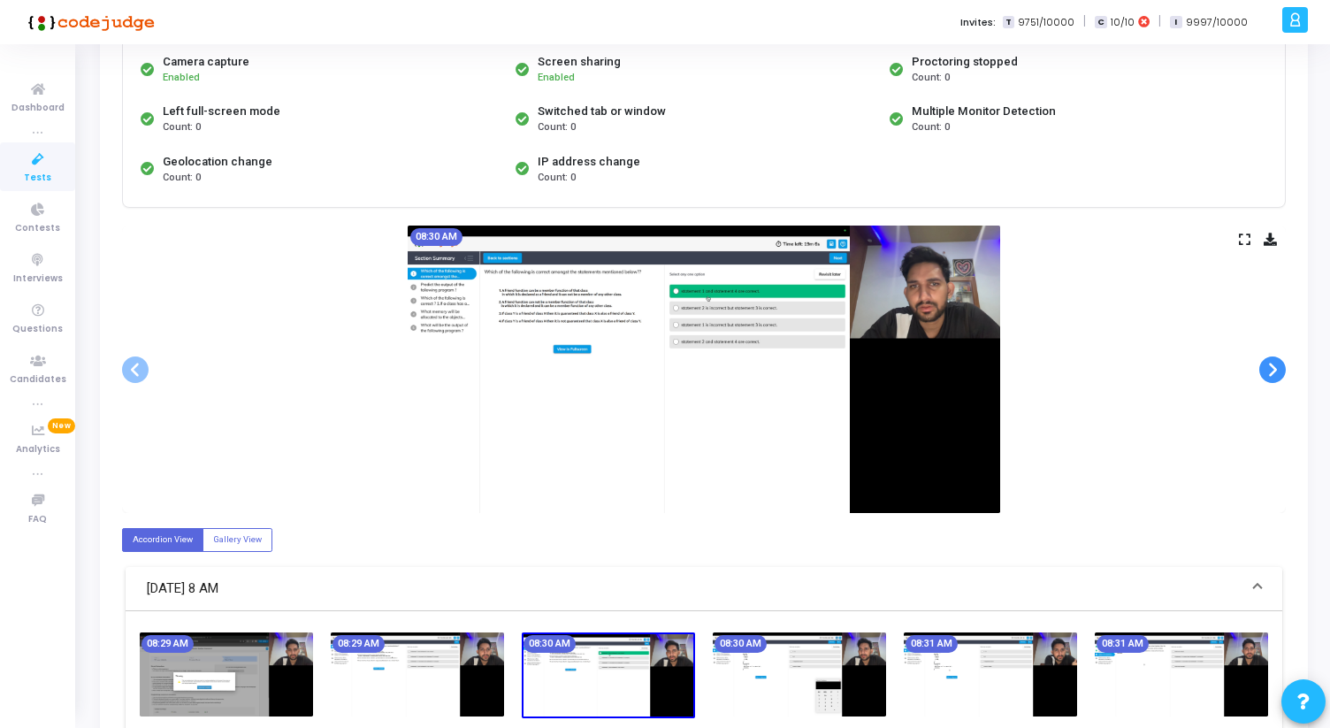
click at [1277, 371] on span at bounding box center [1272, 369] width 27 height 27
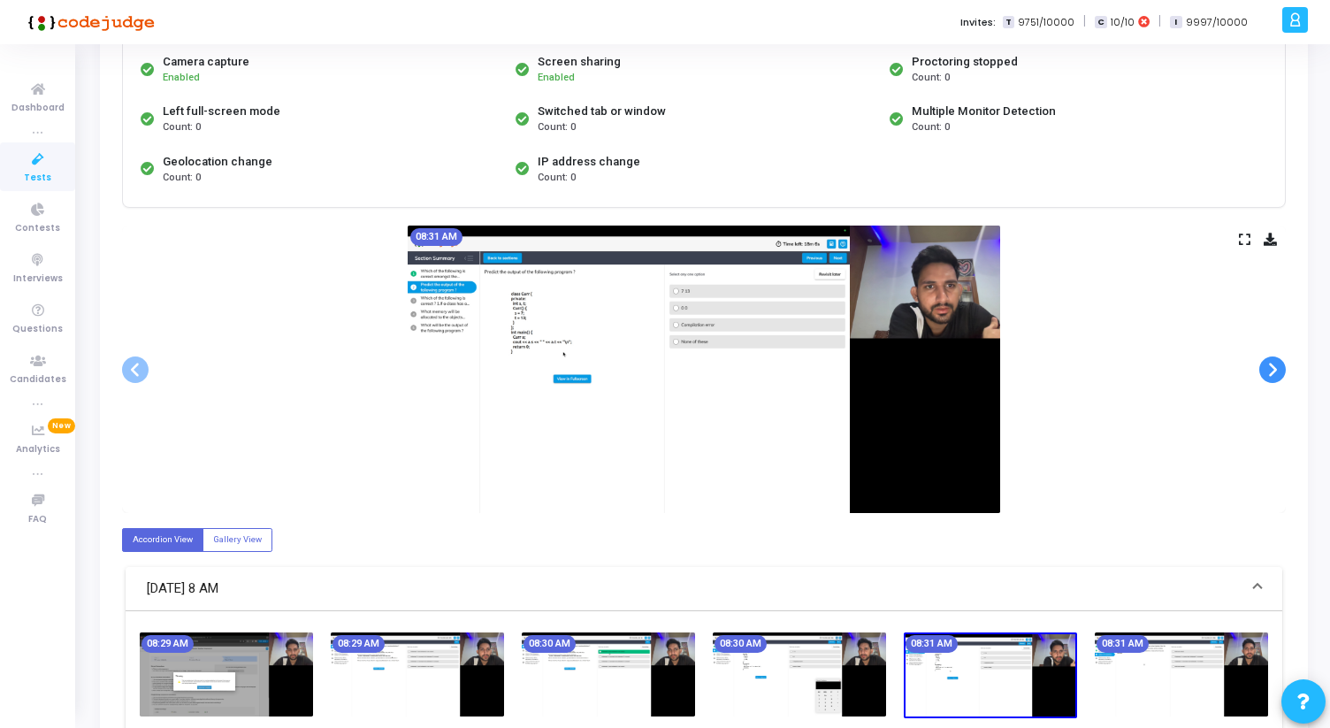
click at [1277, 371] on span at bounding box center [1272, 369] width 27 height 27
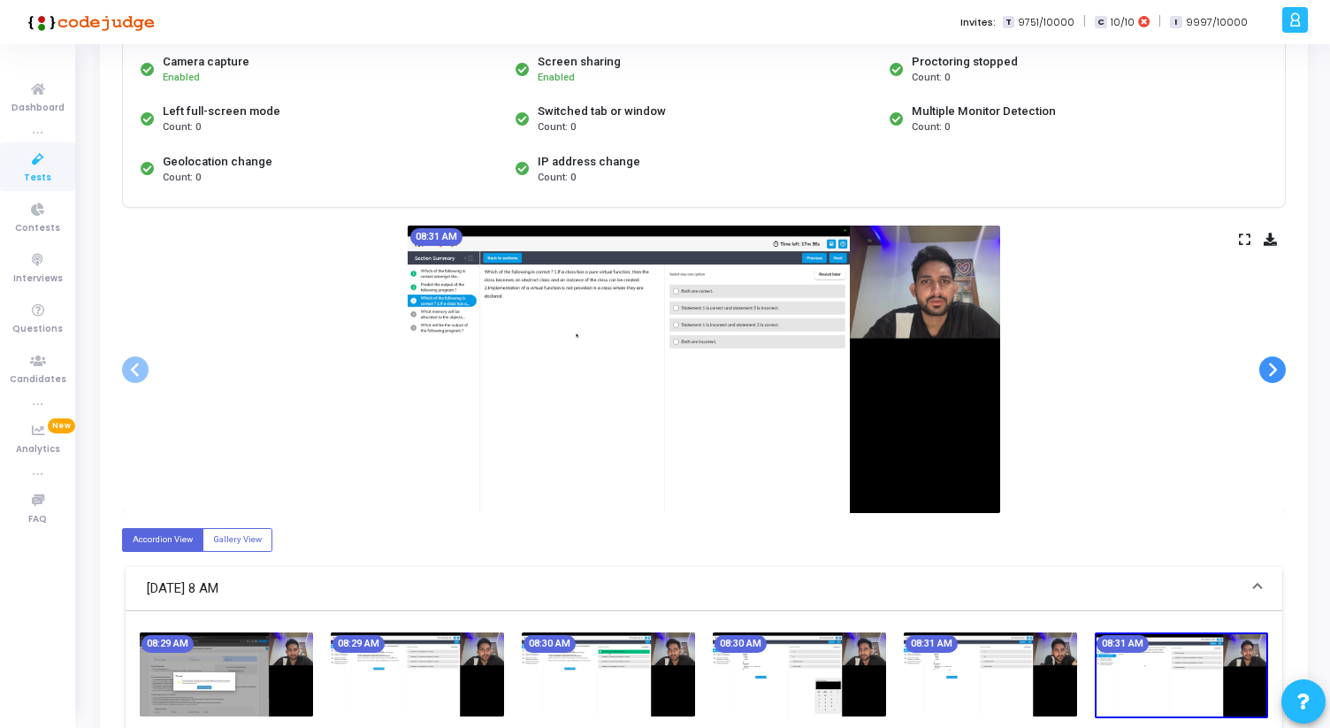
click at [1277, 371] on span at bounding box center [1272, 369] width 27 height 27
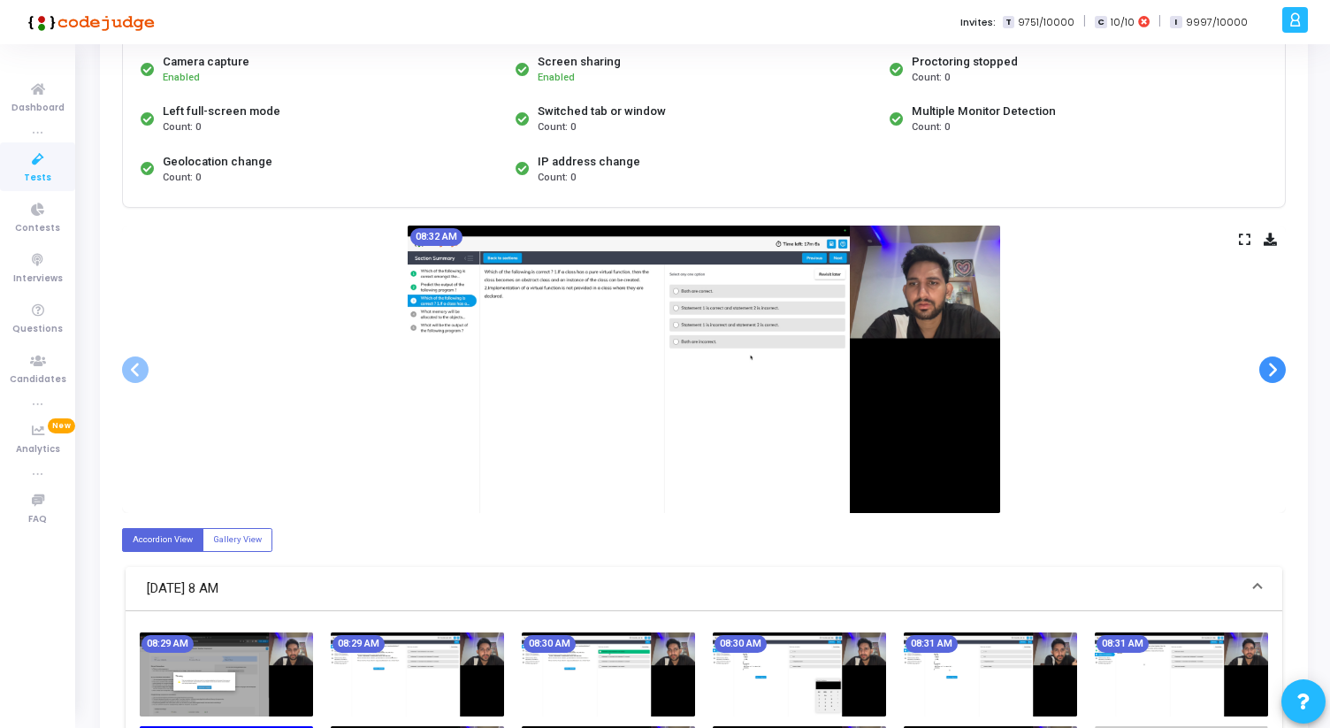
click at [1277, 371] on span at bounding box center [1272, 369] width 27 height 27
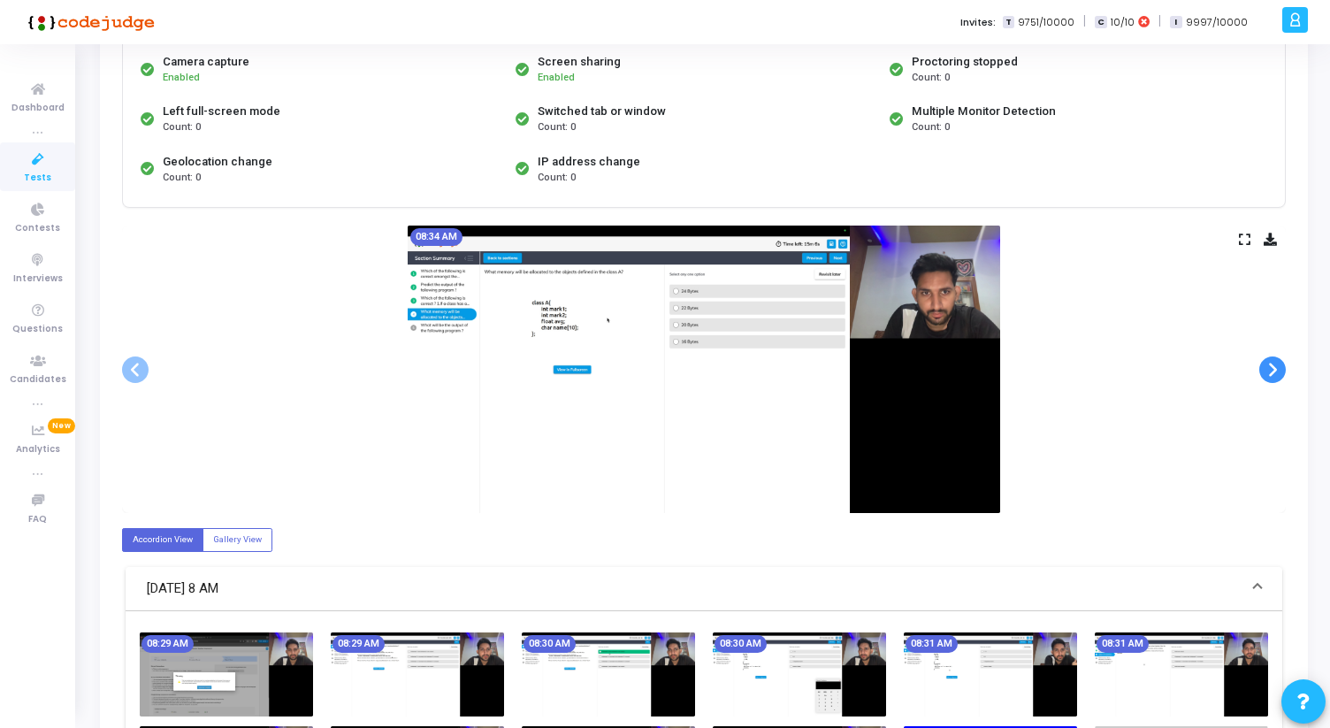
click at [1277, 371] on span at bounding box center [1272, 369] width 27 height 27
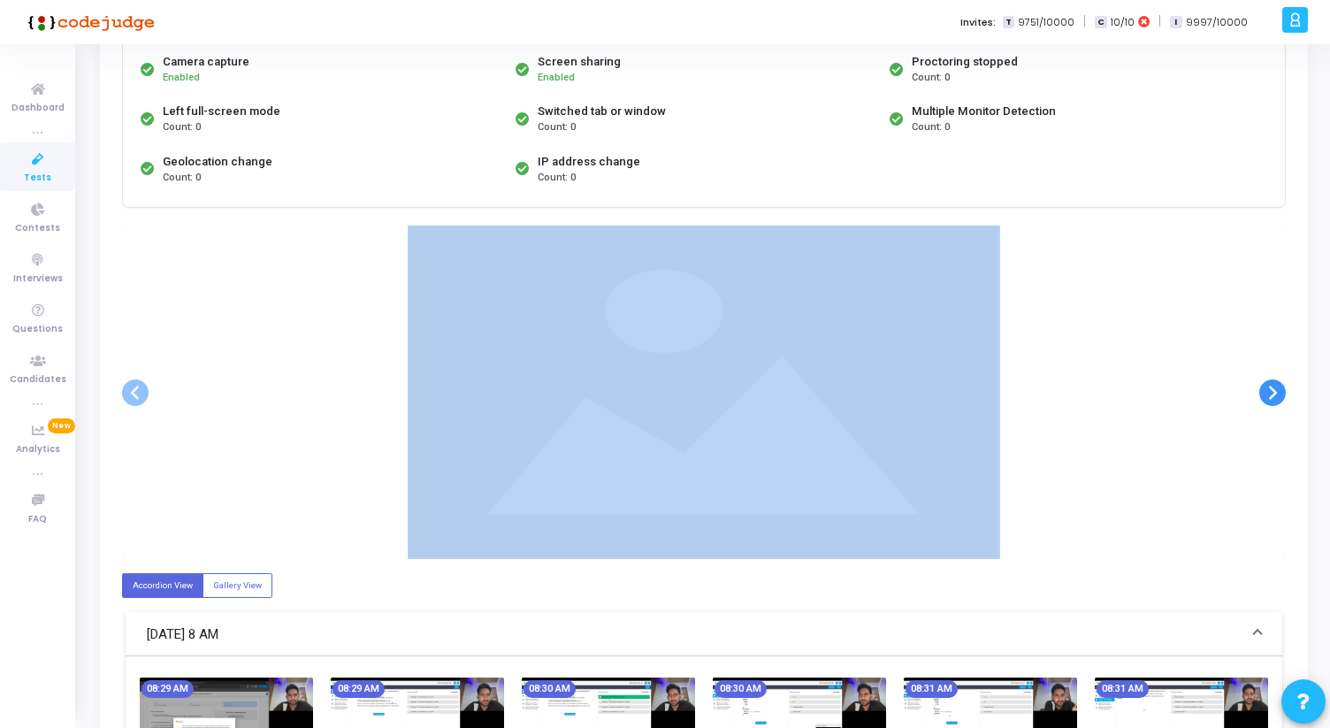
click at [1277, 371] on ngb-carousel "Slide 1 of 25 08:29 AM Slide 2 of 25 08:29 AM Slide 3 of 25 08:30 AM Slide 4 of…" at bounding box center [704, 392] width 1164 height 333
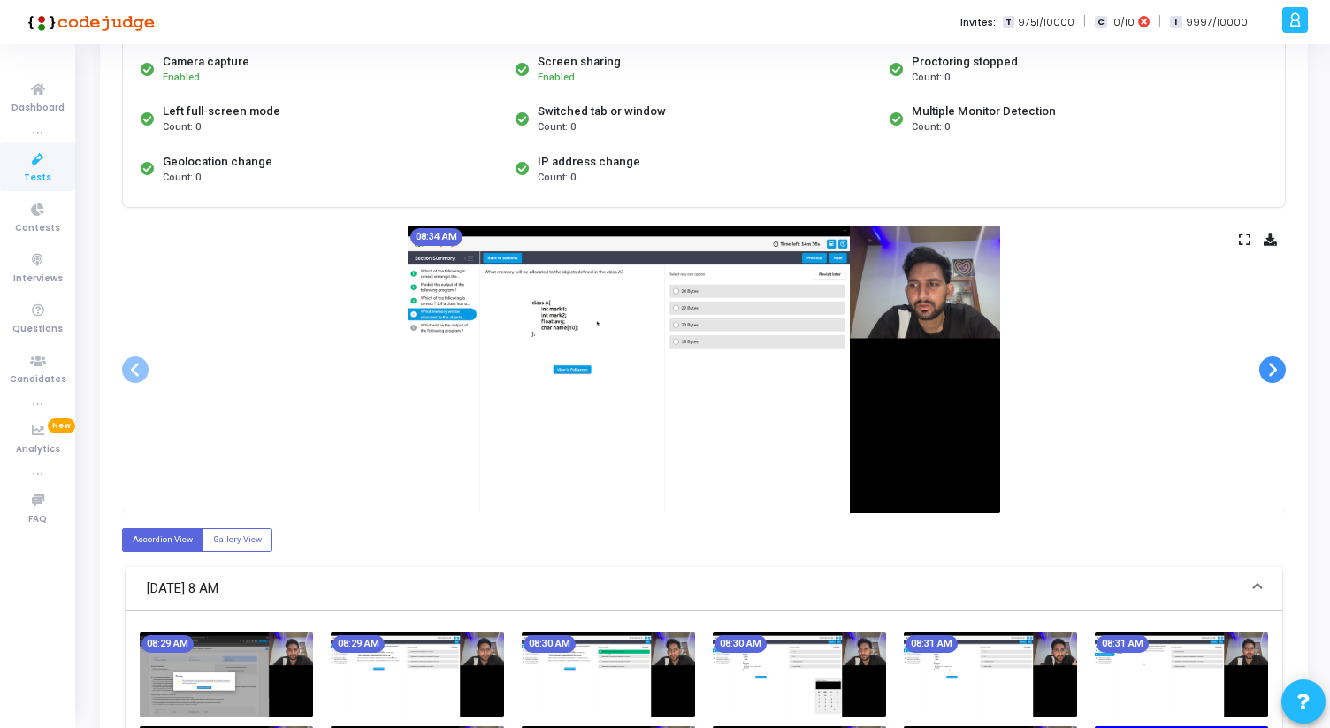
click at [1277, 371] on span at bounding box center [1272, 369] width 27 height 27
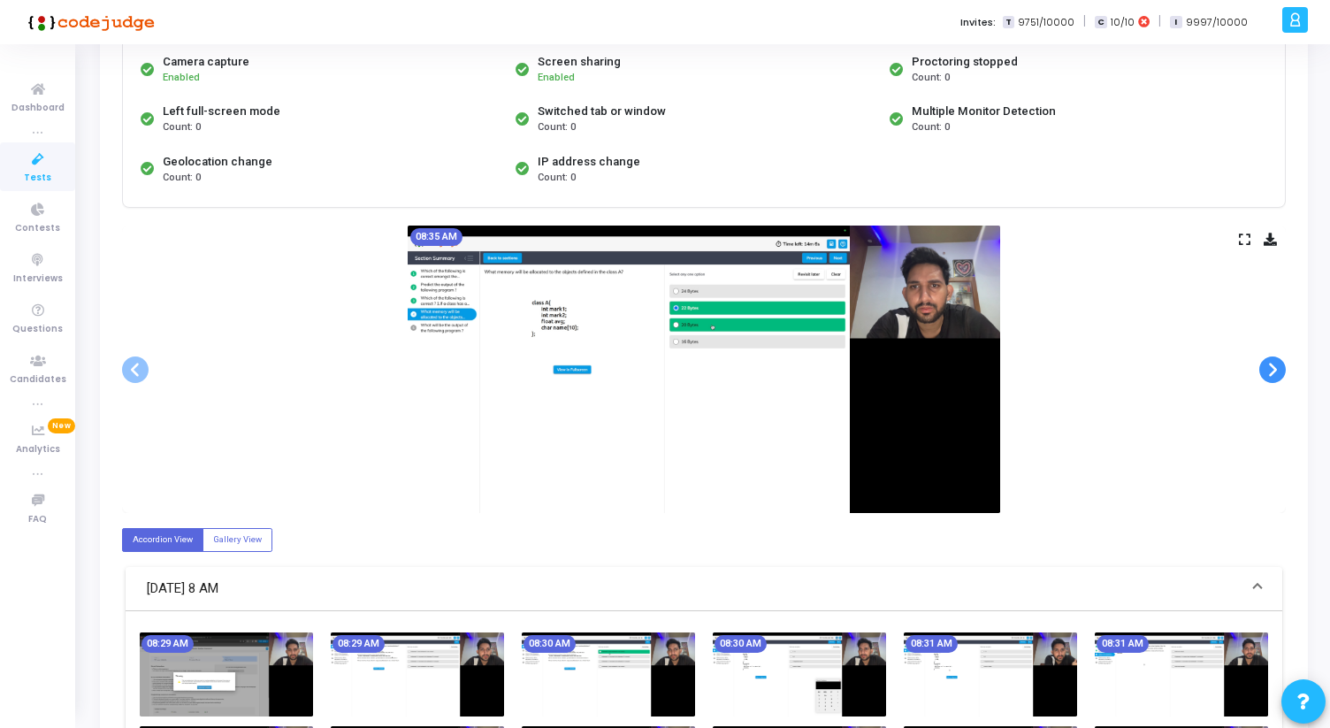
click at [1277, 371] on span at bounding box center [1272, 369] width 27 height 27
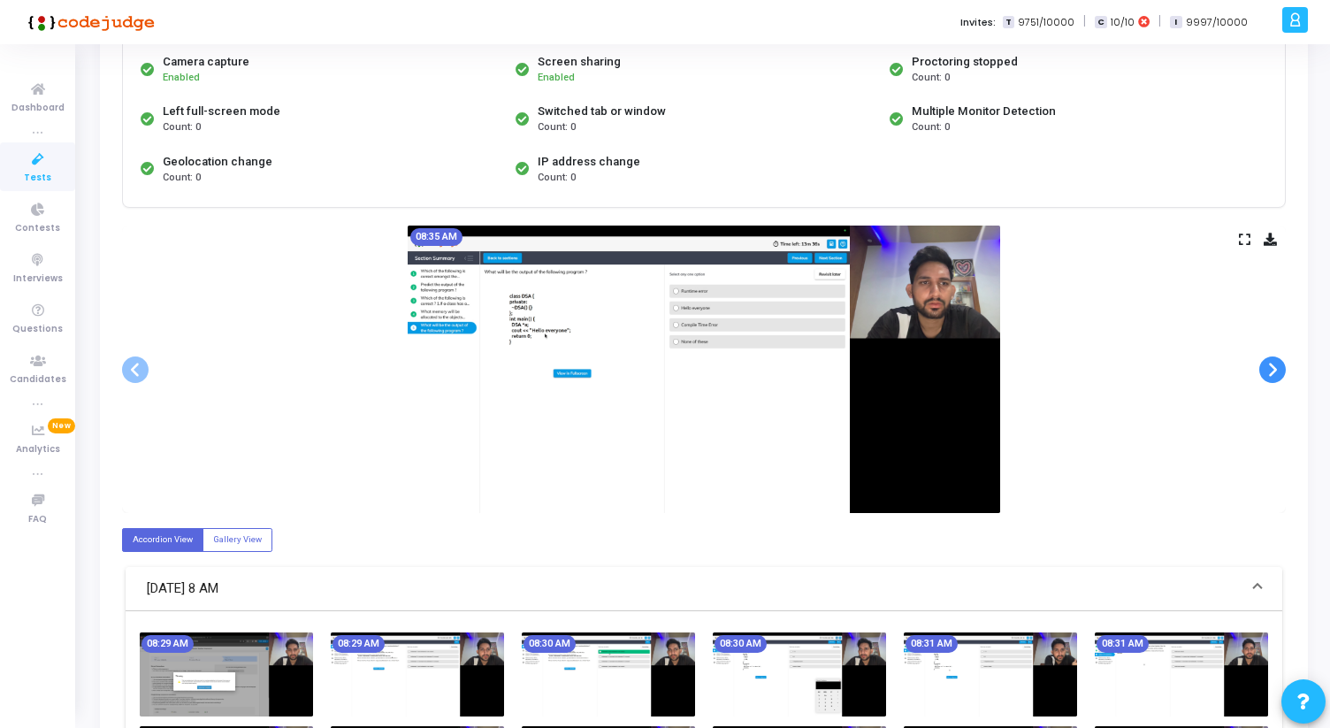
click at [1277, 371] on span at bounding box center [1272, 369] width 27 height 27
click at [0, 0] on div at bounding box center [0, 0] width 0 height 0
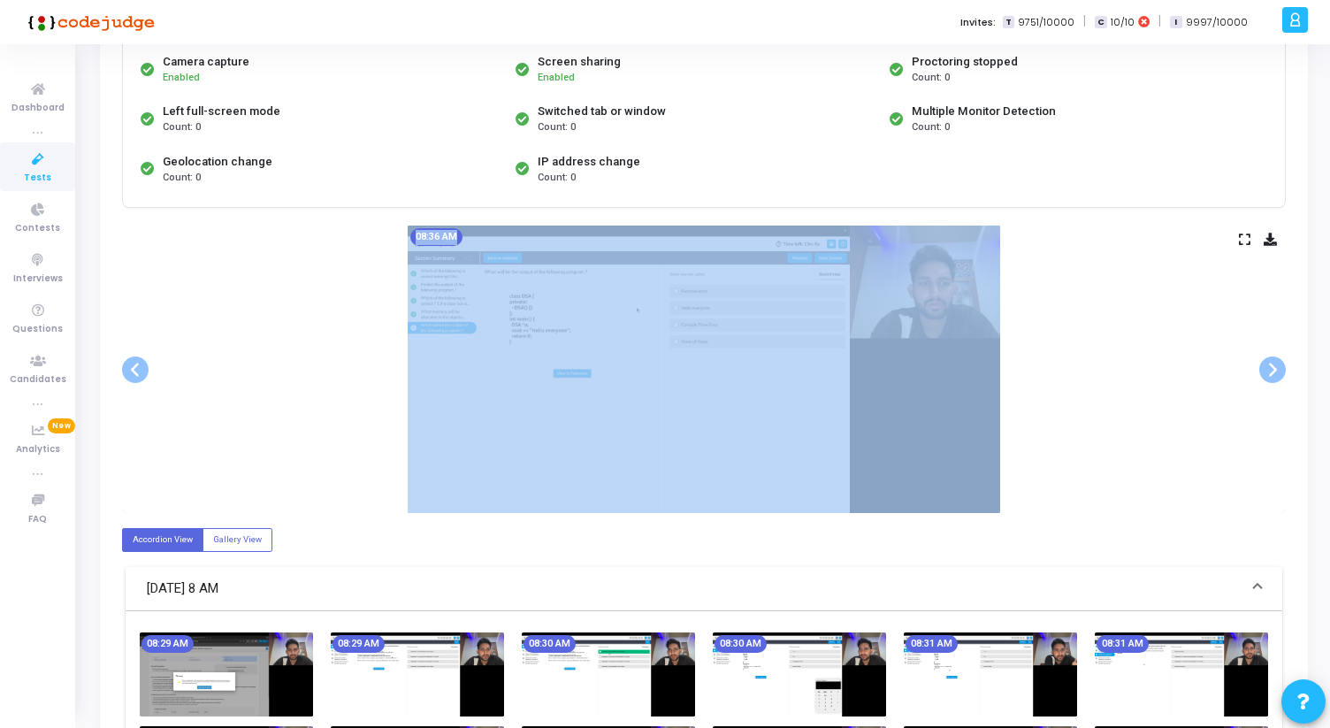
click at [1226, 418] on div "08:36 AM" at bounding box center [704, 369] width 1164 height 287
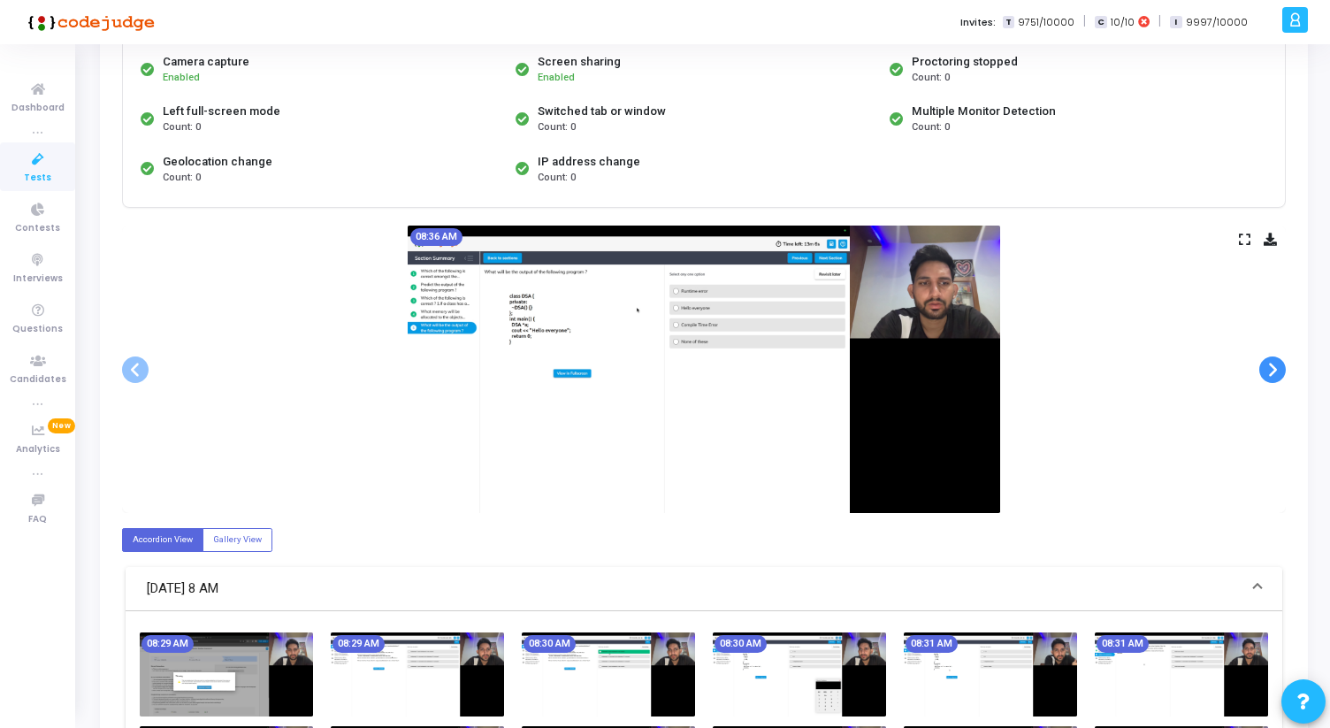
click at [1274, 364] on span at bounding box center [1272, 369] width 27 height 27
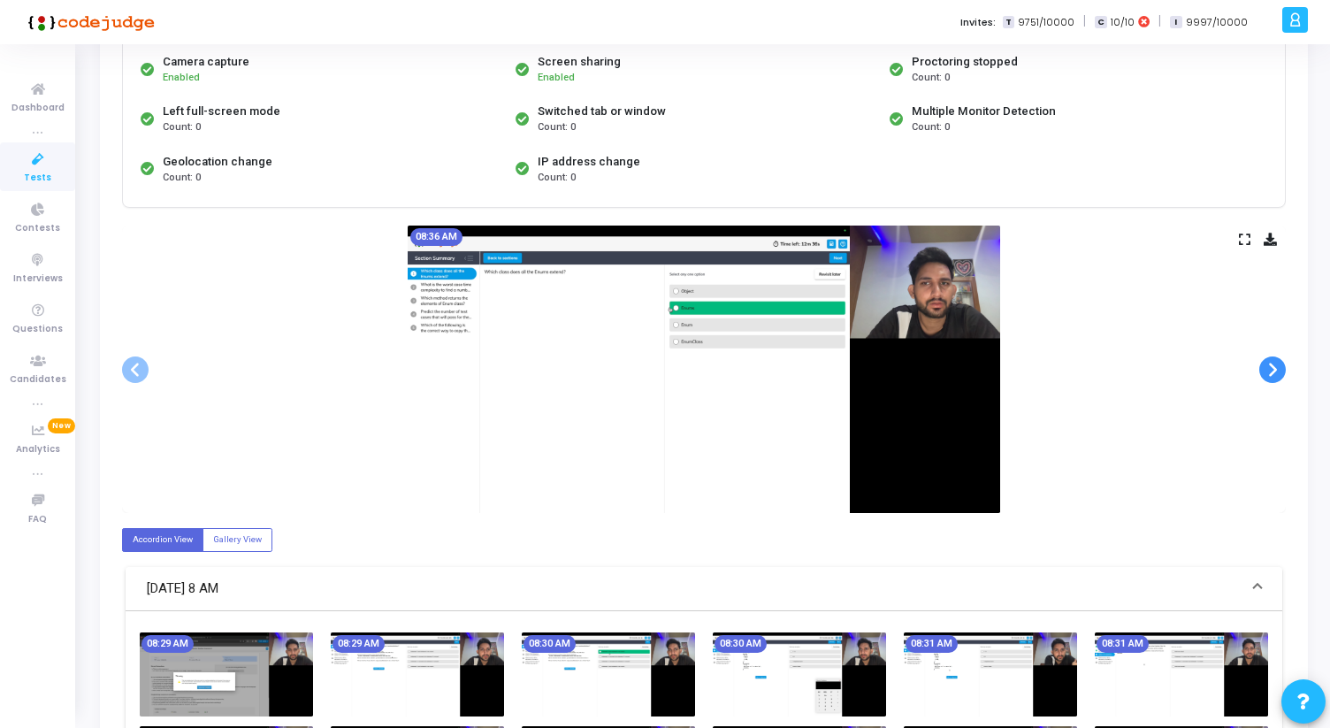
click at [1274, 364] on span at bounding box center [1272, 369] width 27 height 27
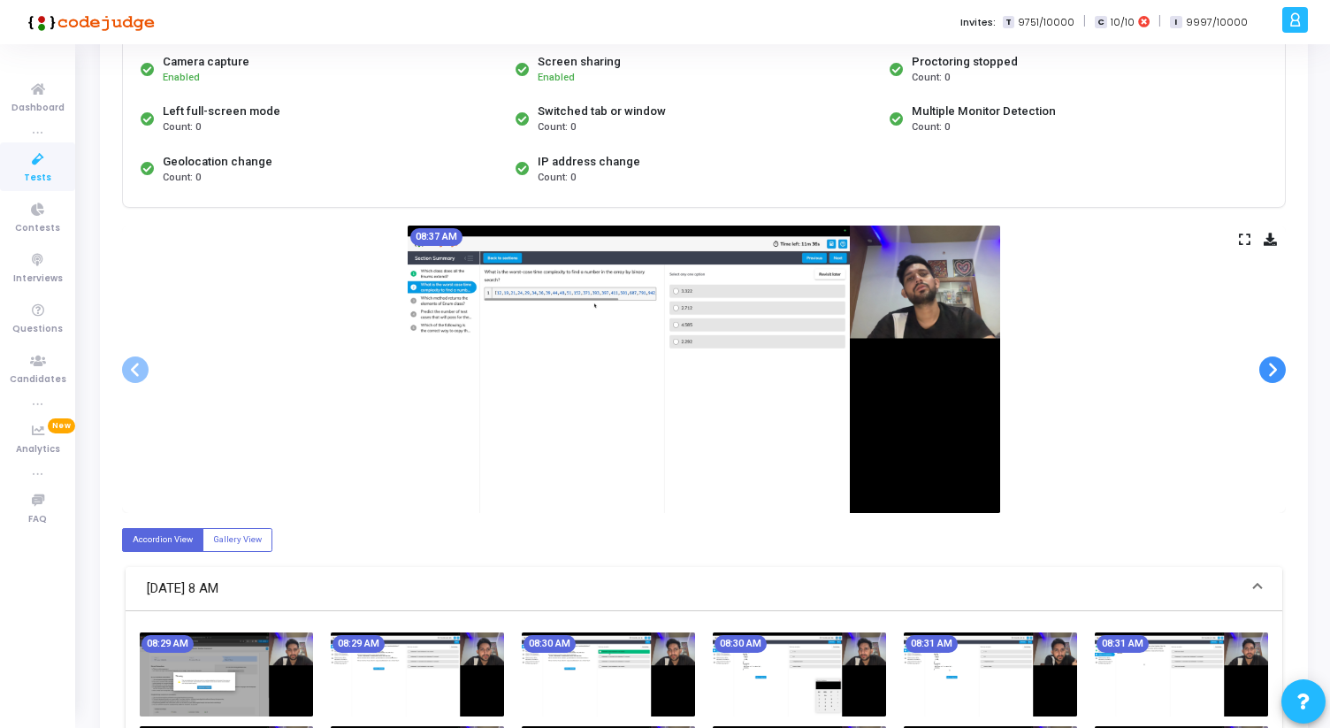
click at [1274, 364] on span at bounding box center [1272, 369] width 27 height 27
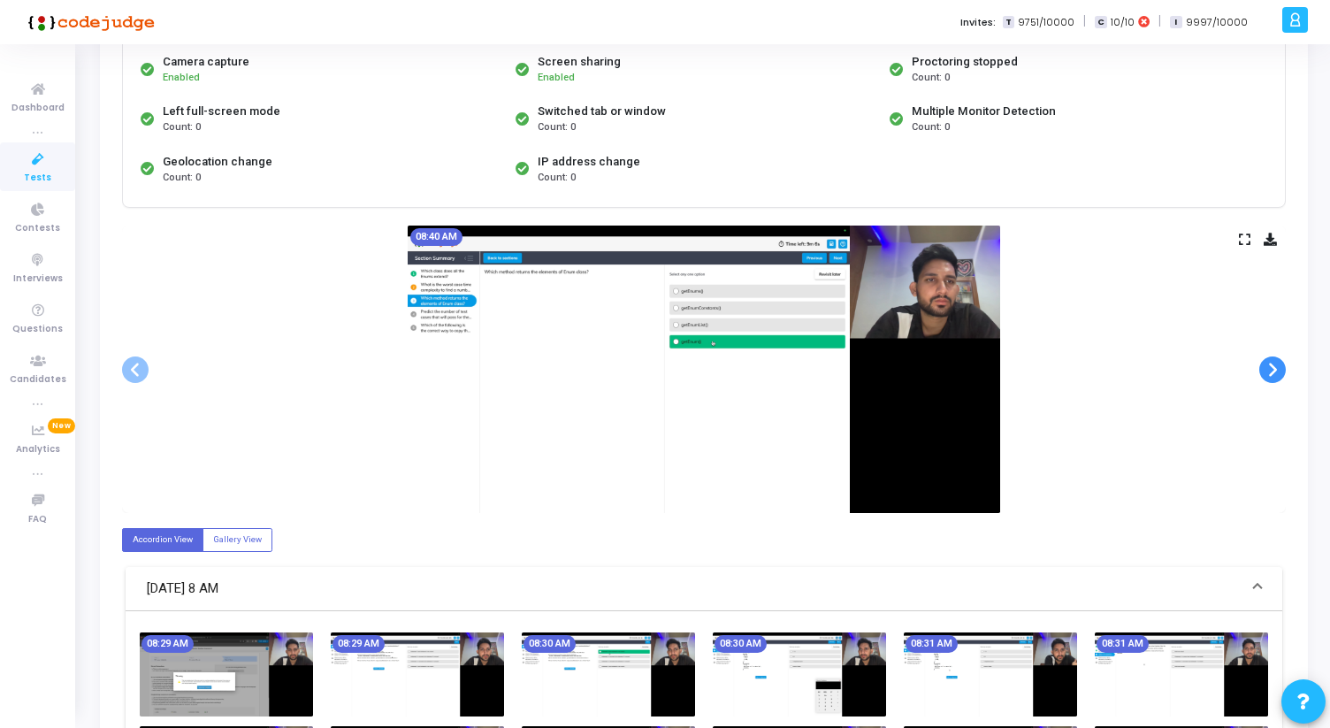
click at [1274, 364] on span at bounding box center [1272, 369] width 27 height 27
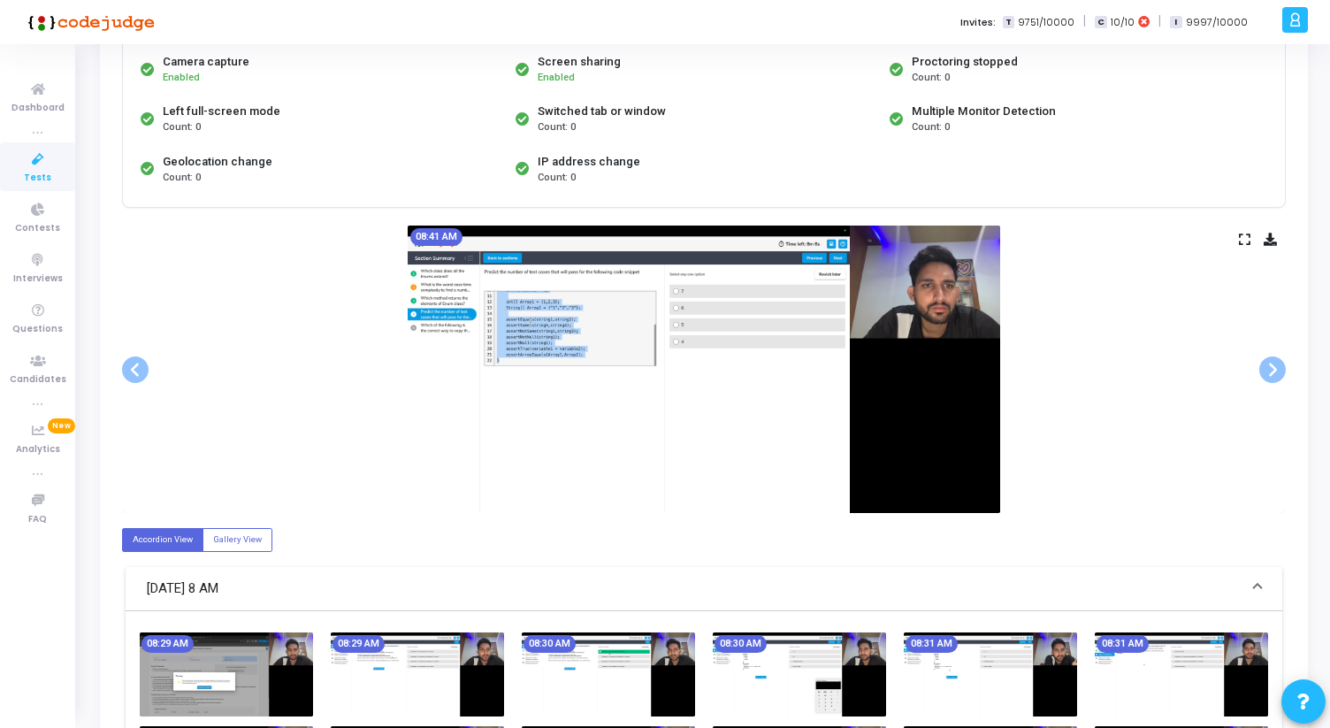
click at [1032, 278] on div "08:41 AM" at bounding box center [704, 369] width 1164 height 287
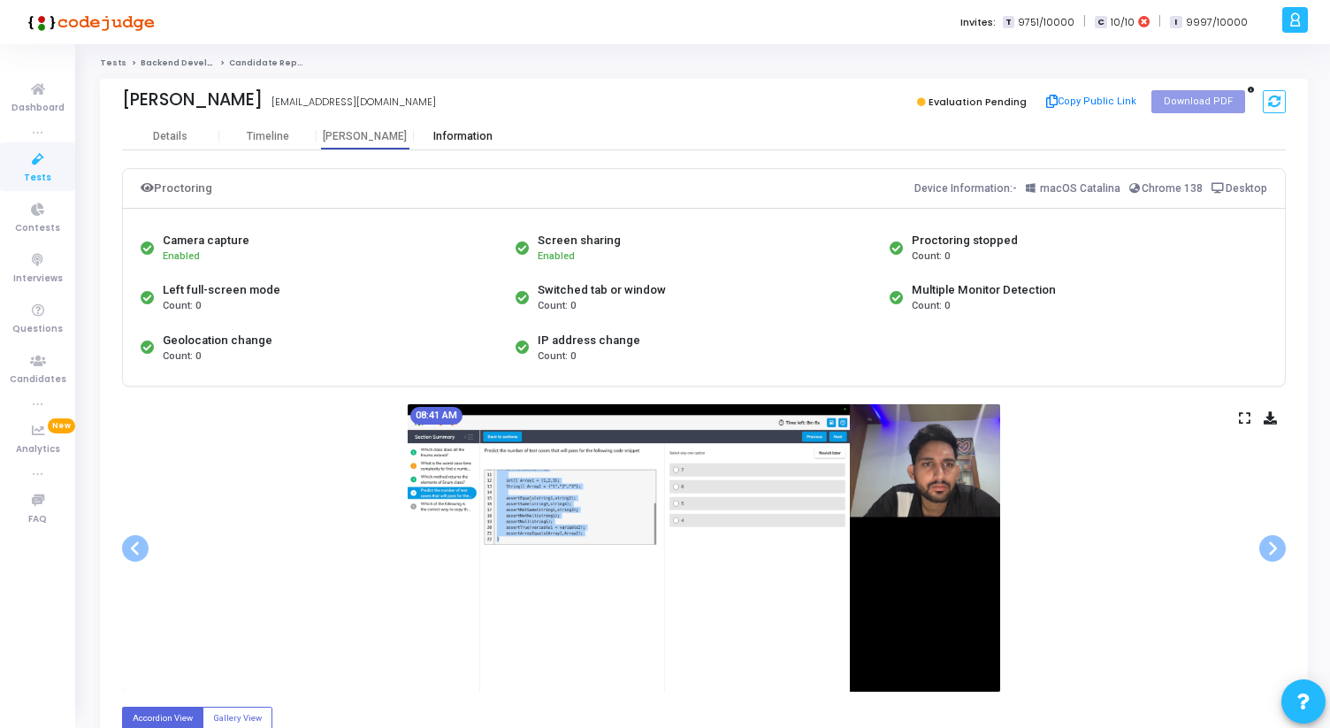
click at [461, 136] on div "Information" at bounding box center [462, 136] width 97 height 13
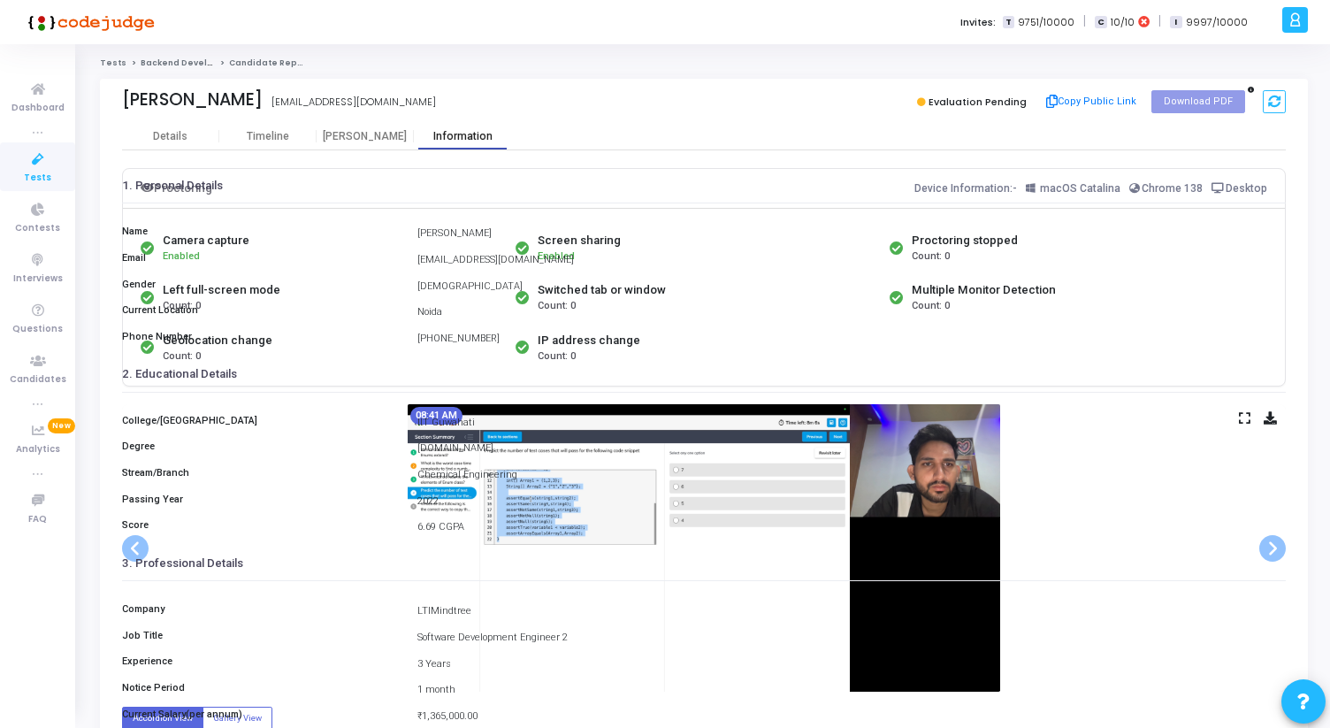
scroll to position [197, 0]
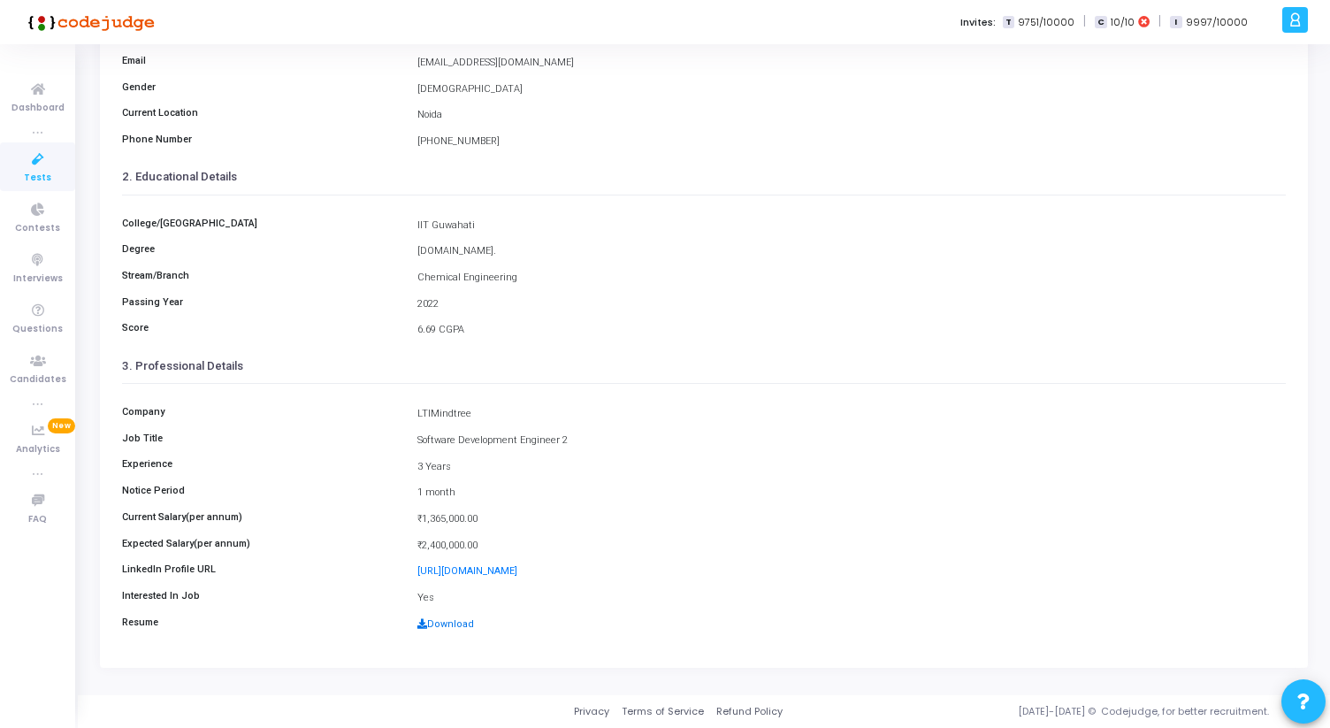
click at [441, 623] on link "Download" at bounding box center [445, 623] width 57 height 11
